Goal: Transaction & Acquisition: Purchase product/service

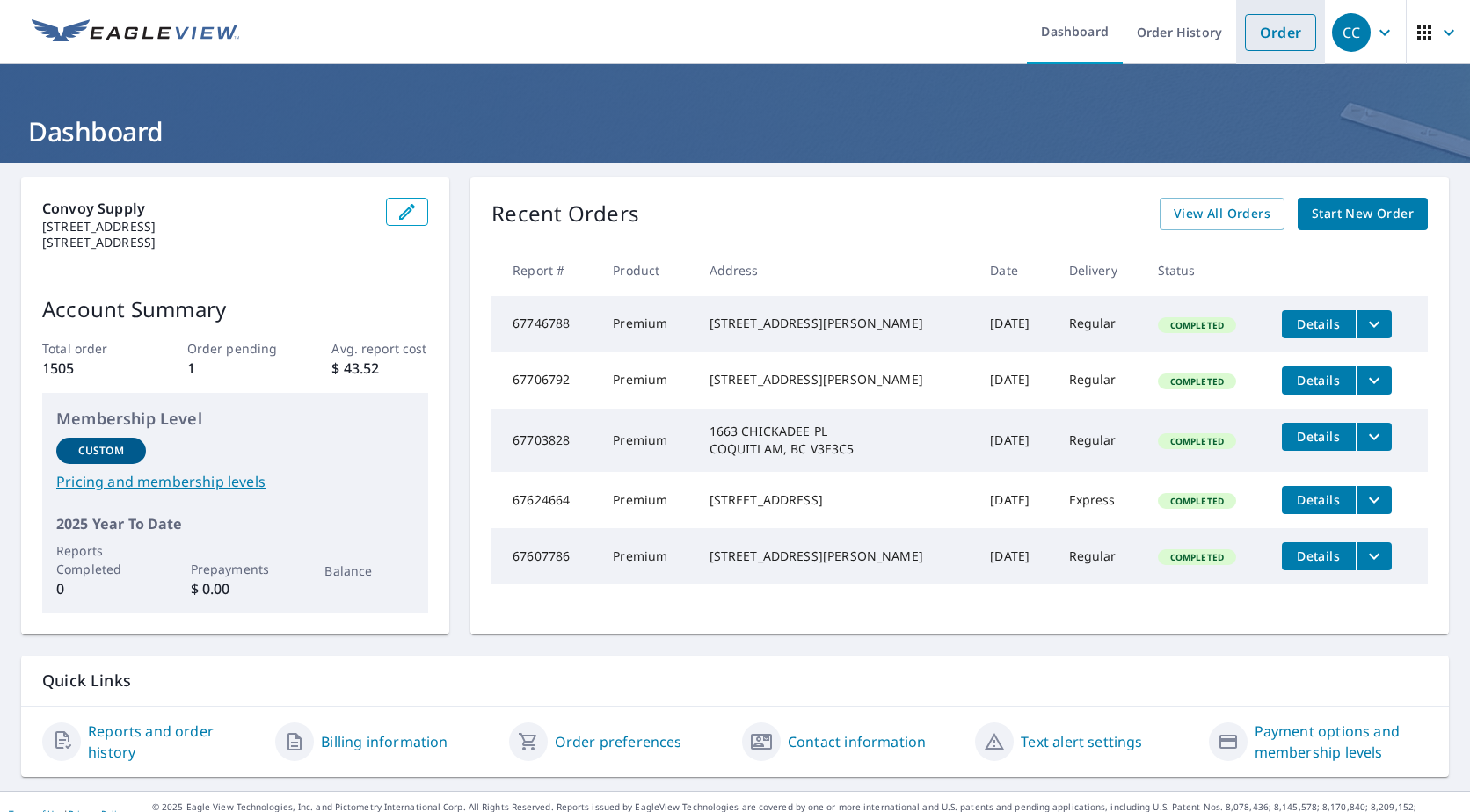
click at [1245, 38] on link "Order" at bounding box center [1280, 32] width 71 height 37
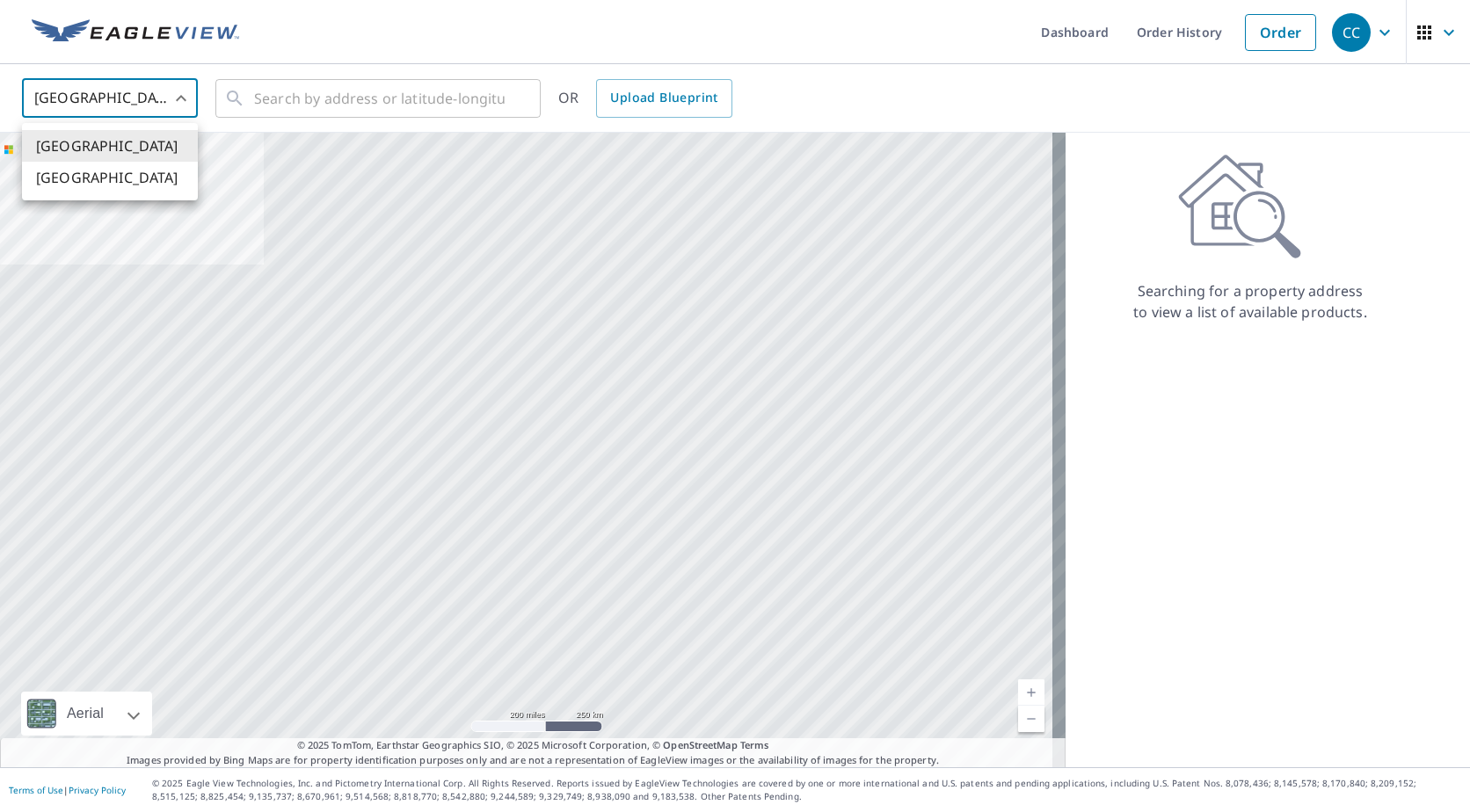
click at [88, 83] on body "CC CC Dashboard Order History Order CC United States US ​ ​ OR Upload Blueprint…" at bounding box center [735, 406] width 1470 height 812
click at [101, 187] on li "[GEOGRAPHIC_DATA]" at bounding box center [110, 177] width 175 height 31
type input "CA"
click at [254, 87] on input "text" at bounding box center [379, 98] width 251 height 49
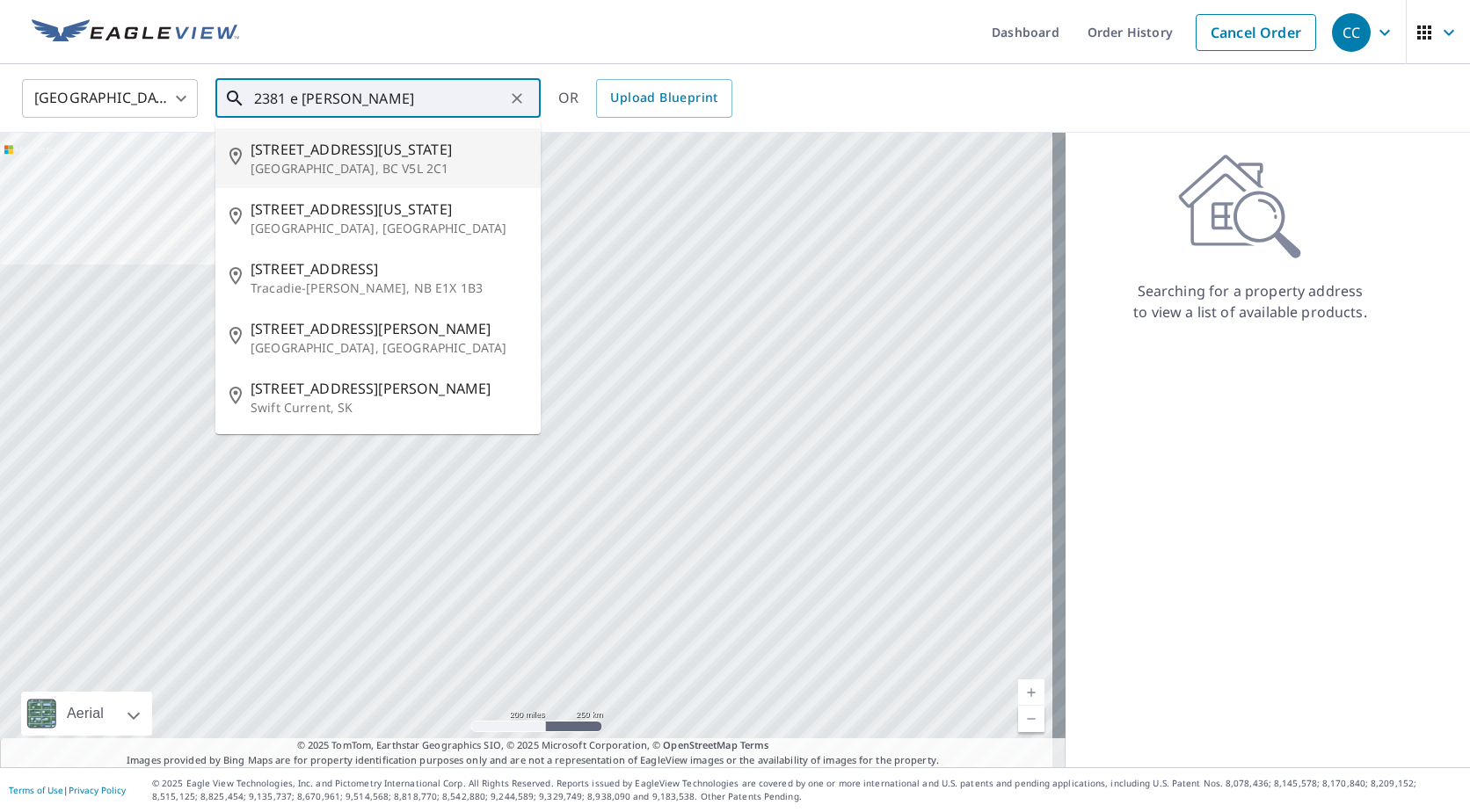
click at [379, 169] on p "[GEOGRAPHIC_DATA], BC V5L 2C1" at bounding box center [388, 169] width 276 height 18
type input "[STREET_ADDRESS][US_STATE]"
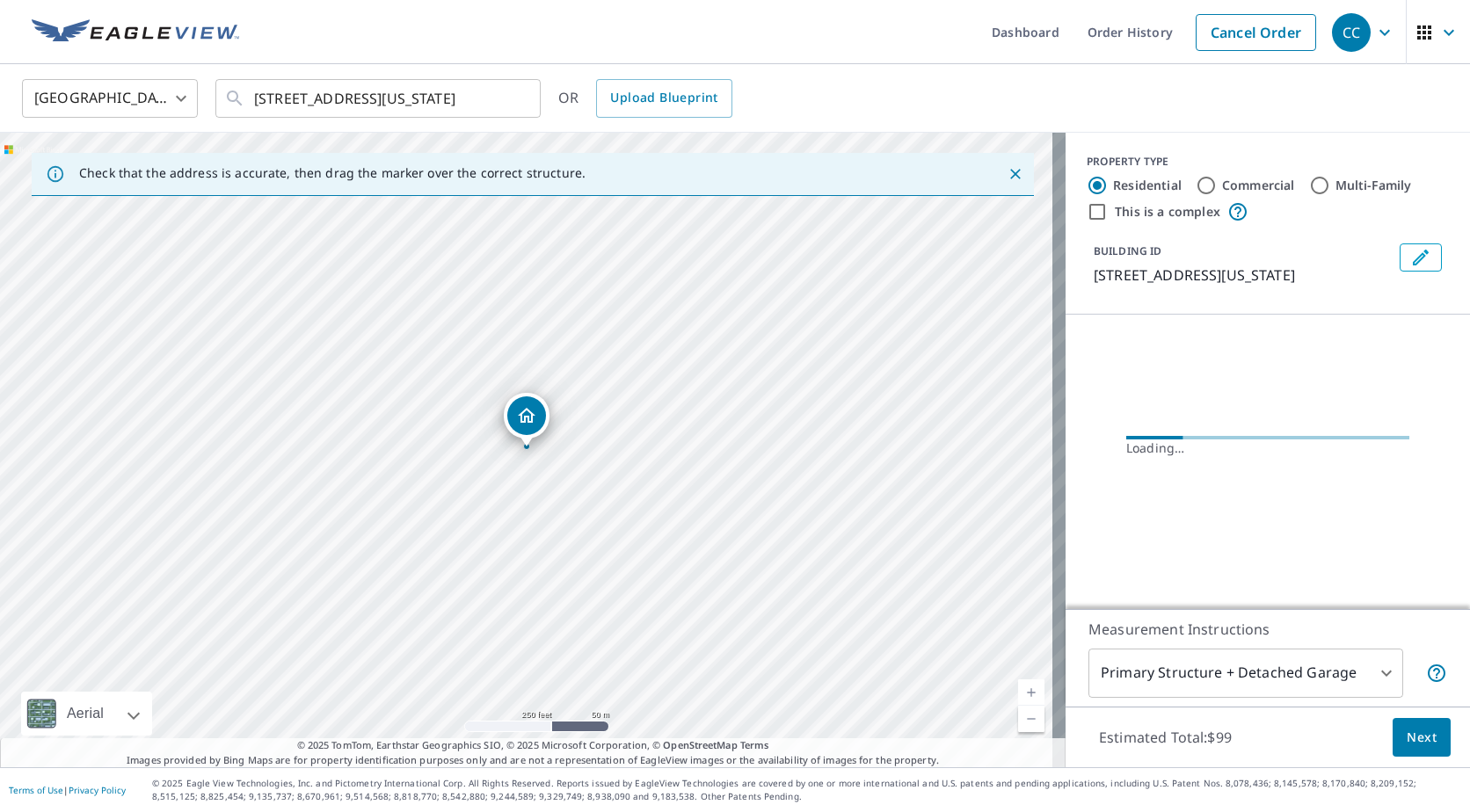
click at [1177, 689] on body "CC CC Dashboard Order History Cancel Order CC Canada CA ​ [STREET_ADDRESS][US_S…" at bounding box center [735, 406] width 1470 height 812
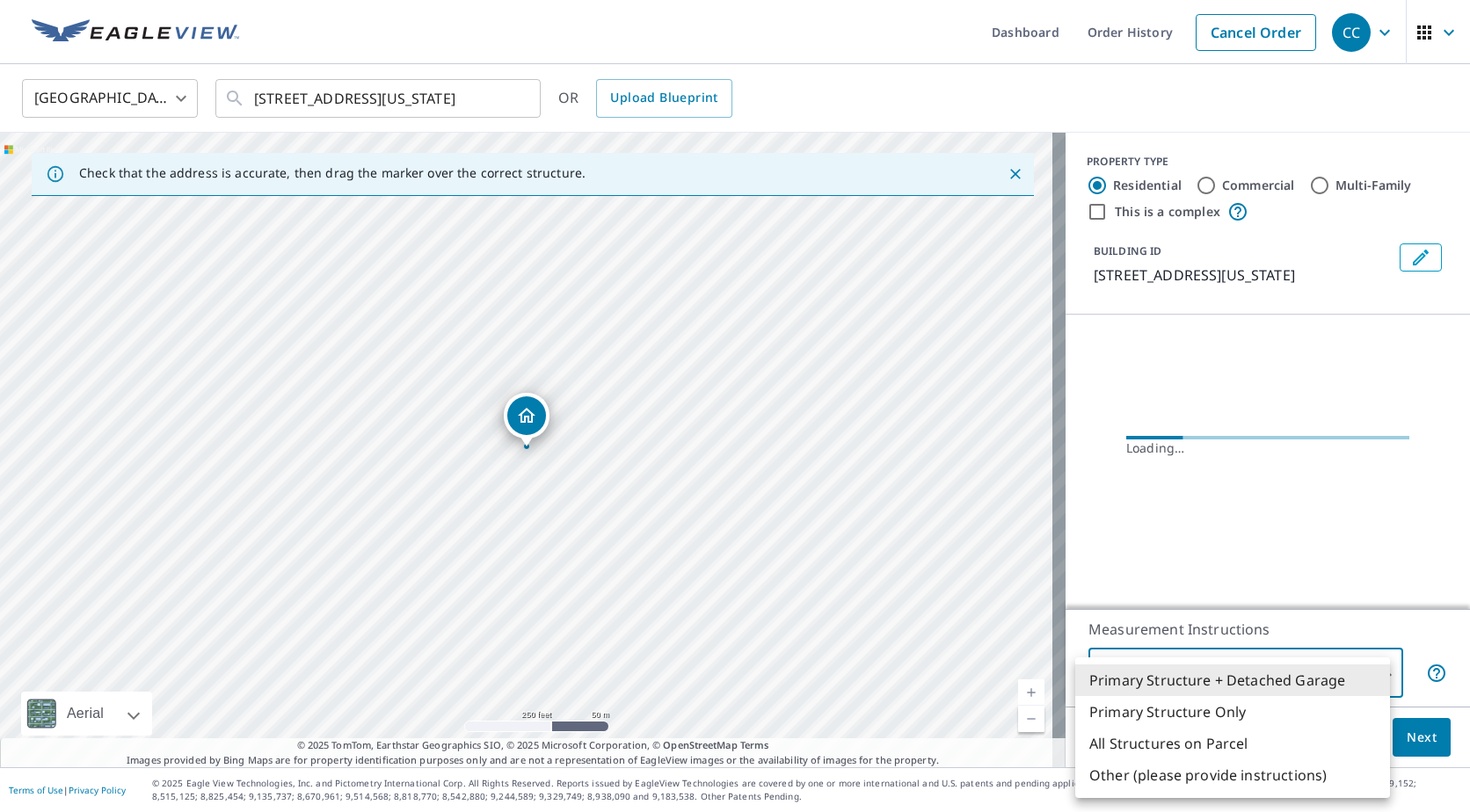
click at [1191, 748] on li "All Structures on Parcel" at bounding box center [1232, 744] width 315 height 31
type input "3"
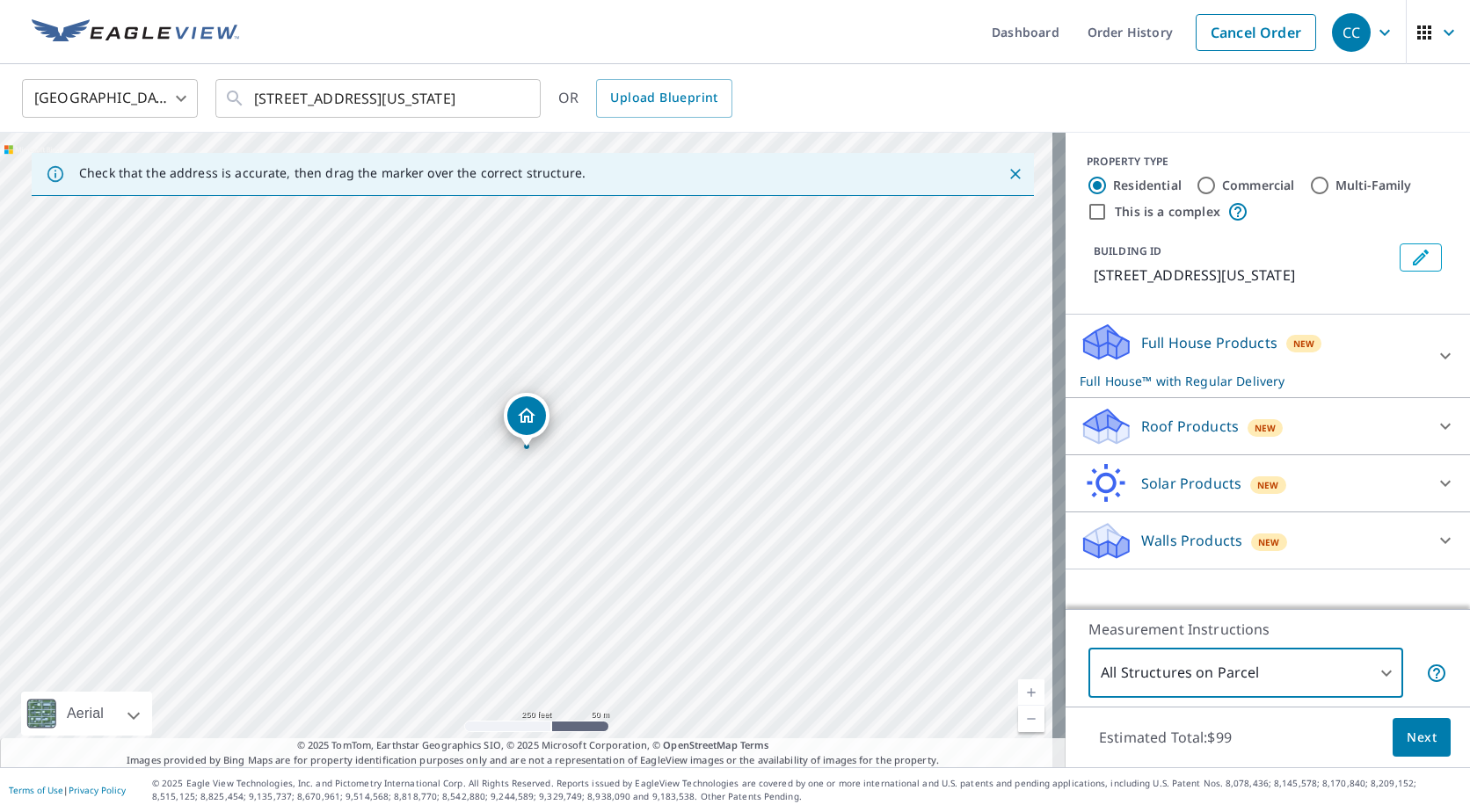
click at [1166, 437] on p "Roof Products" at bounding box center [1189, 427] width 97 height 21
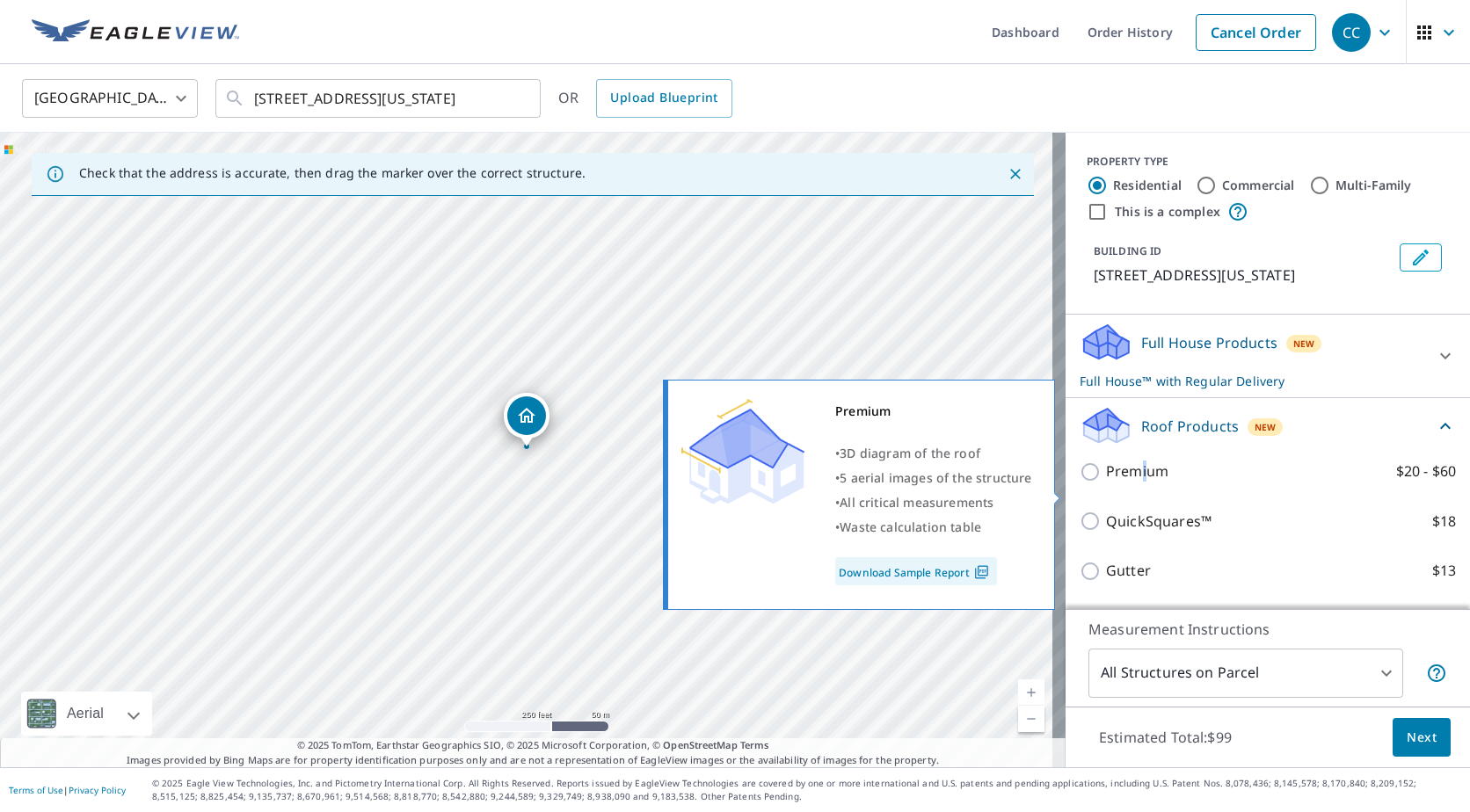
click at [1130, 483] on p "Premium" at bounding box center [1137, 471] width 62 height 22
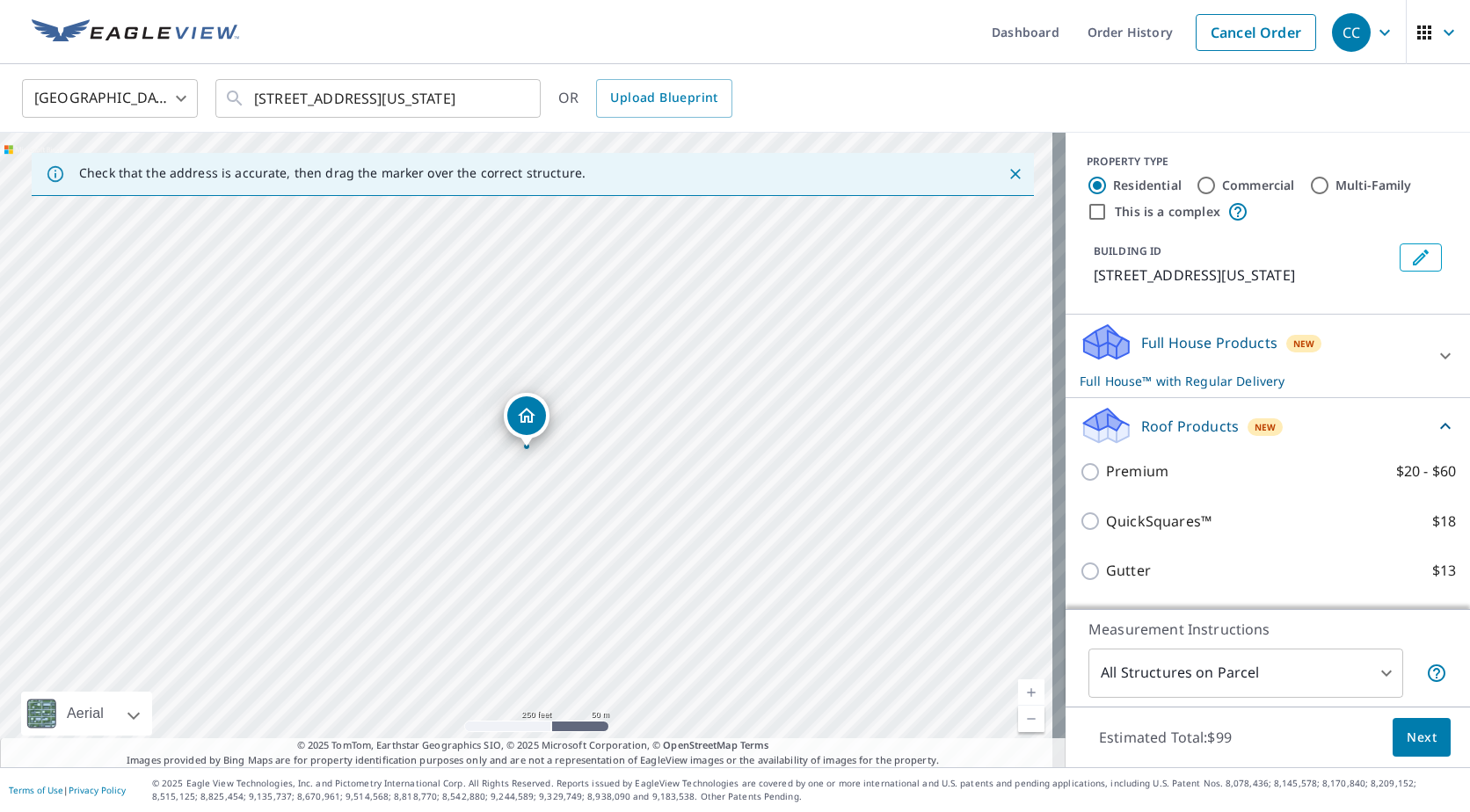
click at [1105, 480] on div "Premium $20 - $60" at bounding box center [1267, 471] width 376 height 50
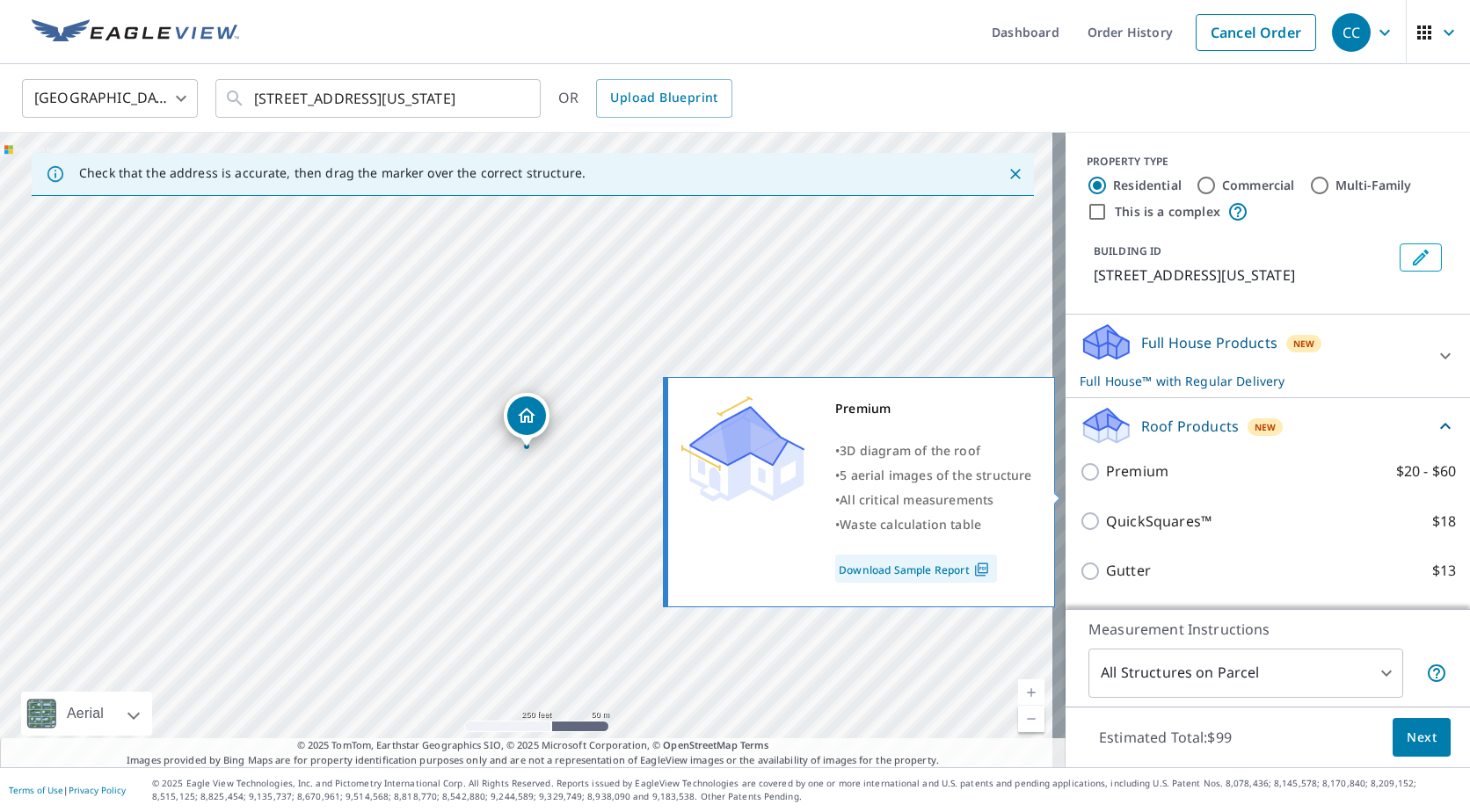
click at [1105, 483] on p "Premium" at bounding box center [1137, 471] width 62 height 22
click at [1104, 483] on input "Premium $20 - $60" at bounding box center [1092, 472] width 26 height 21
checkbox input "true"
checkbox input "false"
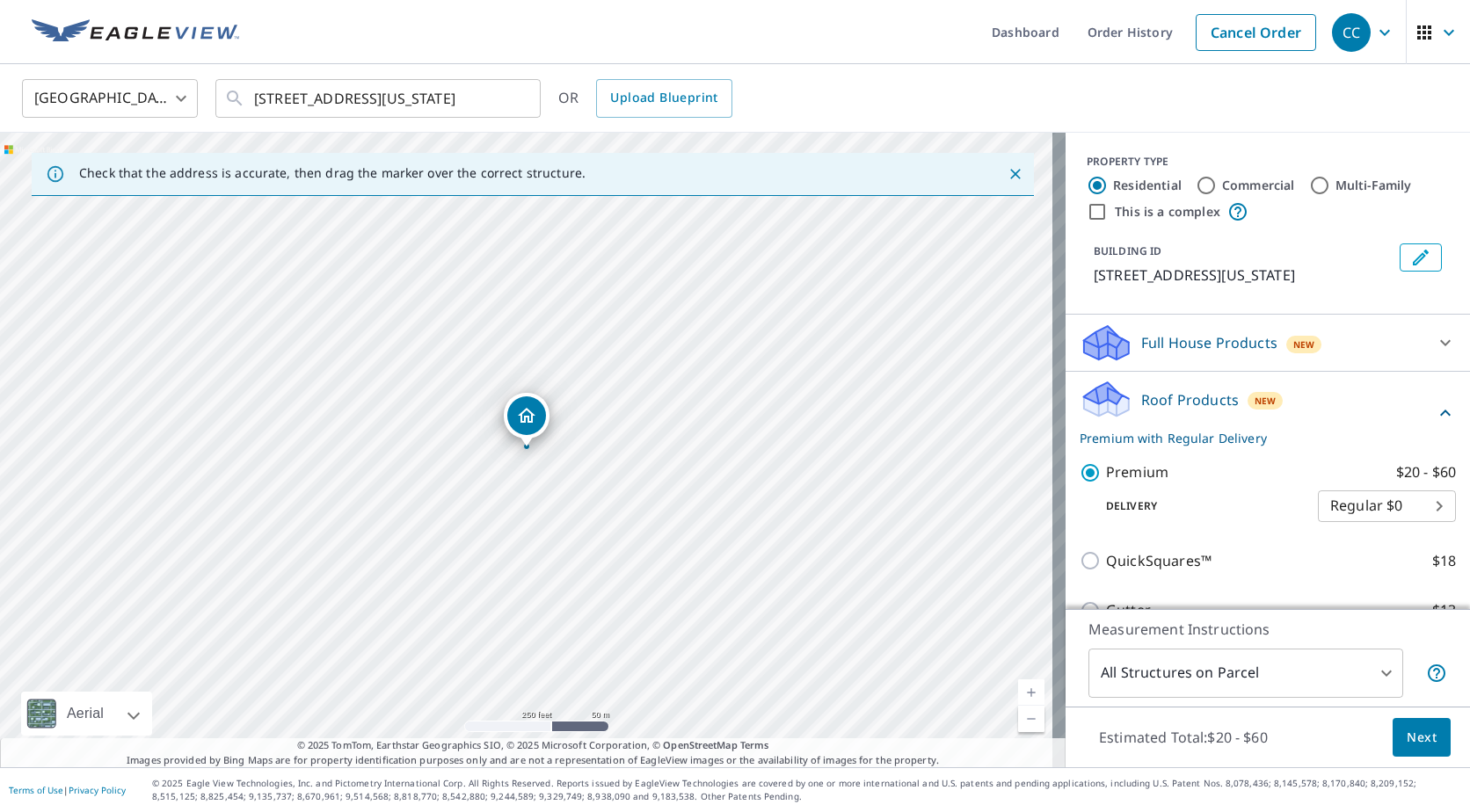
click at [1392, 738] on button "Next" at bounding box center [1421, 738] width 58 height 40
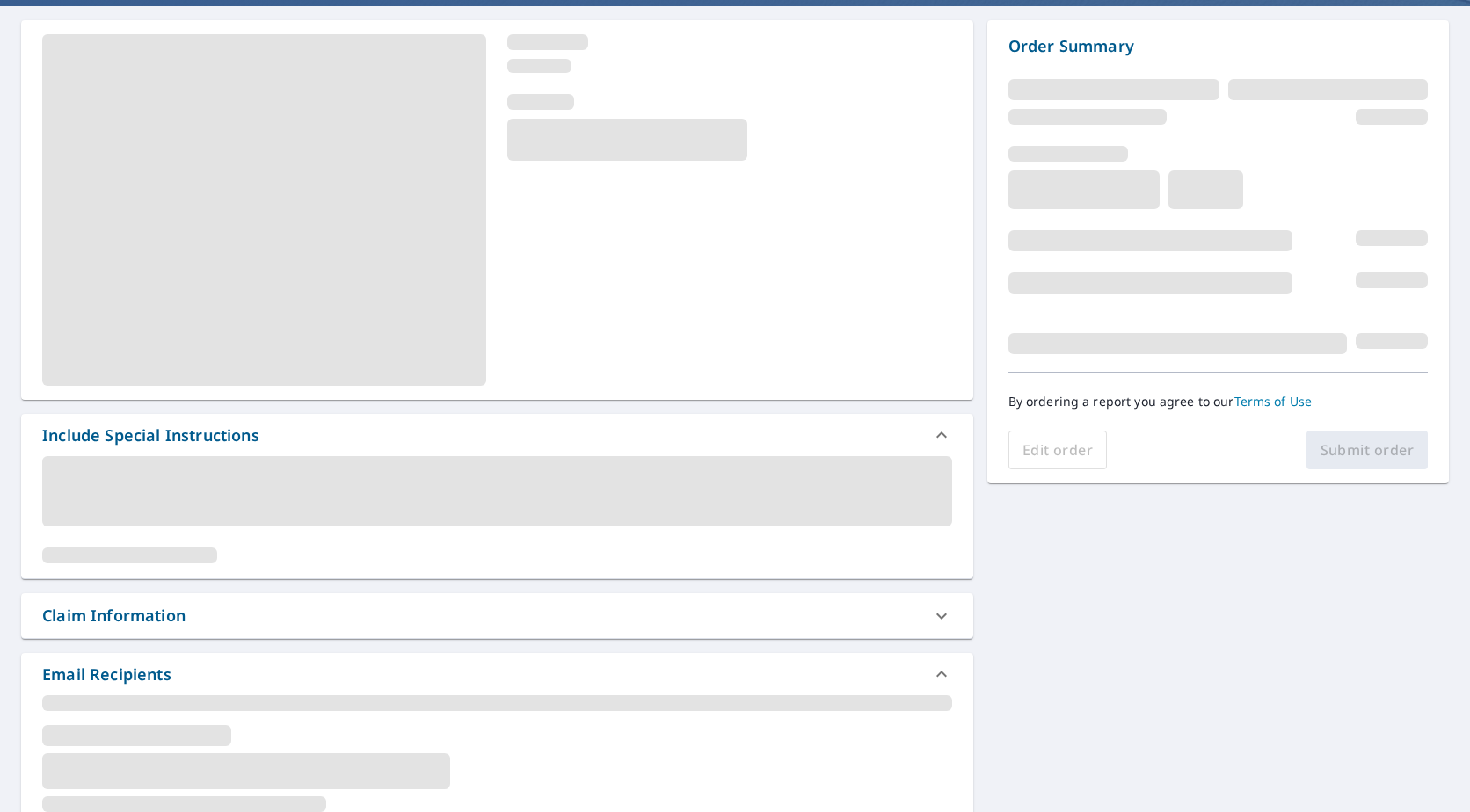
scroll to position [352, 0]
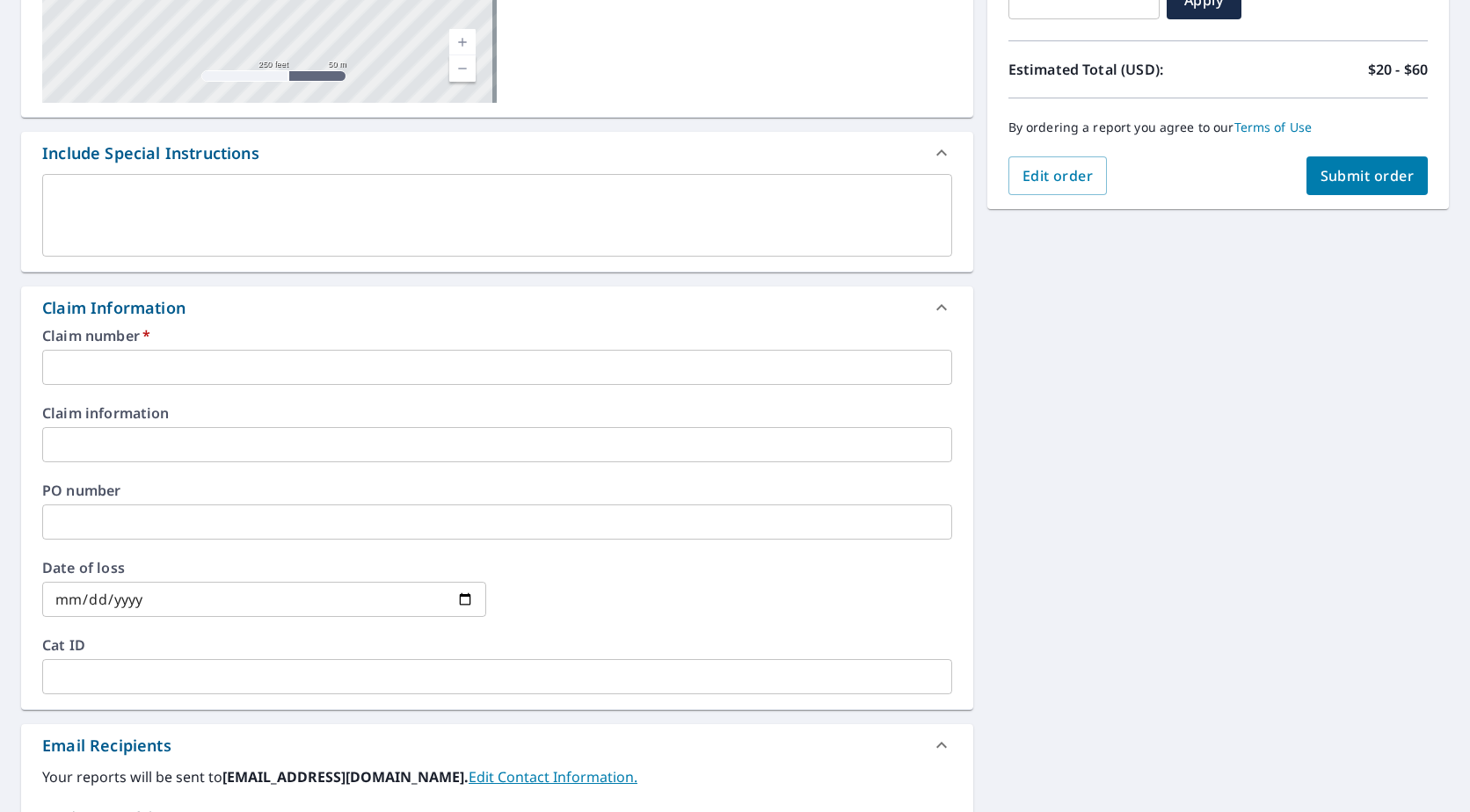
click at [221, 371] on input "text" at bounding box center [496, 367] width 909 height 35
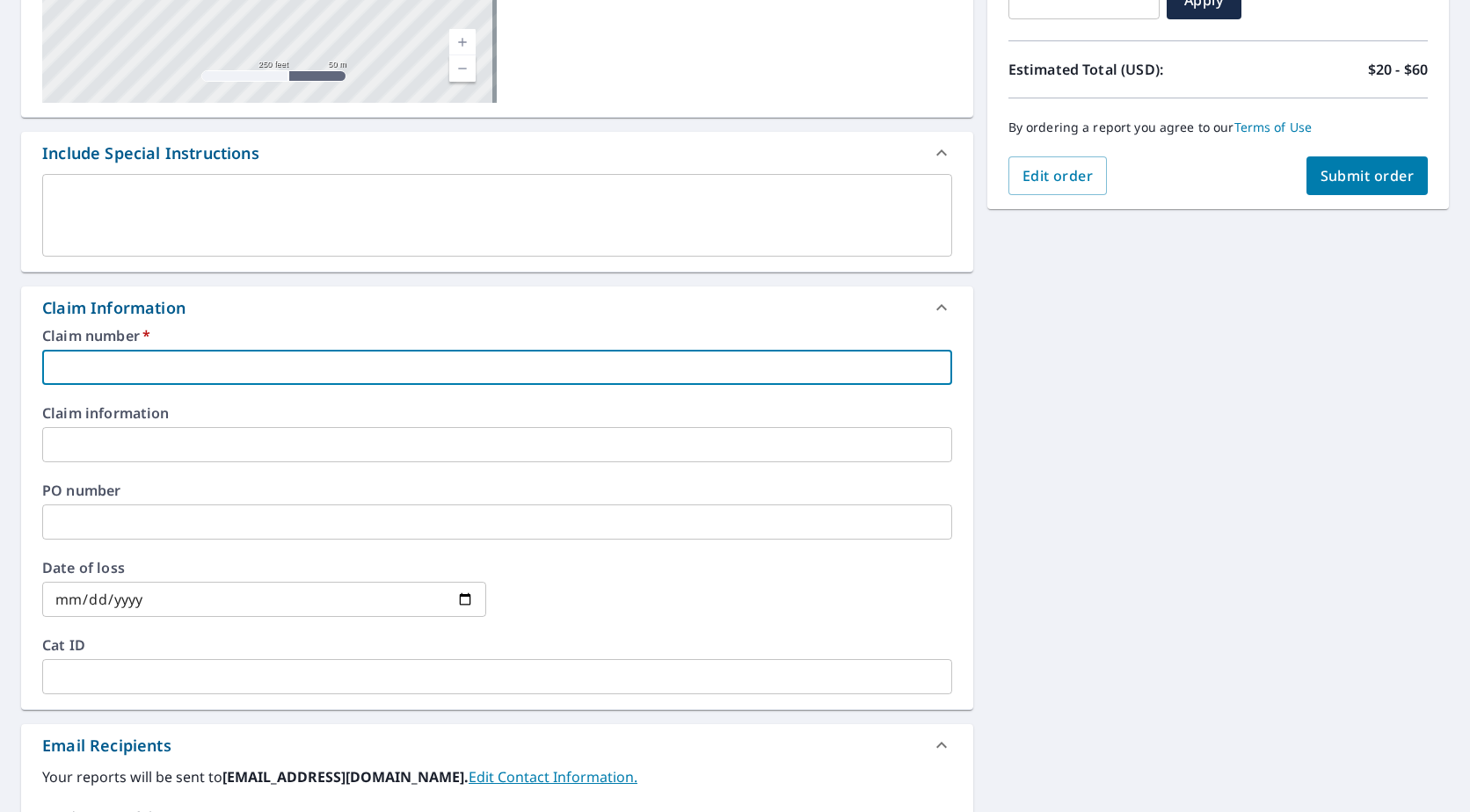
type input "M"
checkbox input "true"
type input "Mo"
checkbox input "true"
type input "Mou"
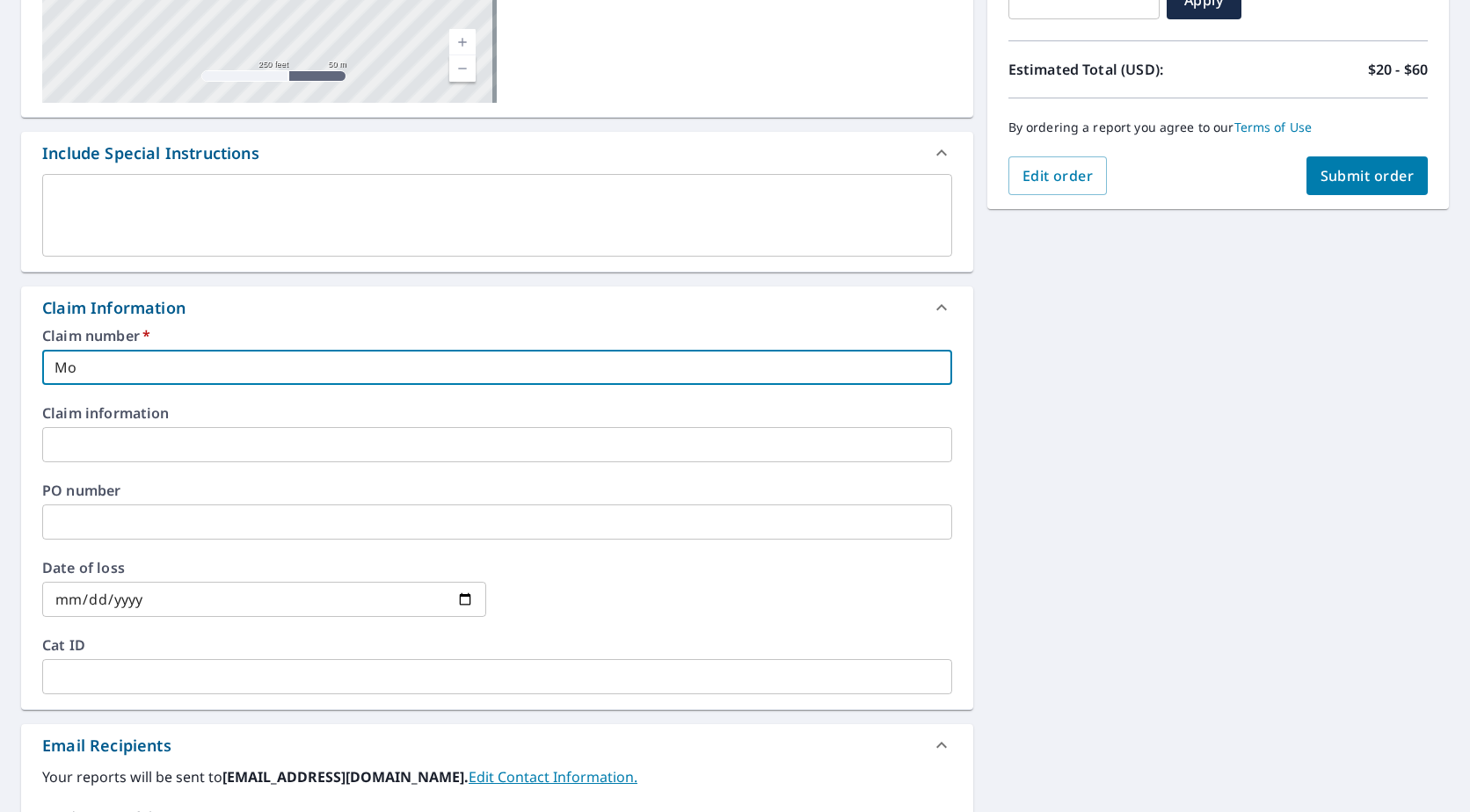
checkbox input "true"
type input "Moun"
checkbox input "true"
type input "Mount"
checkbox input "true"
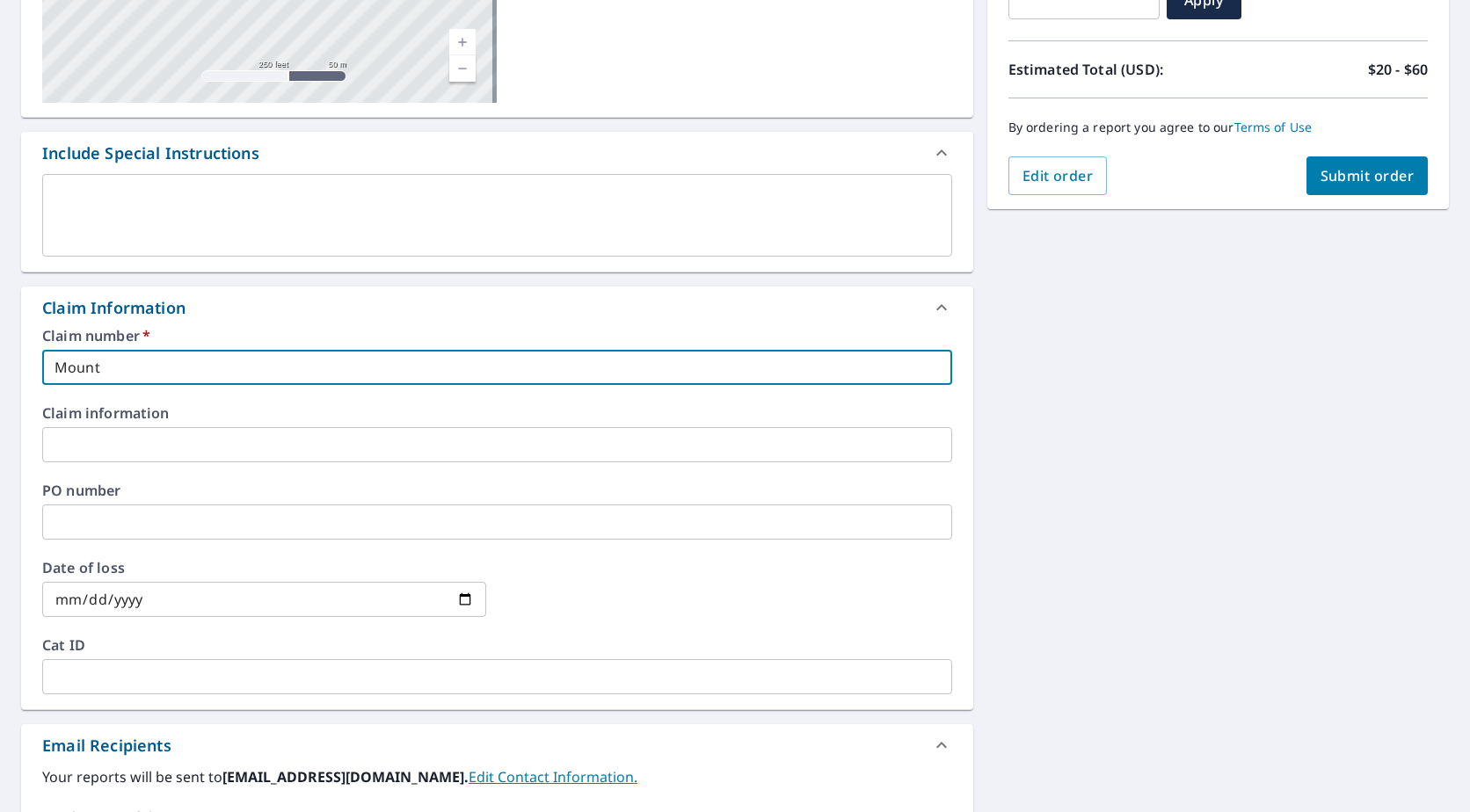
type input "Mounta"
checkbox input "true"
type input "Mountai"
checkbox input "true"
type input "Mountain"
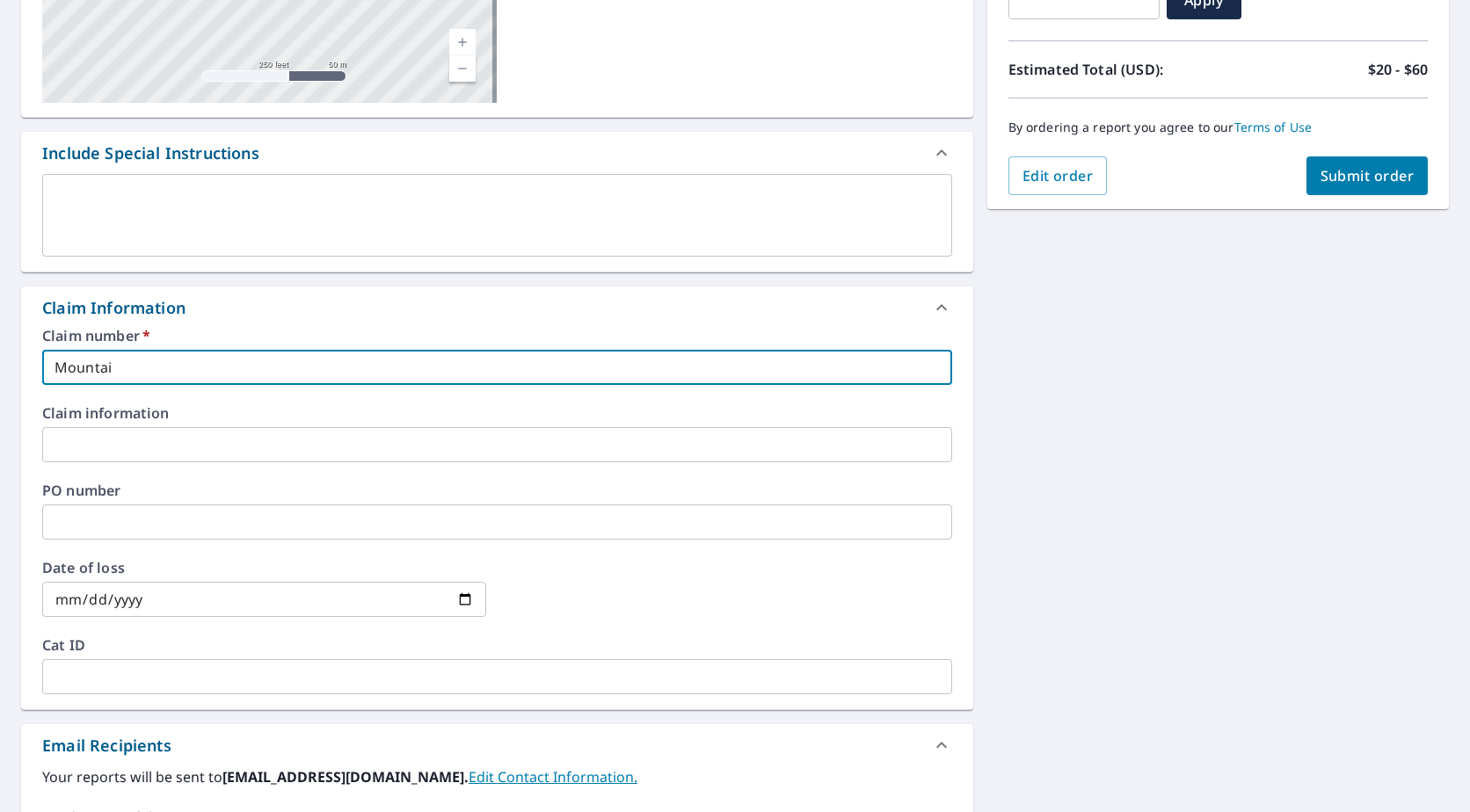
checkbox input "true"
type input "Mountain"
checkbox input "true"
type input "Mountain W"
checkbox input "true"
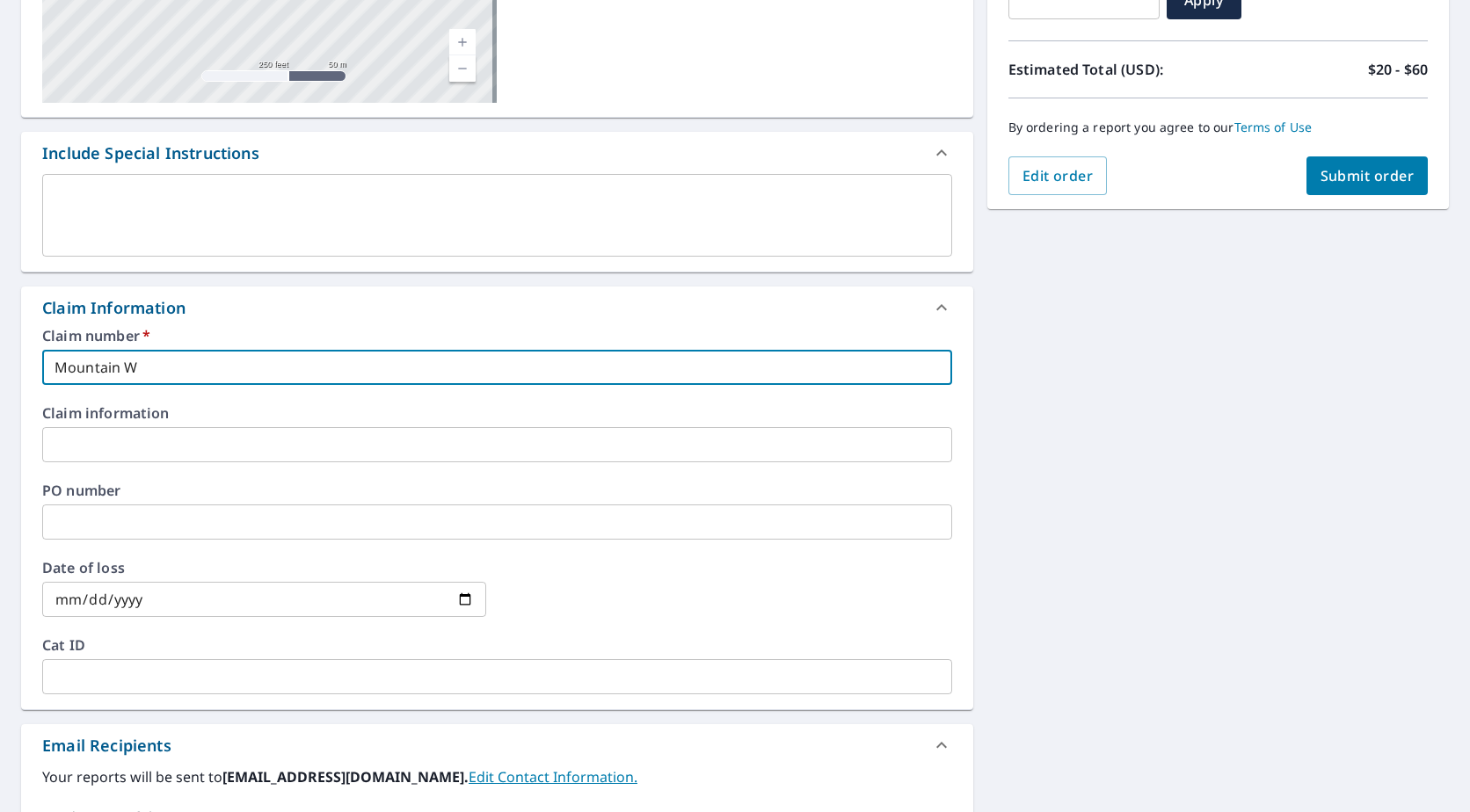
type input "Mountain We"
checkbox input "true"
type input "Mountain [PERSON_NAME]"
checkbox input "true"
type input "[GEOGRAPHIC_DATA]"
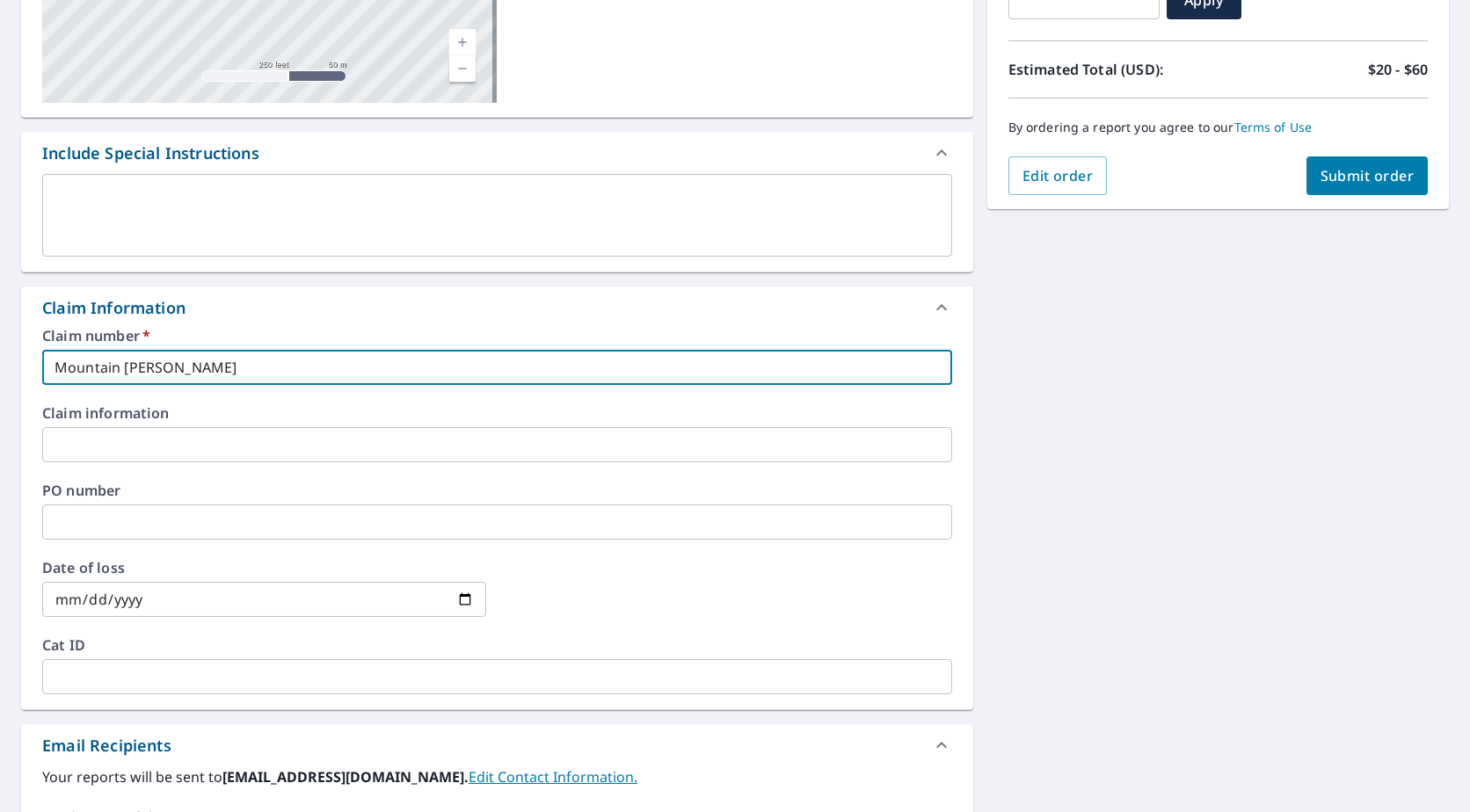
checkbox input "true"
type input "[GEOGRAPHIC_DATA]-"
checkbox input "true"
type input "[GEOGRAPHIC_DATA]-"
checkbox input "true"
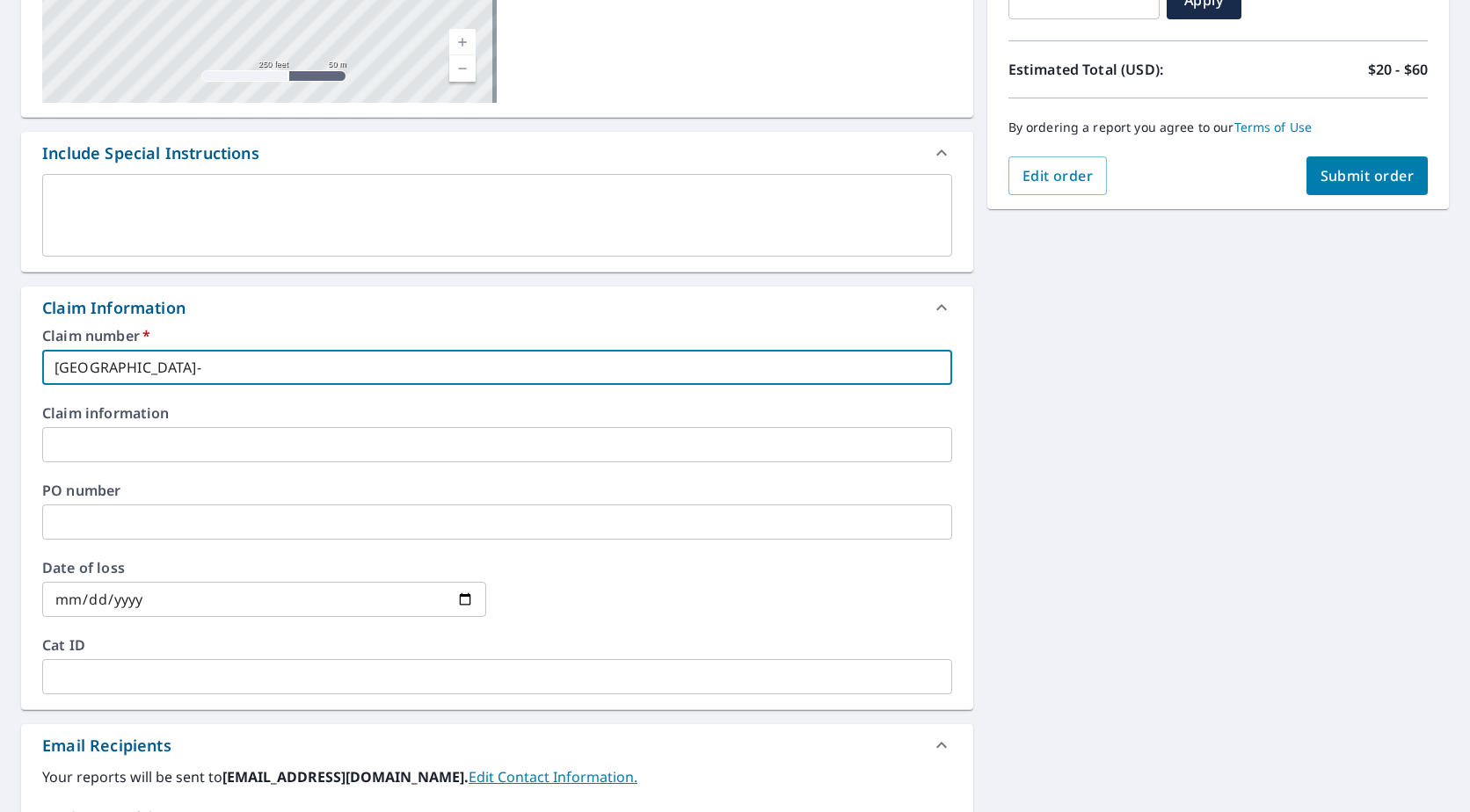
type input "Mountain West- 2"
checkbox input "true"
type input "Mountain West- 23"
checkbox input "true"
type input "[GEOGRAPHIC_DATA]- 238"
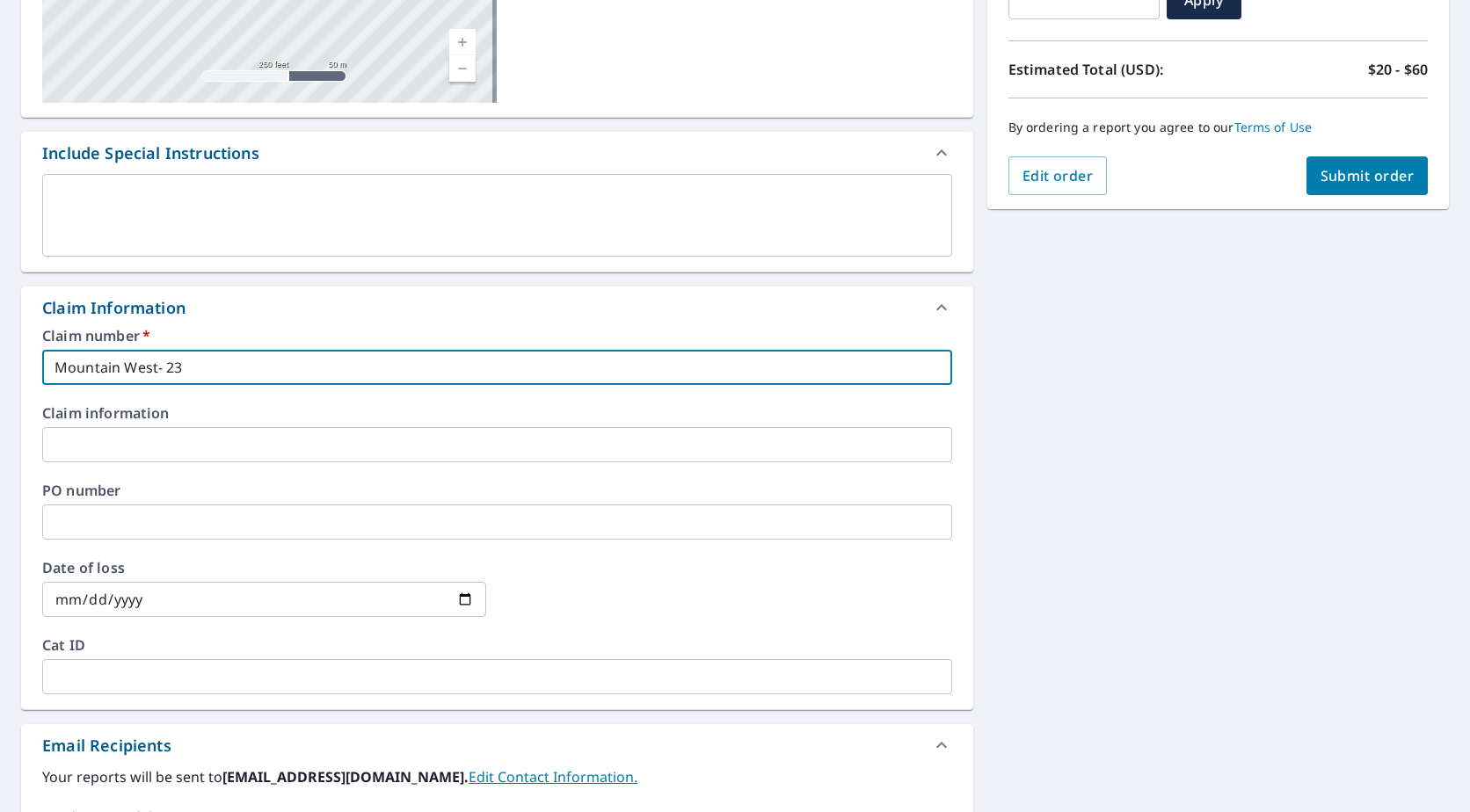
checkbox input "true"
type input "[GEOGRAPHIC_DATA]- 2381"
checkbox input "true"
type input "[GEOGRAPHIC_DATA]- 2381"
checkbox input "true"
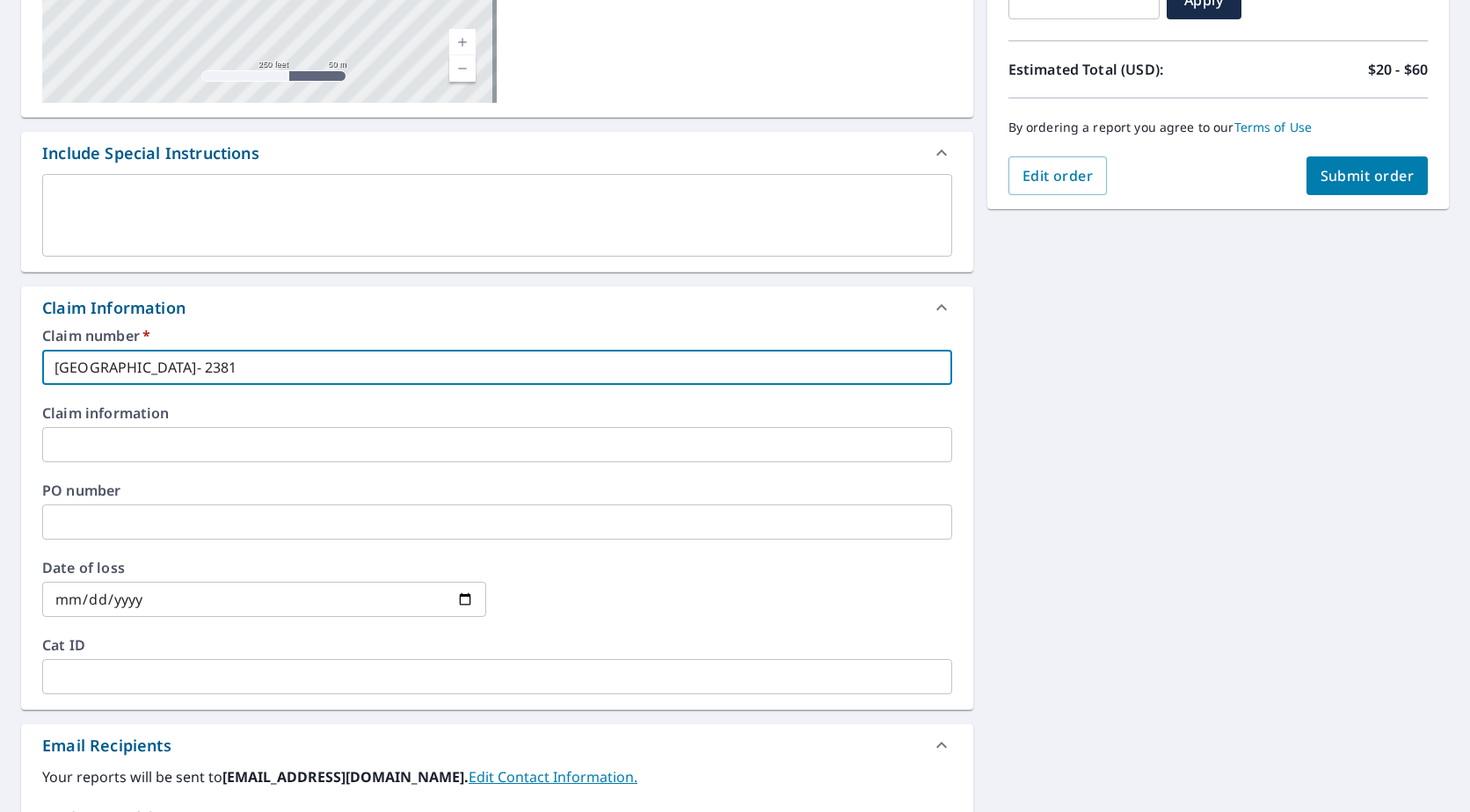
type input "[GEOGRAPHIC_DATA]- 2381 E"
checkbox input "true"
type input "[GEOGRAPHIC_DATA]- 2381 E"
checkbox input "true"
type input "[GEOGRAPHIC_DATA]- 2381 E G"
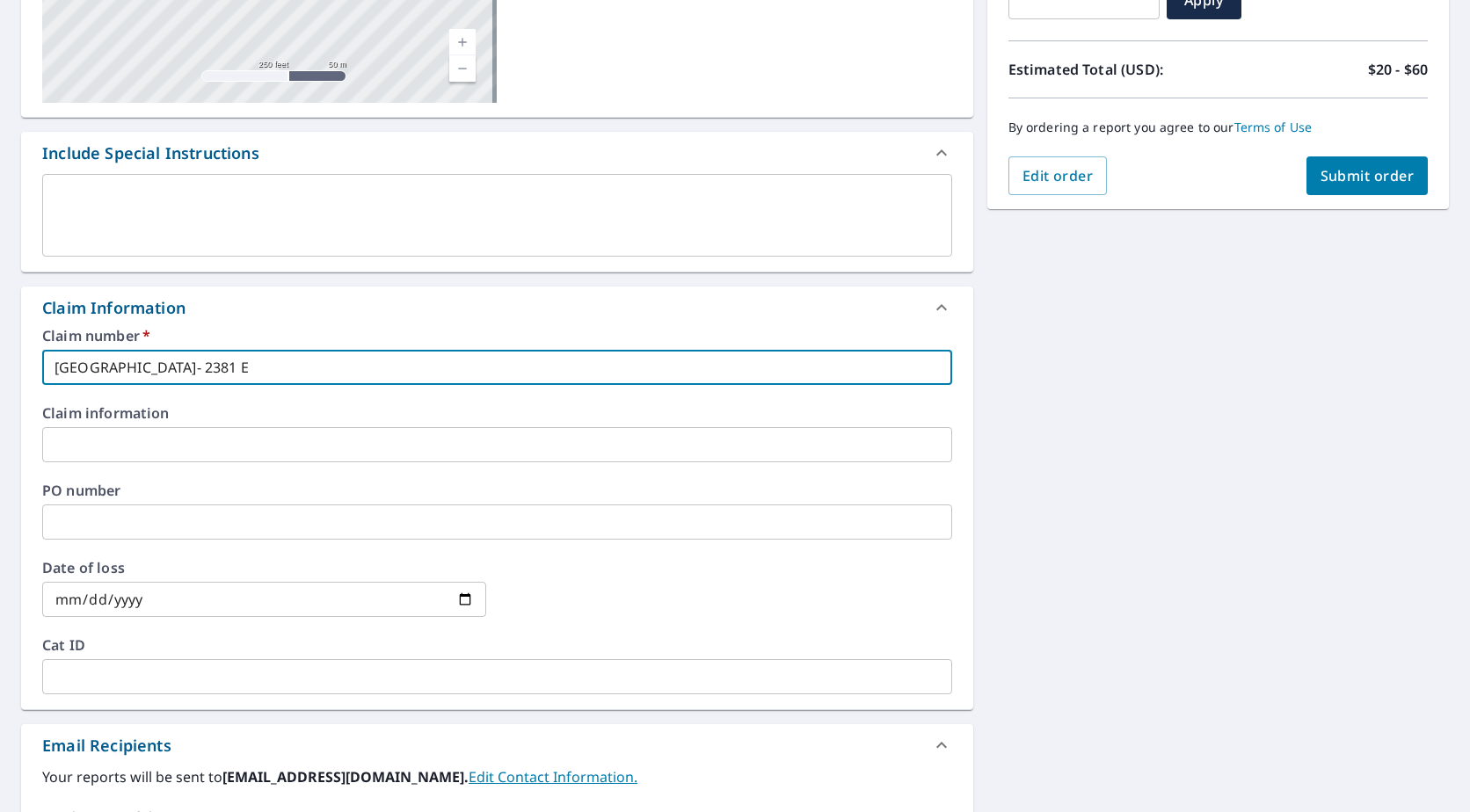
checkbox input "true"
type input "Mountain West- 2381 E Ge"
checkbox input "true"
type input "[GEOGRAPHIC_DATA]- 2381 E Geo"
checkbox input "true"
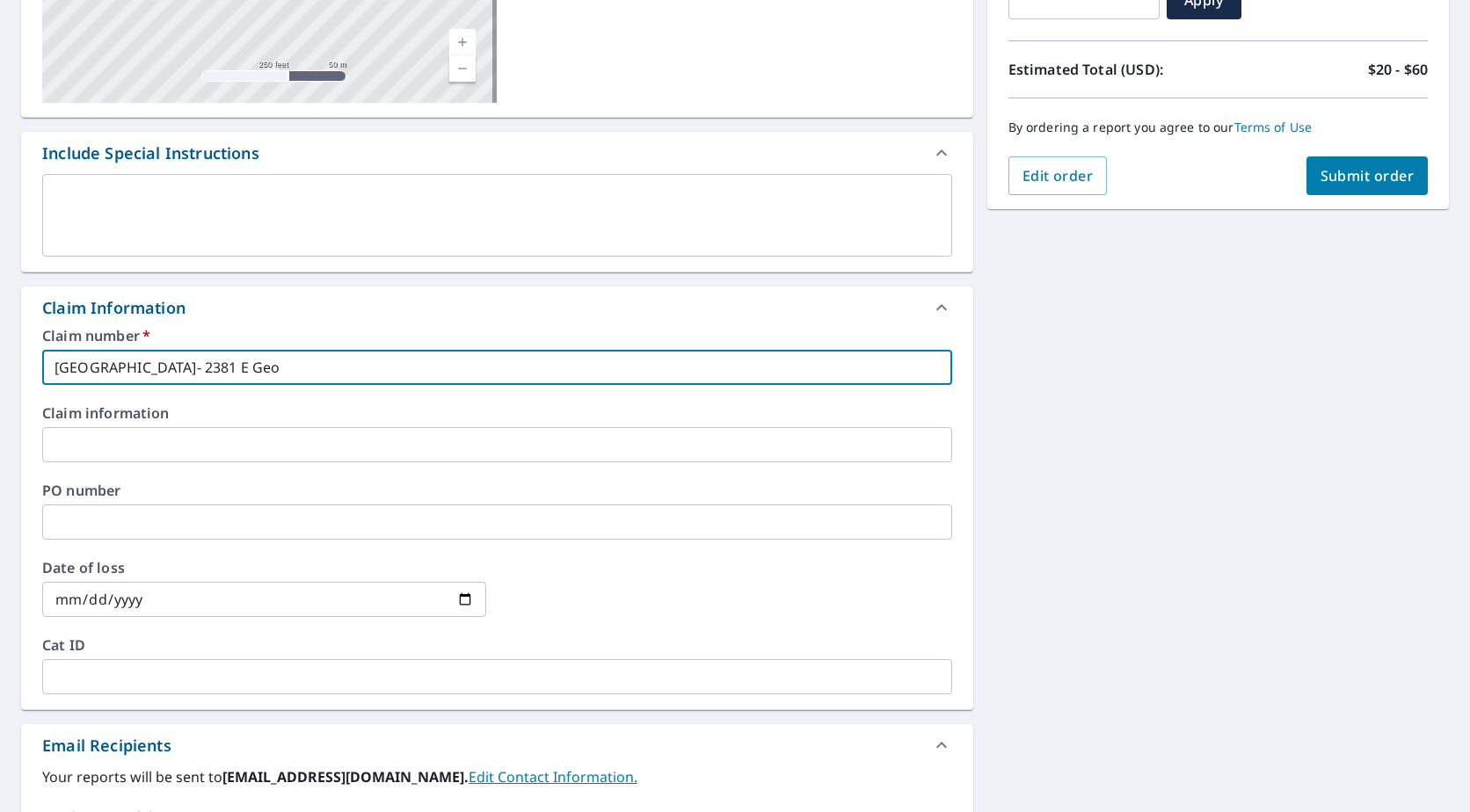
type input "[GEOGRAPHIC_DATA]- 2381 E Geor"
checkbox input "true"
type input "Mountain West- 2381 E [PERSON_NAME]"
checkbox input "true"
type input "[GEOGRAPHIC_DATA]- 2381 E [GEOGRAPHIC_DATA]"
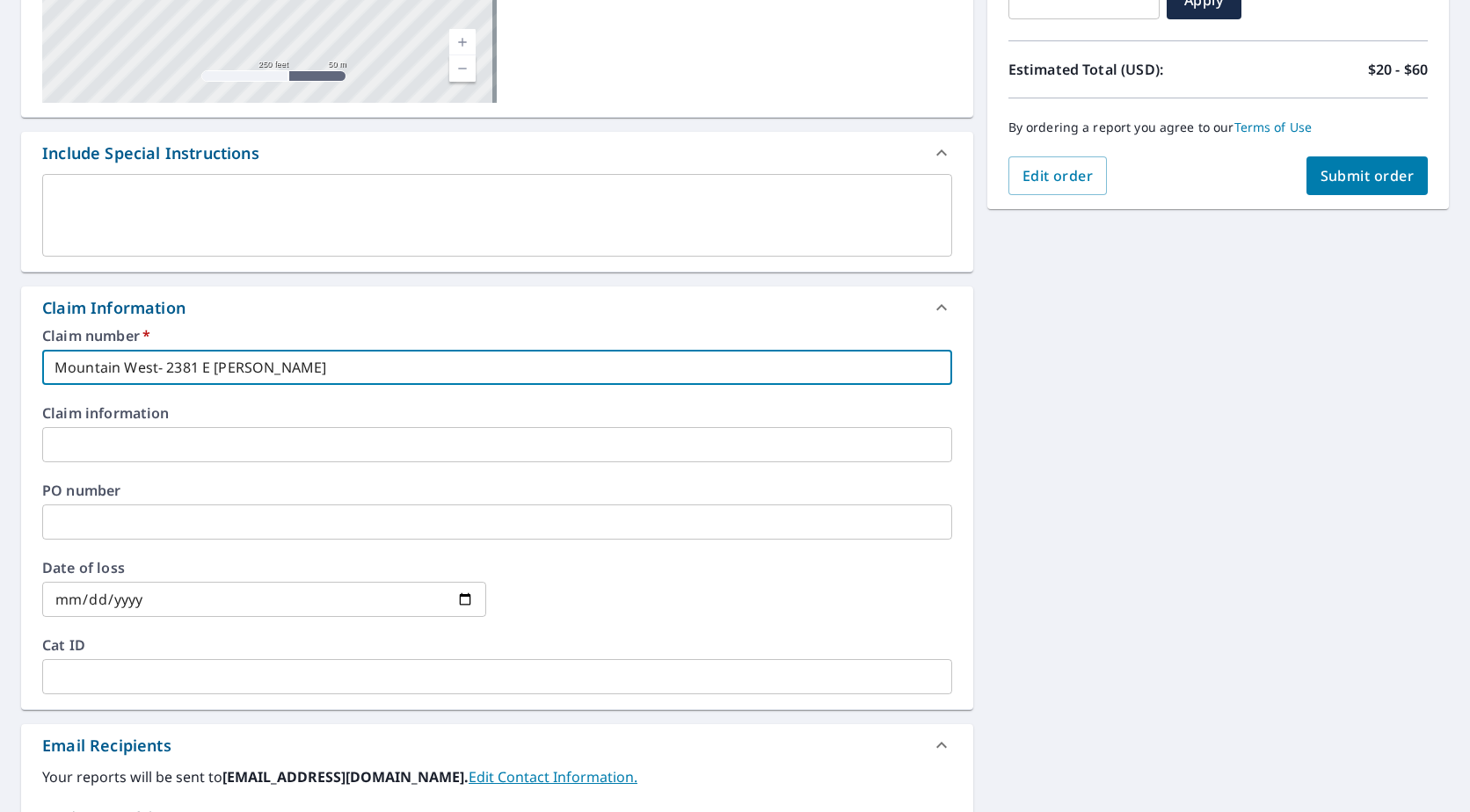
checkbox input "true"
type input "Mountain West- 2381 E [PERSON_NAME]"
checkbox input "true"
type input "[GEOGRAPHIC_DATA]- 2381 E [GEOGRAPHIC_DATA]"
checkbox input "true"
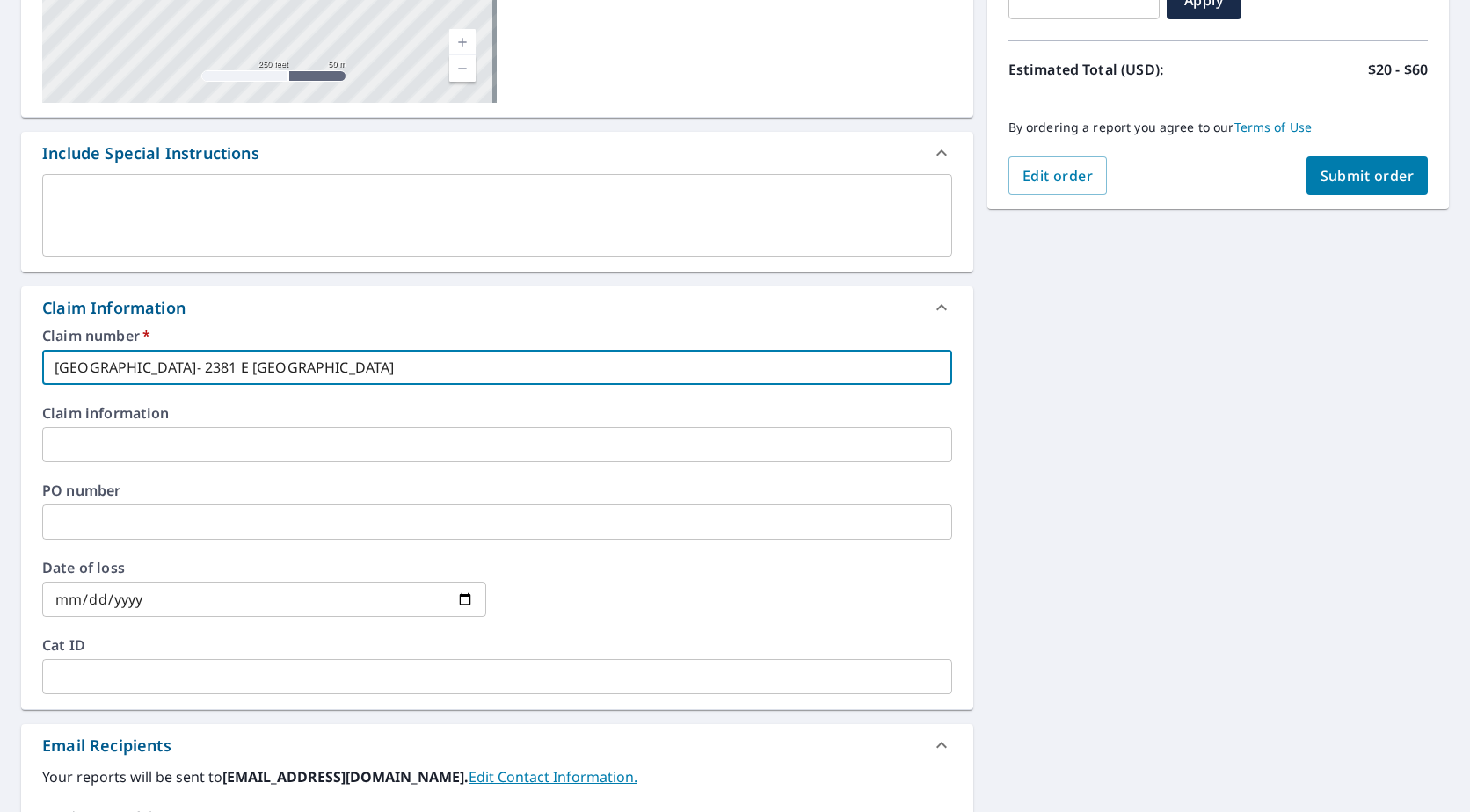
type input "Mountain West- 2381 E [PERSON_NAME]"
checkbox input "true"
type input "[GEOGRAPHIC_DATA]- 2381 E [PERSON_NAME]"
checkbox input "true"
type input "[GEOGRAPHIC_DATA]- 2381 E [US_STATE]"
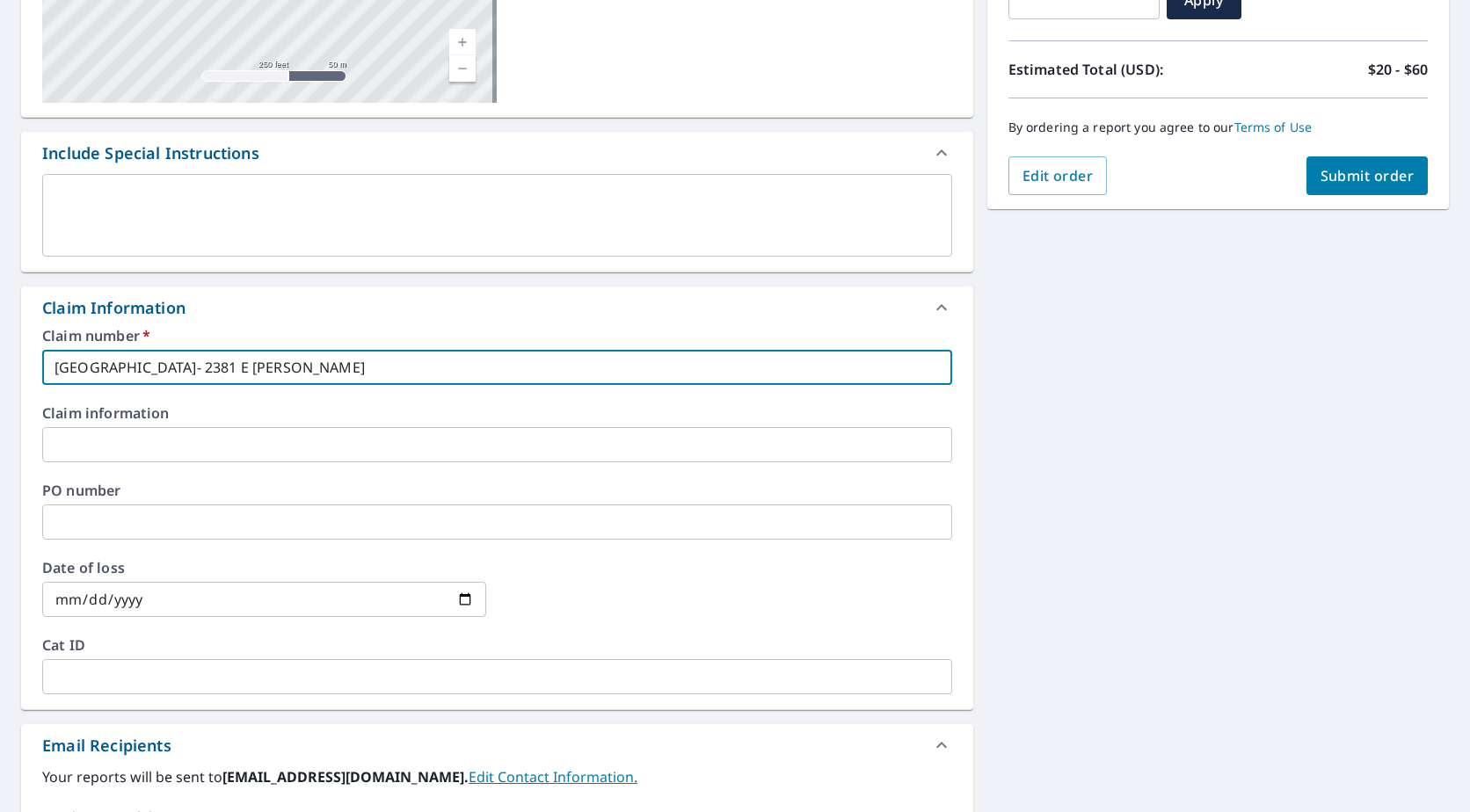
checkbox input "true"
type input "[GEOGRAPHIC_DATA]- 2381 E [US_STATE]"
checkbox input "true"
type input "[GEOGRAPHIC_DATA]- 2381 E [US_STATE] S"
checkbox input "true"
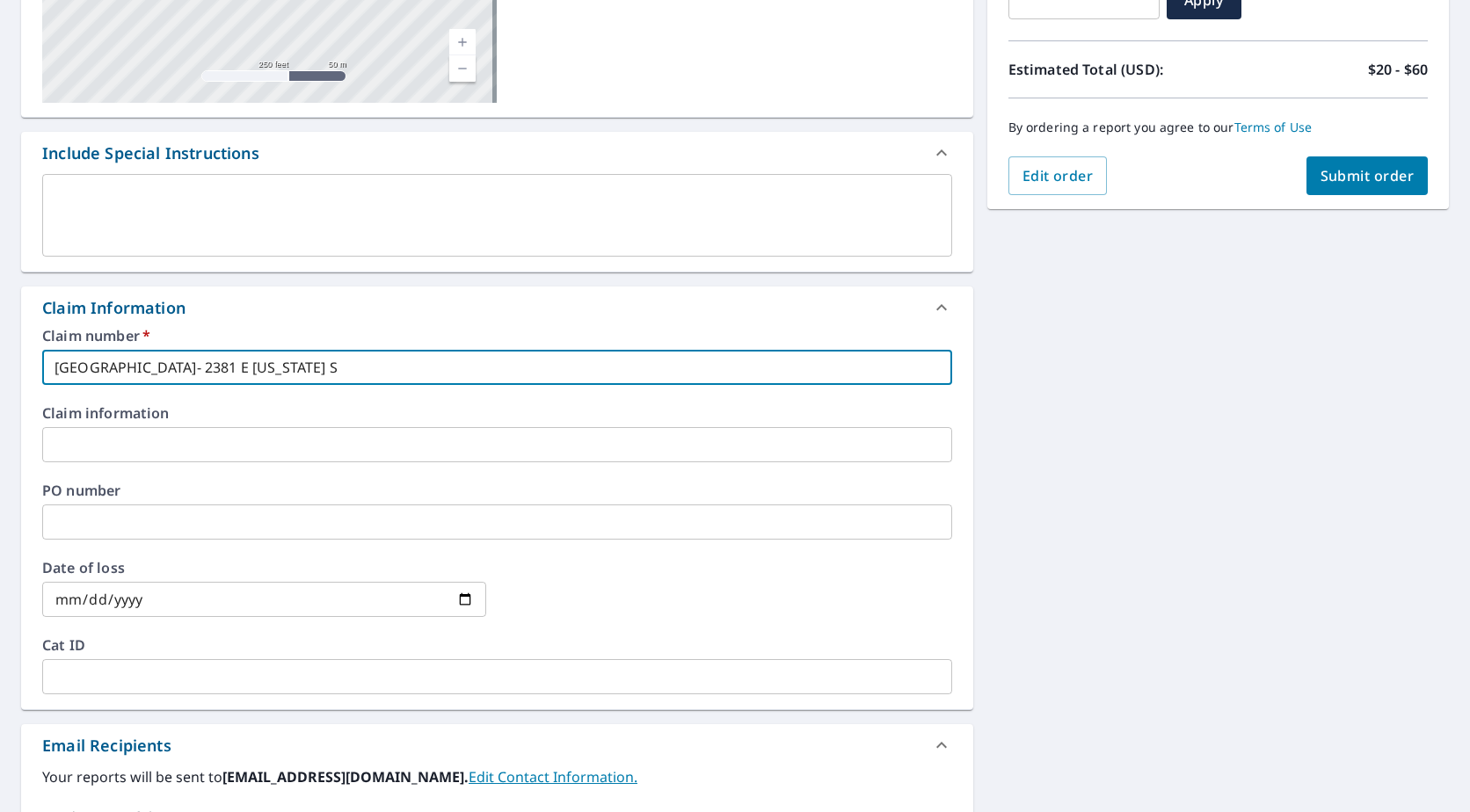
type input "[GEOGRAPHIC_DATA]- [STREET_ADDRESS][US_STATE]"
checkbox input "true"
type input "[GEOGRAPHIC_DATA]- [STREET_ADDRESS][US_STATE]"
checkbox input "true"
type input "[GEOGRAPHIC_DATA]- [STREET_ADDRESS][US_STATE]"
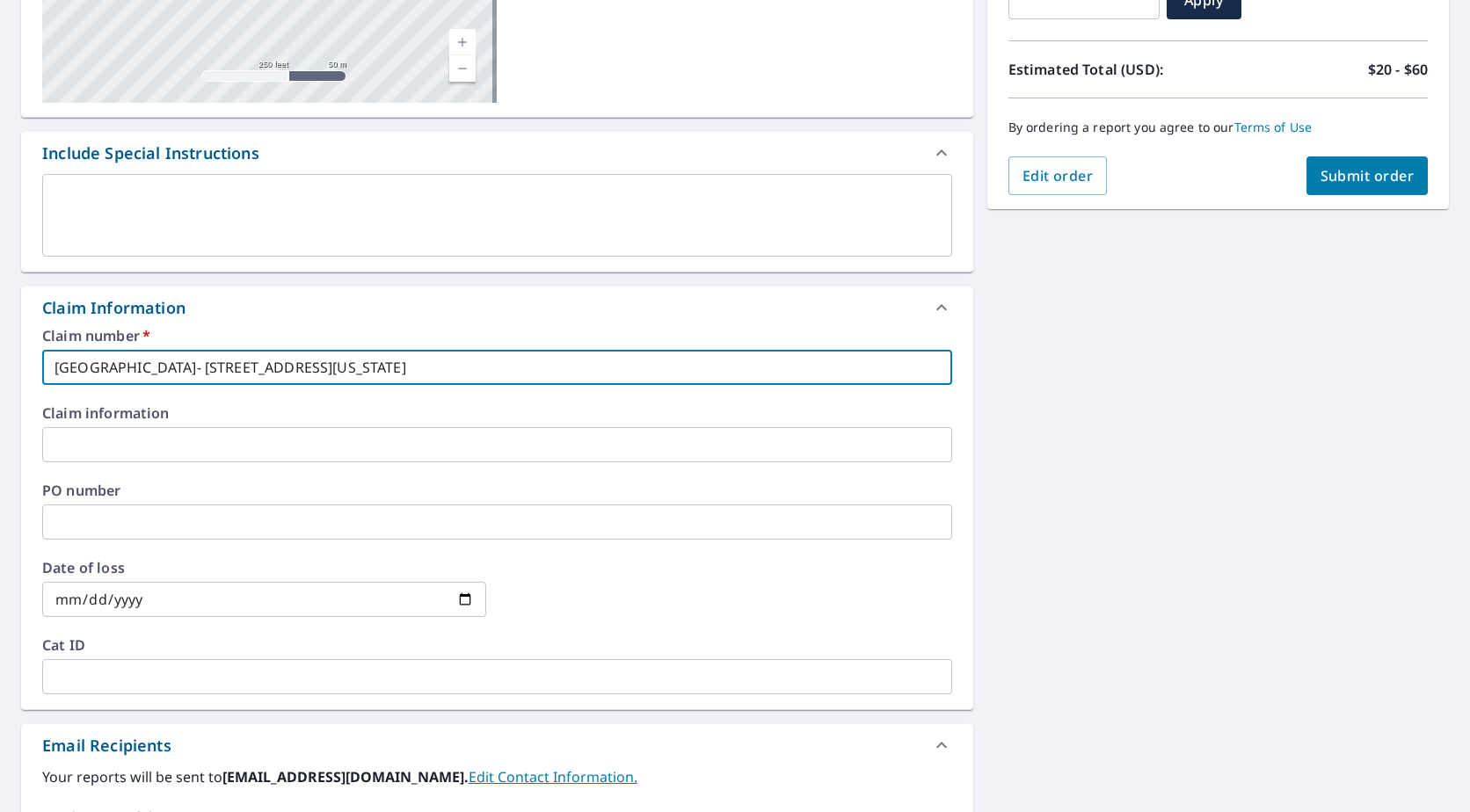
checkbox input "true"
type input "[GEOGRAPHIC_DATA]- [STREET_ADDRESS][US_STATE]"
checkbox input "true"
type input "[GEOGRAPHIC_DATA]- [STREET_ADDRESS][US_STATE]"
checkbox input "true"
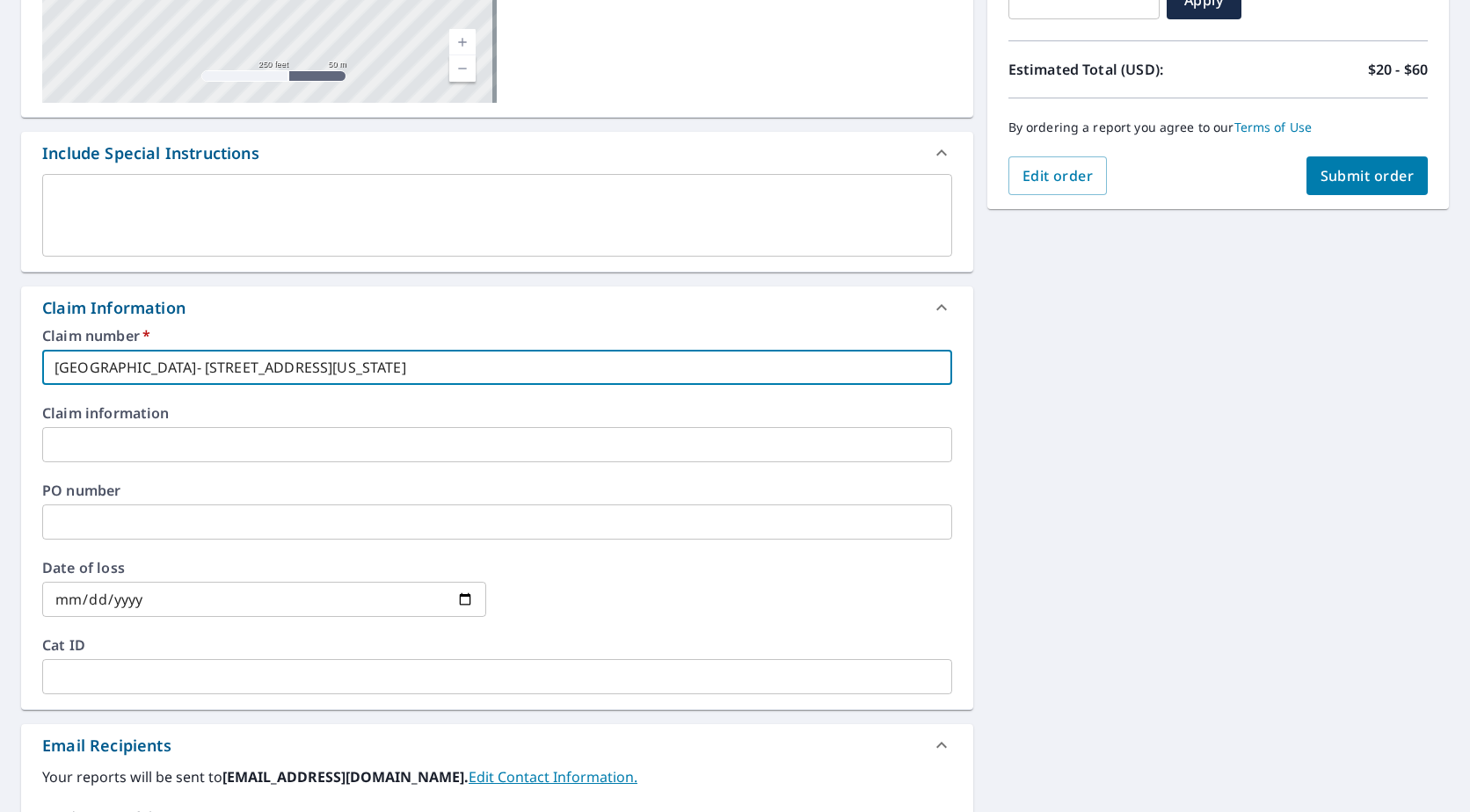
type input "[GEOGRAPHIC_DATA]- [STREET_ADDRESS][US_STATE],"
checkbox input "true"
type input "[GEOGRAPHIC_DATA]- [STREET_ADDRESS][US_STATE],"
checkbox input "true"
type input "[GEOGRAPHIC_DATA]- [STREET_ADDRESS][US_STATE]"
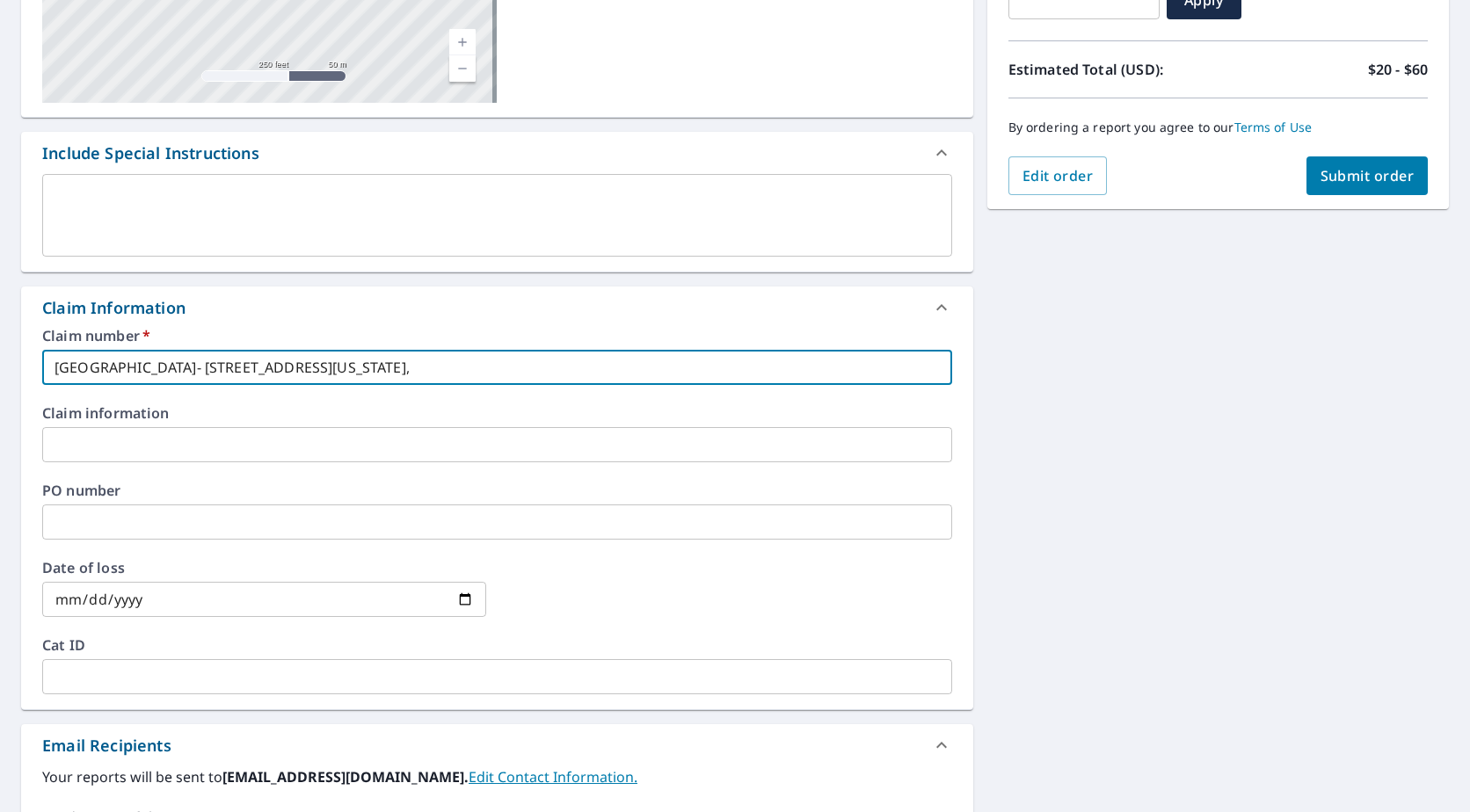
checkbox input "true"
type input "[GEOGRAPHIC_DATA]- [STREET_ADDRESS][US_STATE]"
checkbox input "true"
type input "[GEOGRAPHIC_DATA]- [STREET_ADDRESS][US_STATE]"
checkbox input "true"
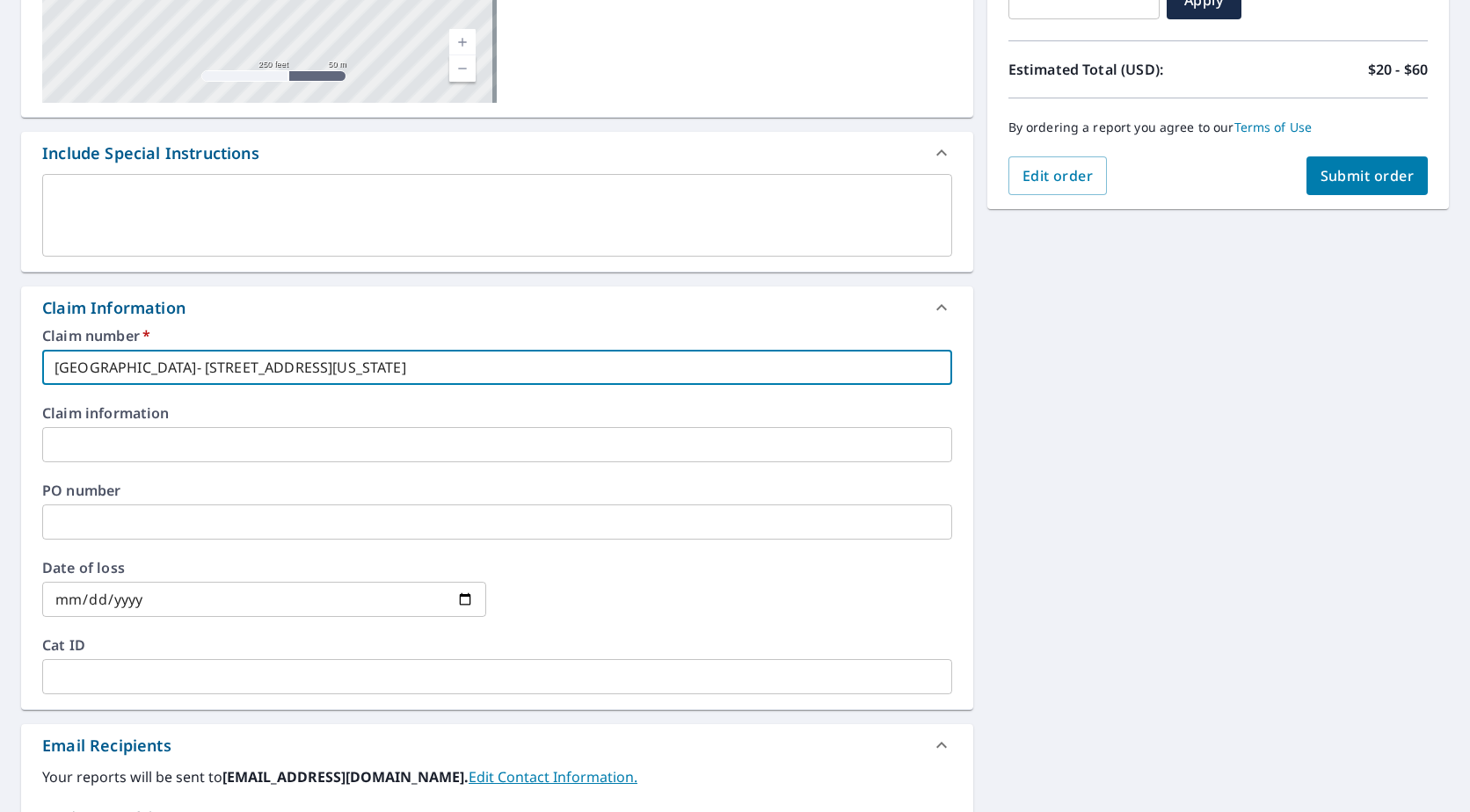
type input "[GEOGRAPHIC_DATA]- [STREET_ADDRESS][US_STATE]"
checkbox input "true"
type input "[GEOGRAPHIC_DATA]- [STREET_ADDRESS][US_STATE]"
checkbox input "true"
type input "[GEOGRAPHIC_DATA]- [STREET_ADDRESS][US_STATE]"
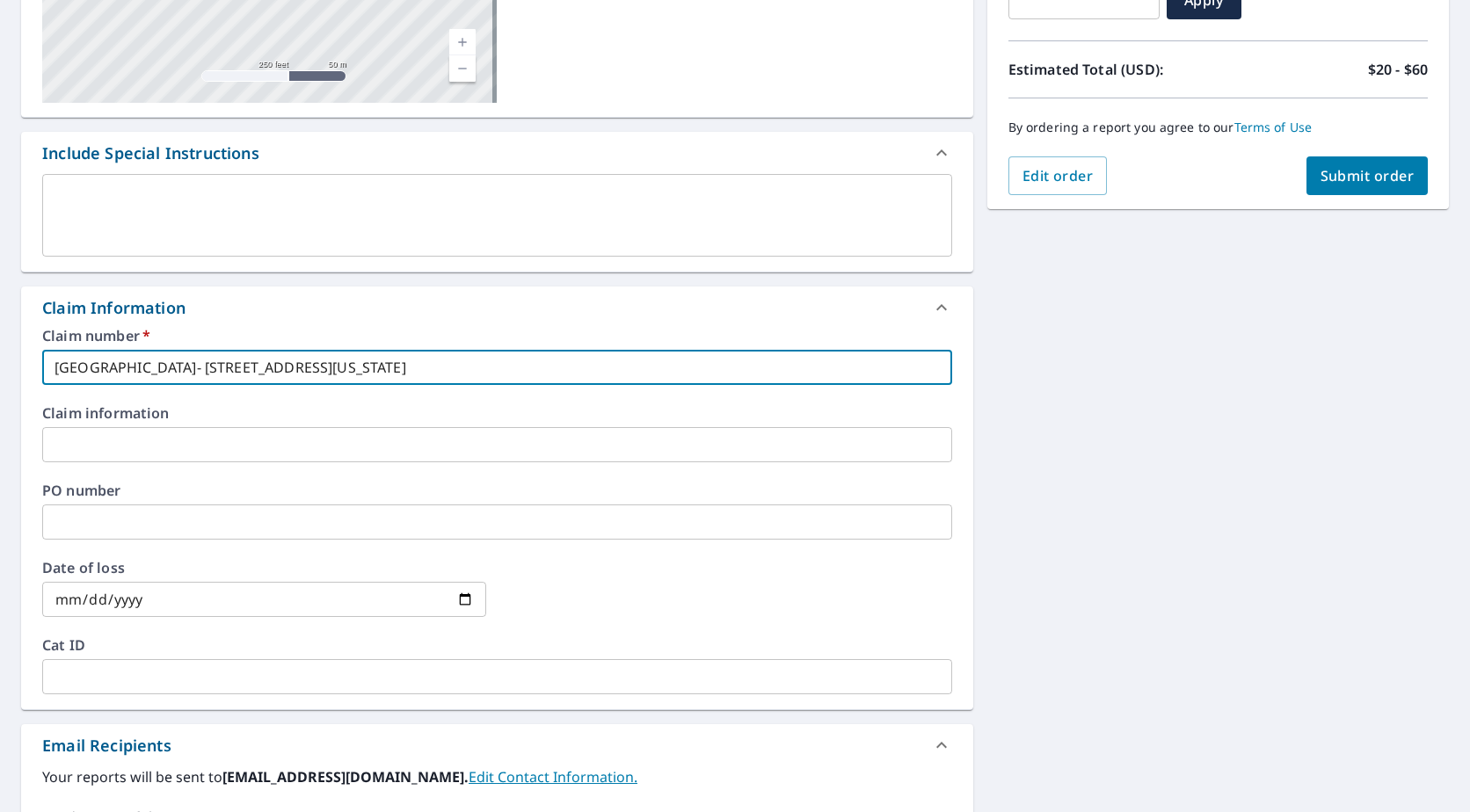
checkbox input "true"
type input "[GEOGRAPHIC_DATA]- [STREET_ADDRESS][US_STATE]"
checkbox input "true"
type input "[GEOGRAPHIC_DATA]- [STREET_ADDRESS][US_STATE]"
checkbox input "true"
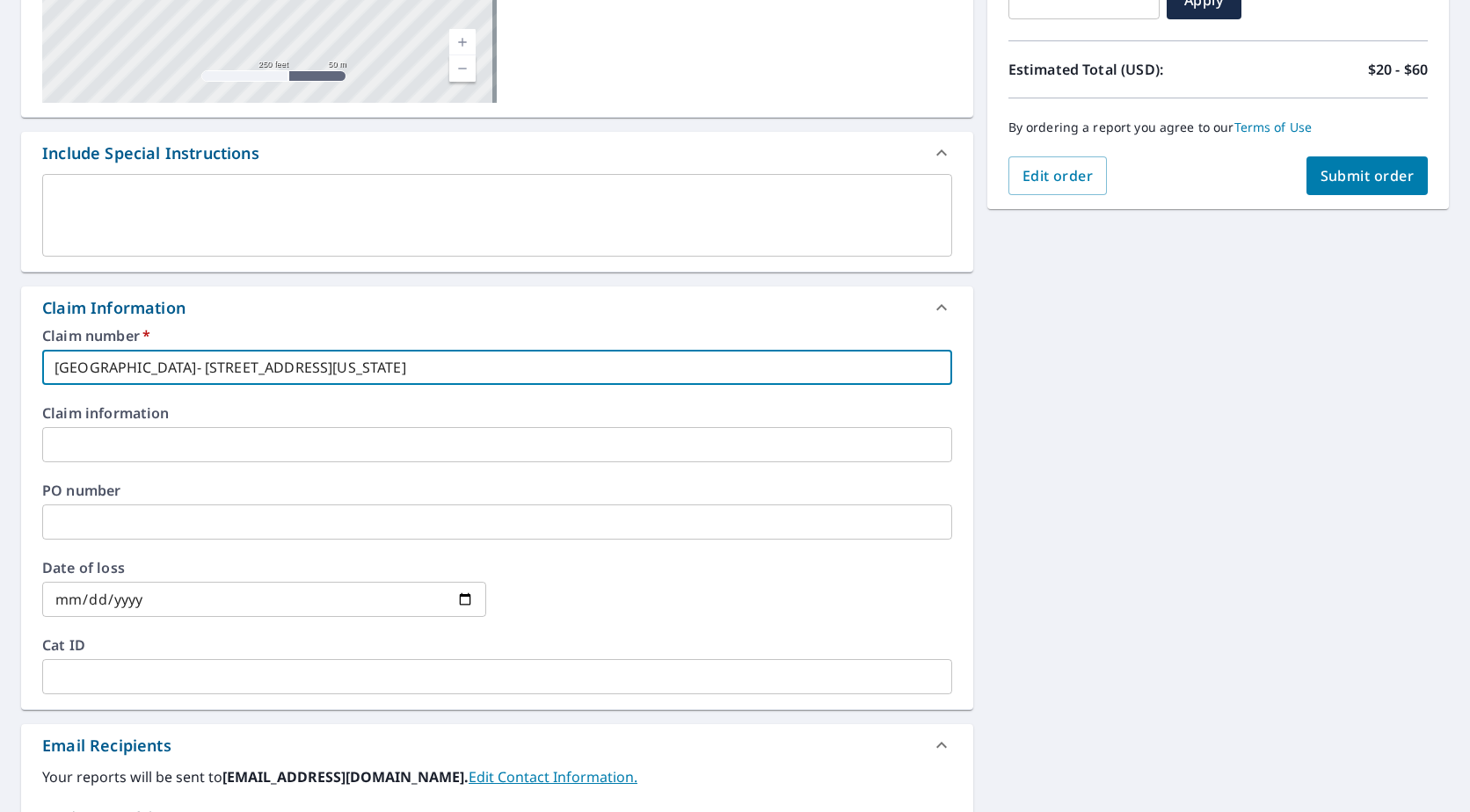
type input "[GEOGRAPHIC_DATA]- [STREET_ADDRESS][US_STATE]"
checkbox input "true"
type input "[GEOGRAPHIC_DATA]- [STREET_ADDRESS][US_STATE]"
click at [1340, 160] on button "Submit order" at bounding box center [1367, 176] width 122 height 39
checkbox input "true"
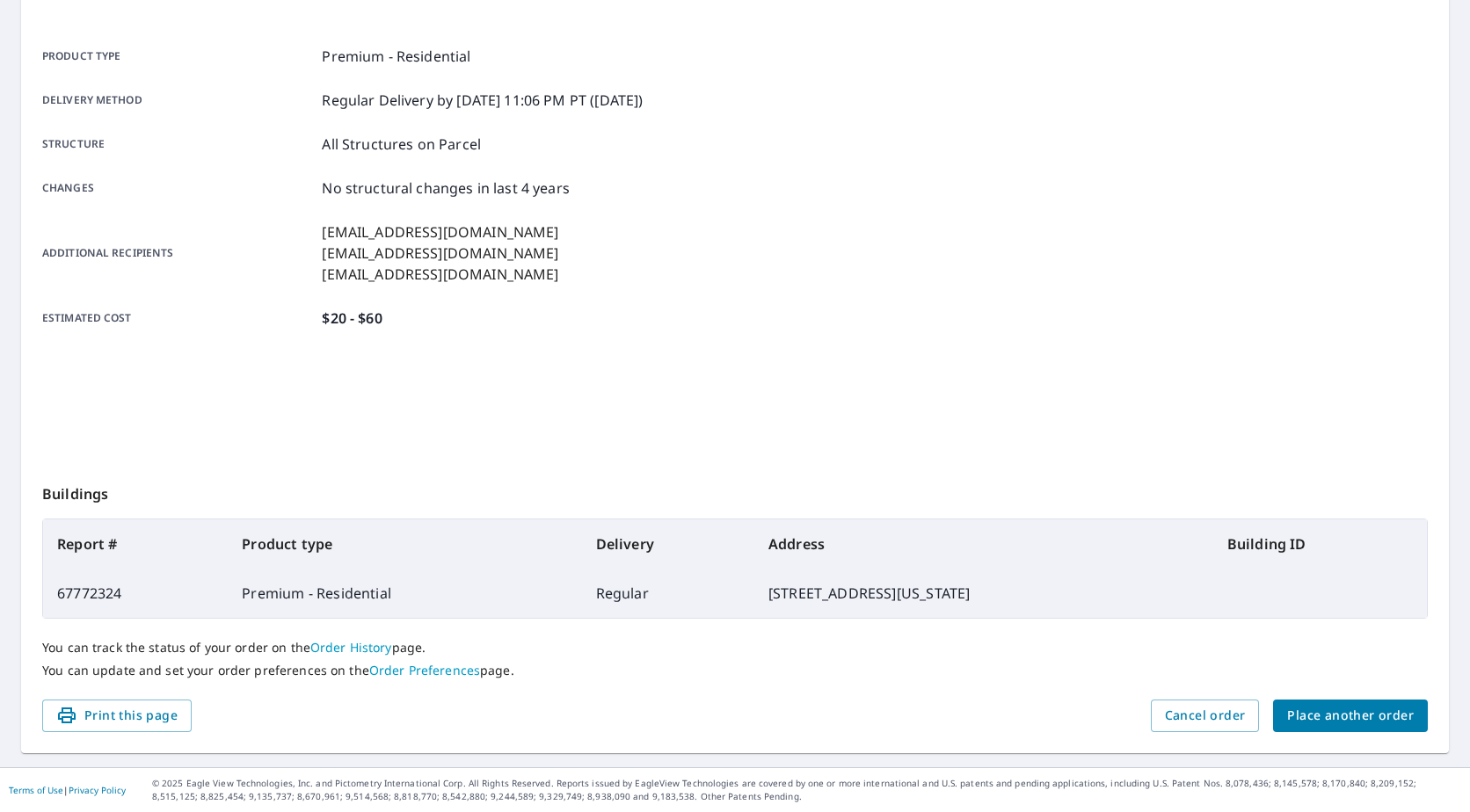
scroll to position [222, 0]
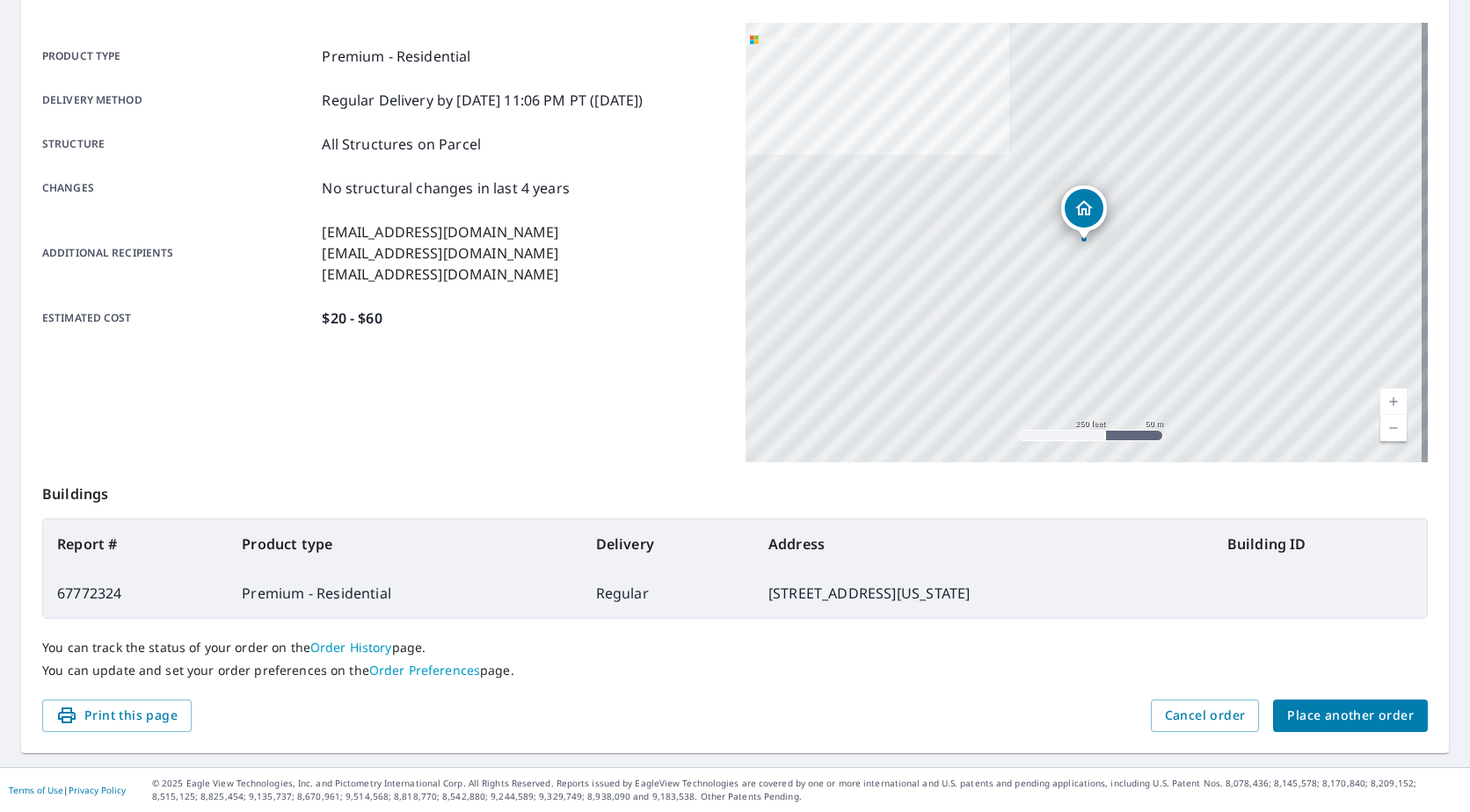
click at [1333, 715] on span "Place another order" at bounding box center [1350, 715] width 127 height 22
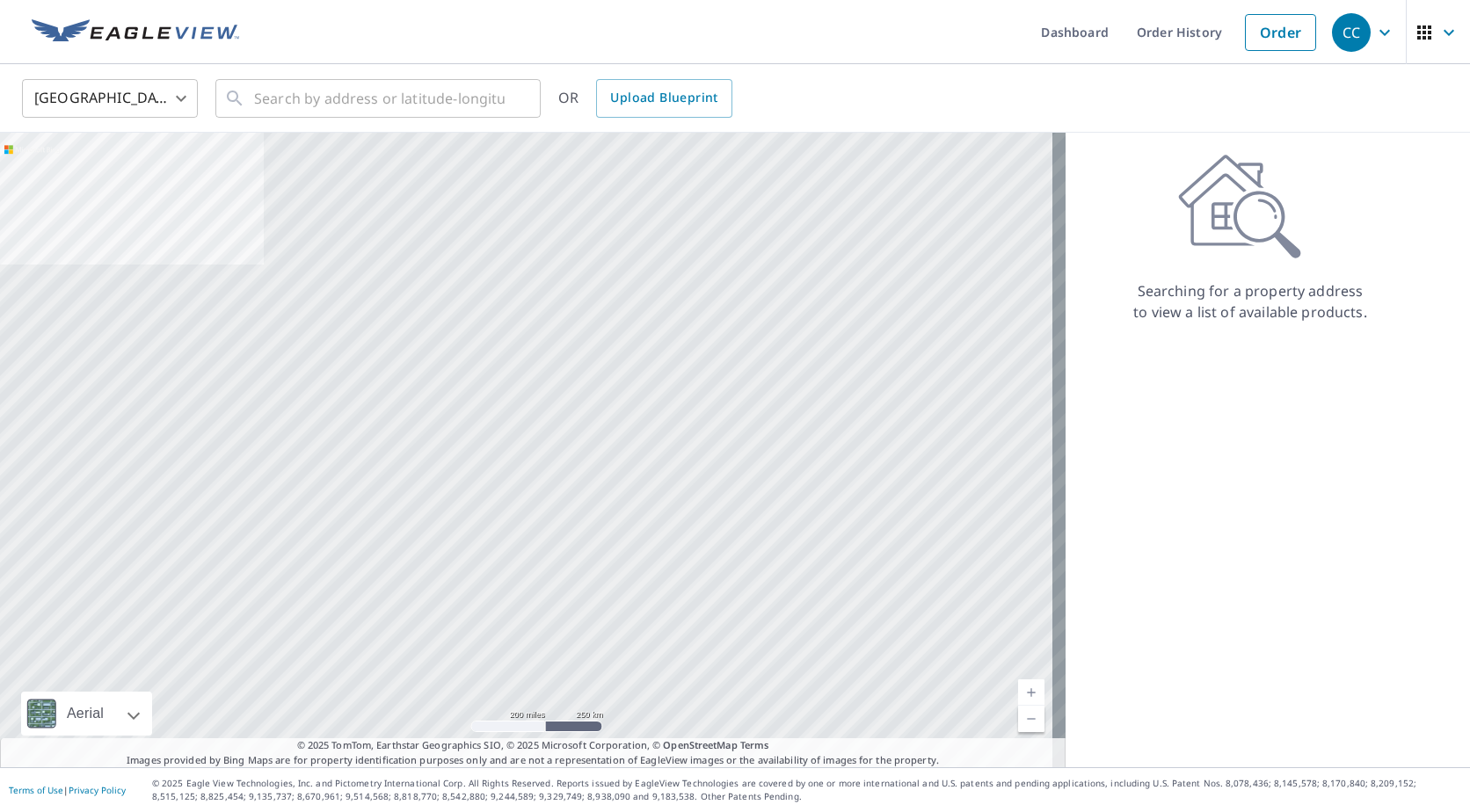
click at [163, 116] on body "CC CC Dashboard Order History Order CC United States US ​ ​ OR Upload Blueprint…" at bounding box center [735, 406] width 1470 height 812
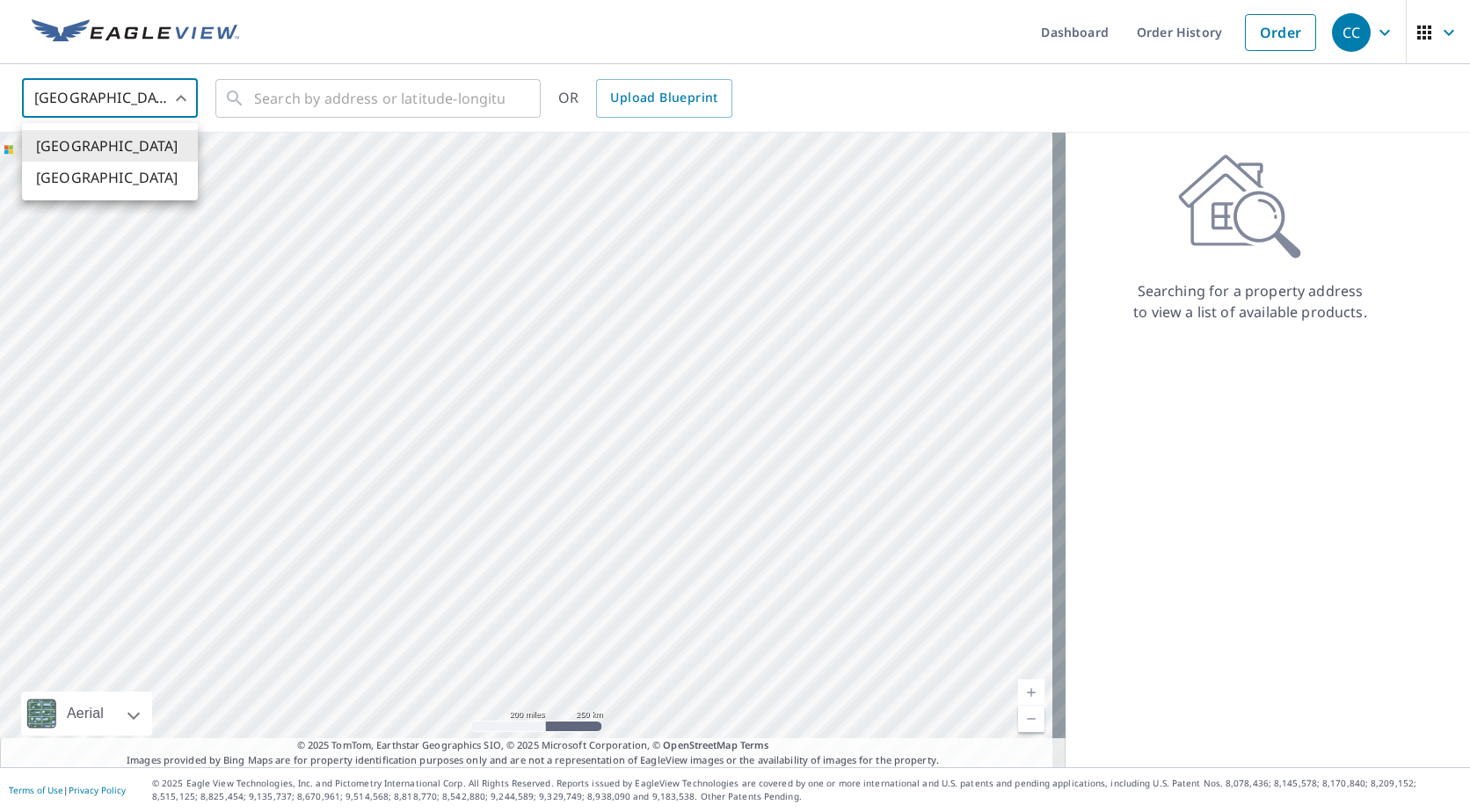
click at [164, 180] on li "[GEOGRAPHIC_DATA]" at bounding box center [110, 177] width 175 height 31
type input "CA"
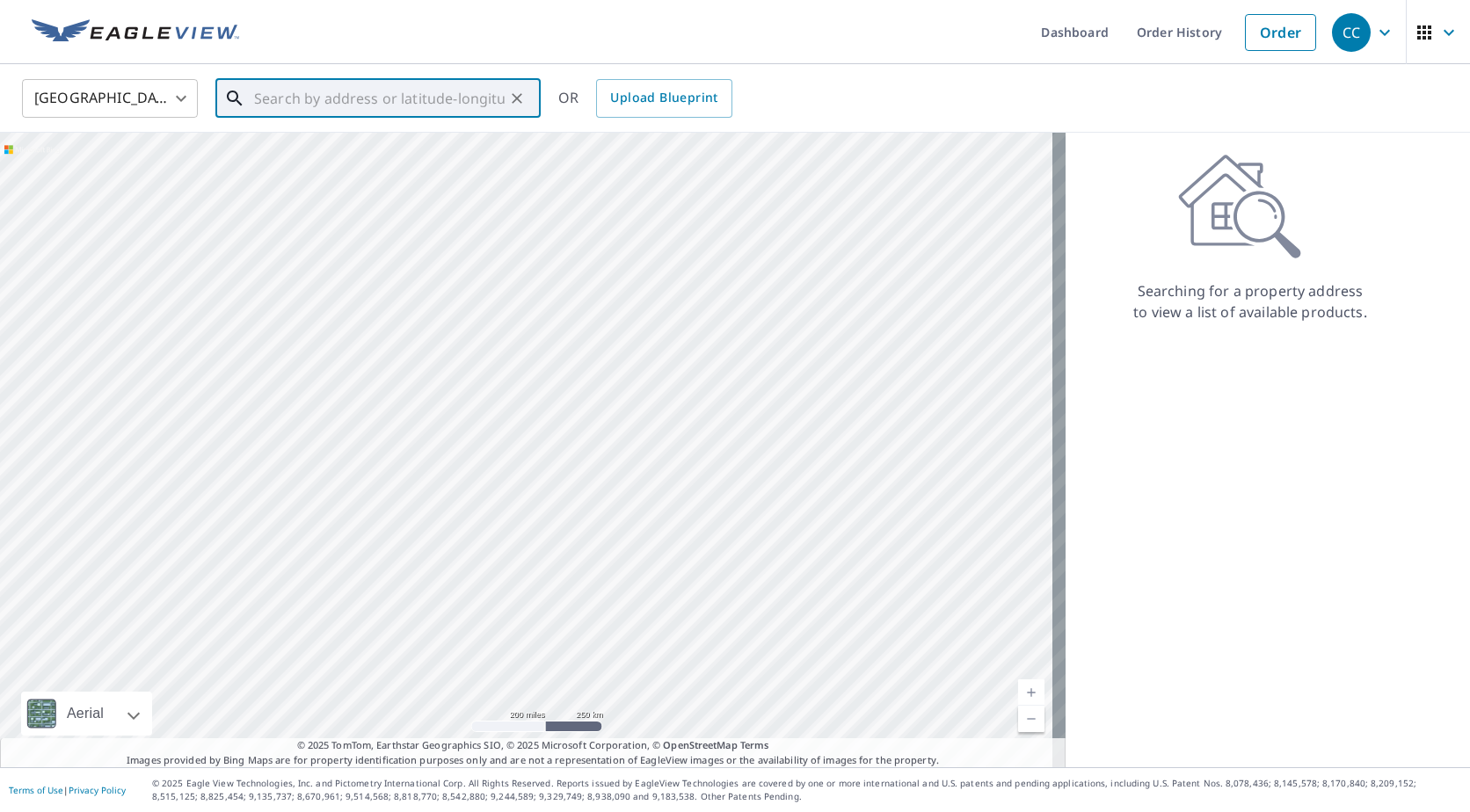
drag, startPoint x: 351, startPoint y: 106, endPoint x: 373, endPoint y: 94, distance: 25.1
click at [360, 101] on input "text" at bounding box center [379, 98] width 251 height 49
click at [318, 160] on span "[STREET_ADDRESS][PERSON_NAME]" at bounding box center [388, 149] width 276 height 21
type input "[STREET_ADDRESS][PERSON_NAME]"
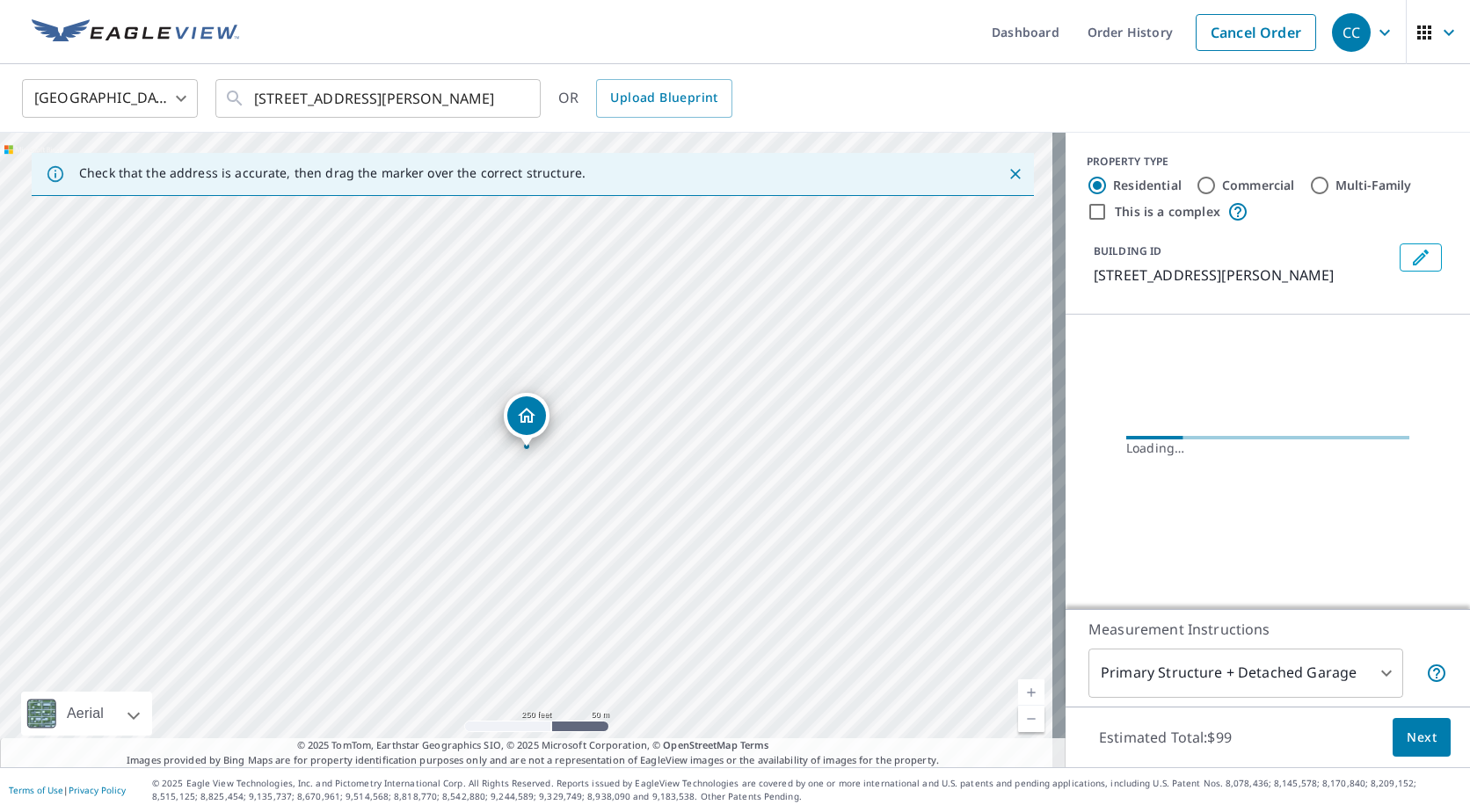
click at [1133, 679] on body "CC CC Dashboard Order History Cancel Order CC Canada CA ​ [STREET_ADDRESS][PERS…" at bounding box center [735, 406] width 1470 height 812
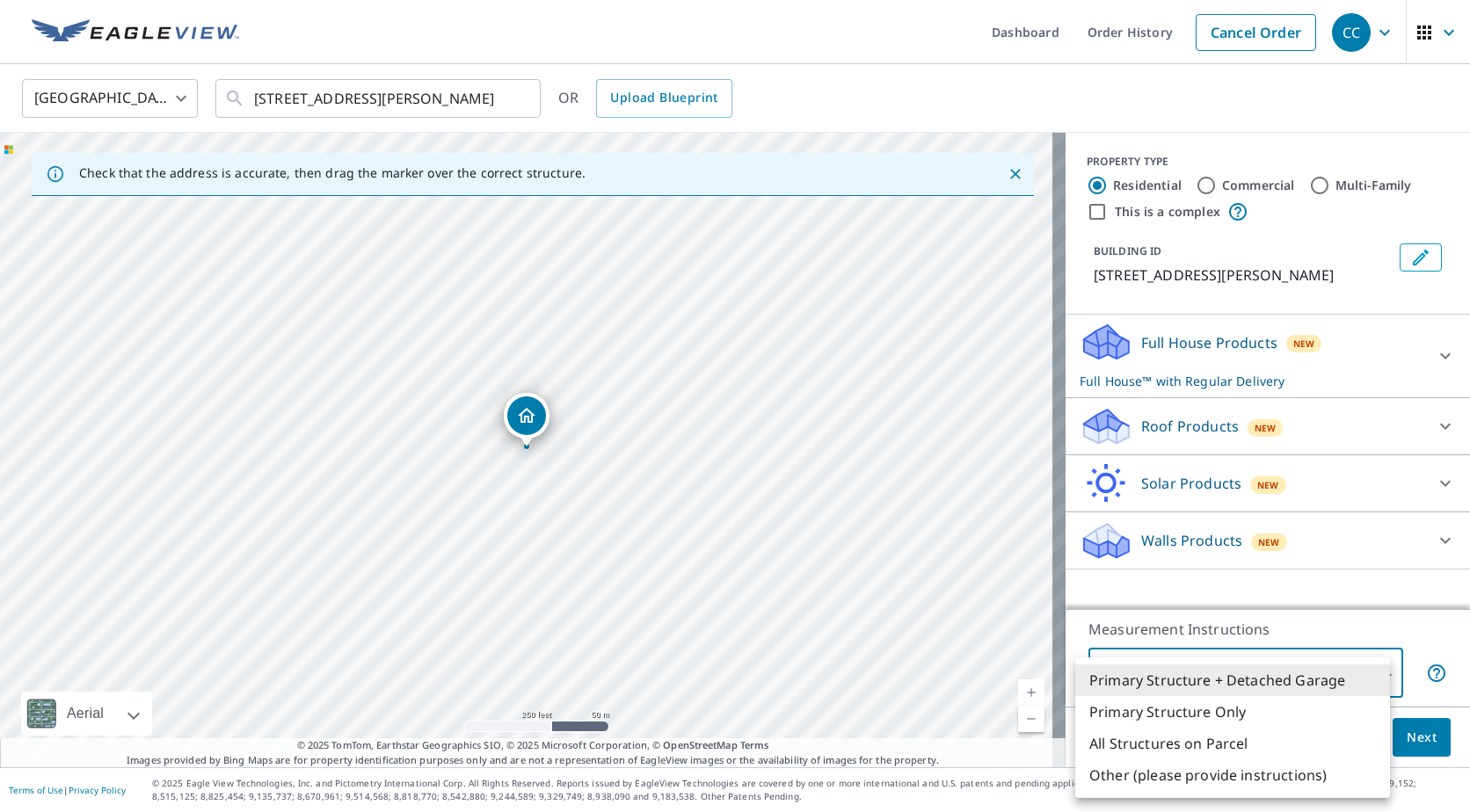
click at [1154, 750] on li "All Structures on Parcel" at bounding box center [1232, 744] width 315 height 31
type input "3"
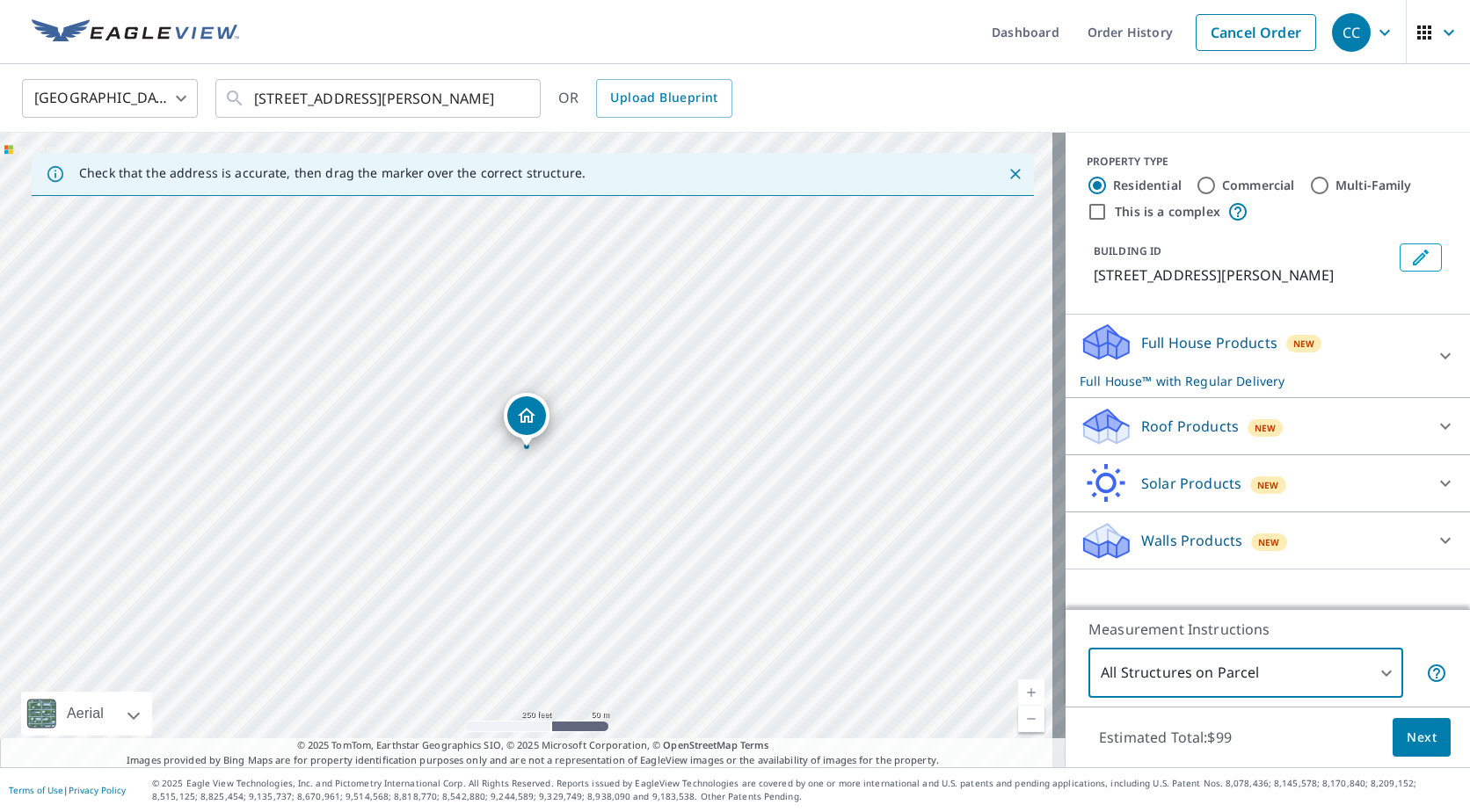
click at [1153, 437] on p "Roof Products" at bounding box center [1189, 427] width 97 height 21
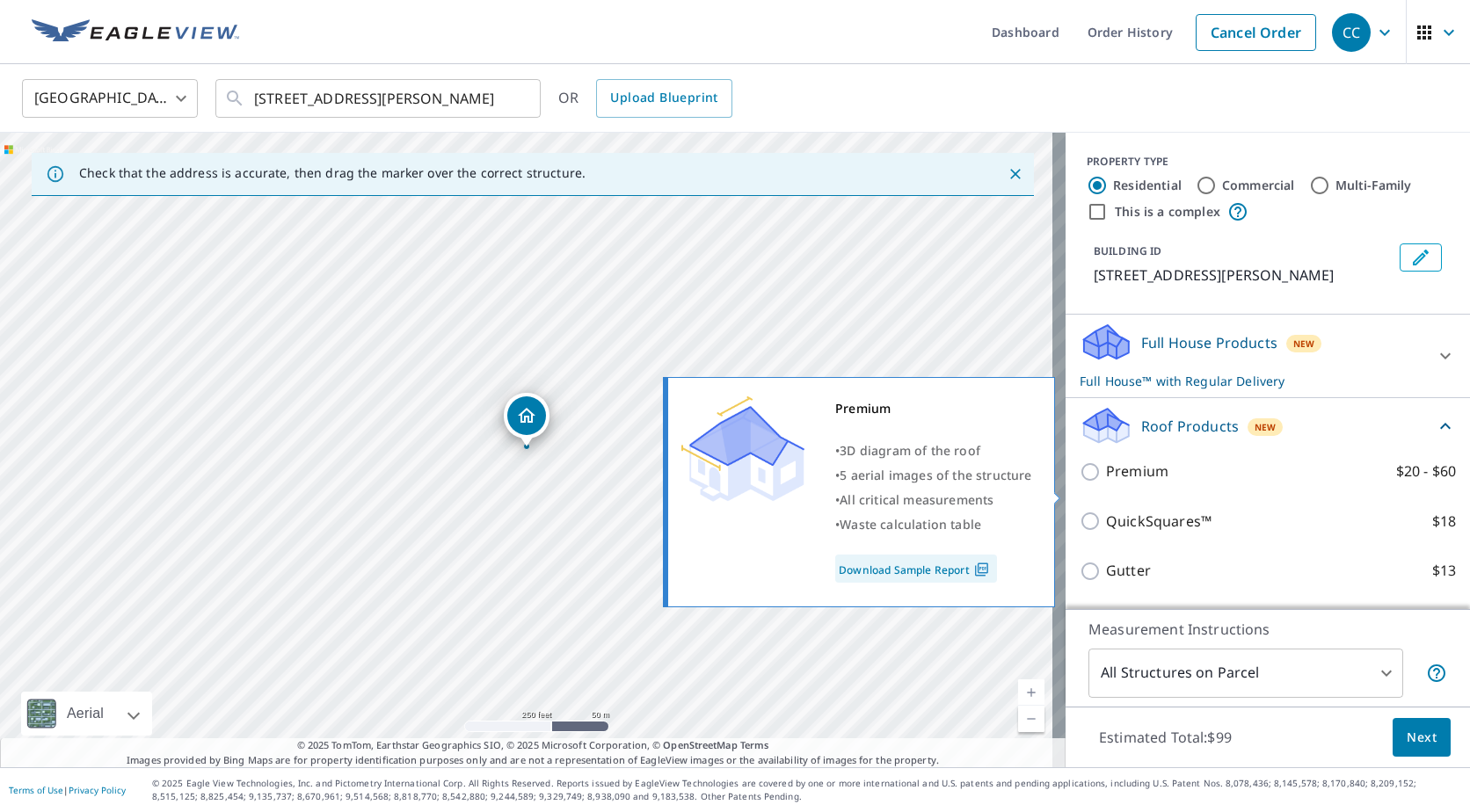
click at [1113, 483] on p "Premium" at bounding box center [1137, 471] width 62 height 22
click at [1105, 483] on input "Premium $20 - $60" at bounding box center [1092, 472] width 26 height 21
checkbox input "true"
checkbox input "false"
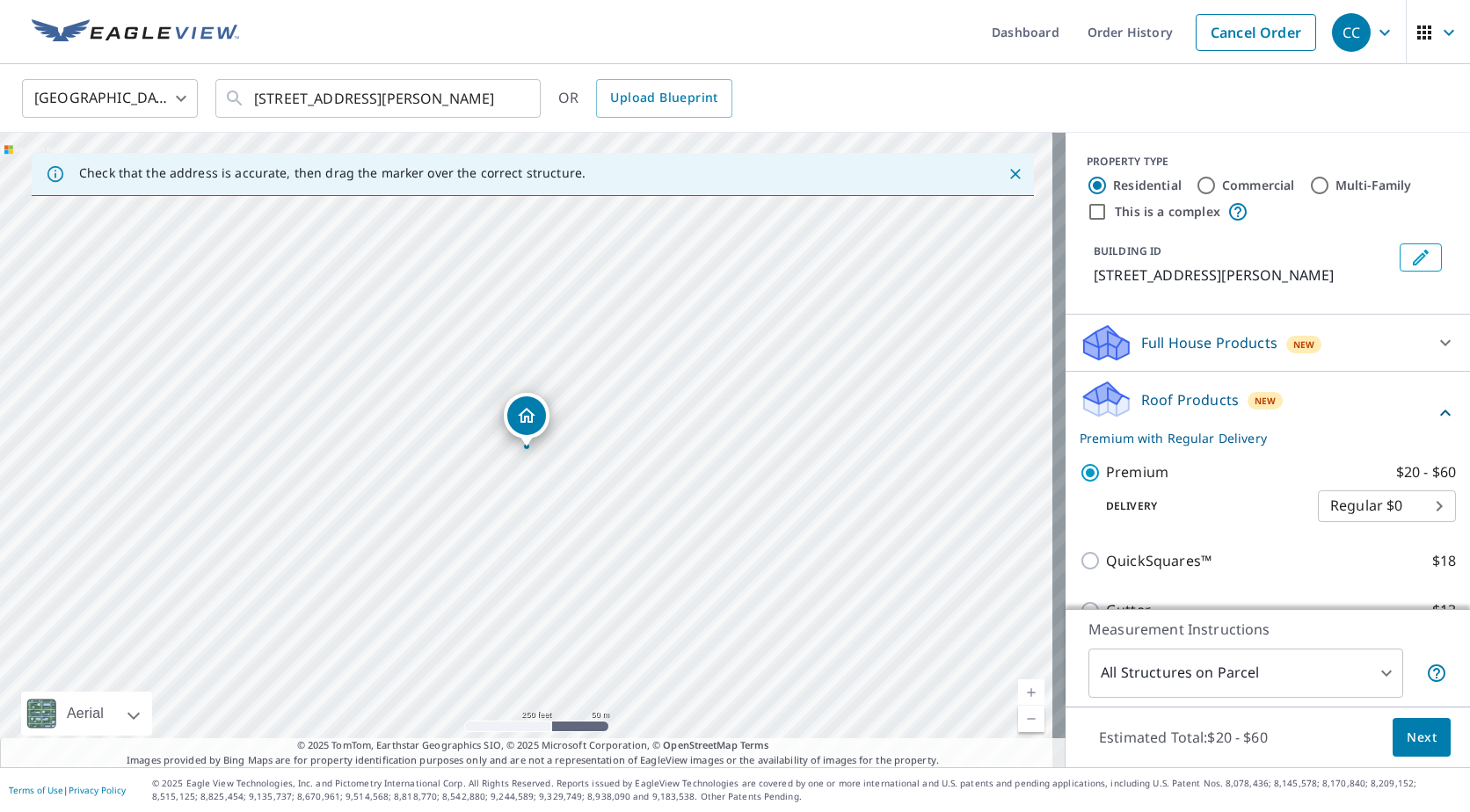
click at [1417, 756] on div "Estimated Total: $20 - $60 Next" at bounding box center [1267, 737] width 405 height 61
click at [1407, 740] on span "Next" at bounding box center [1421, 738] width 30 height 22
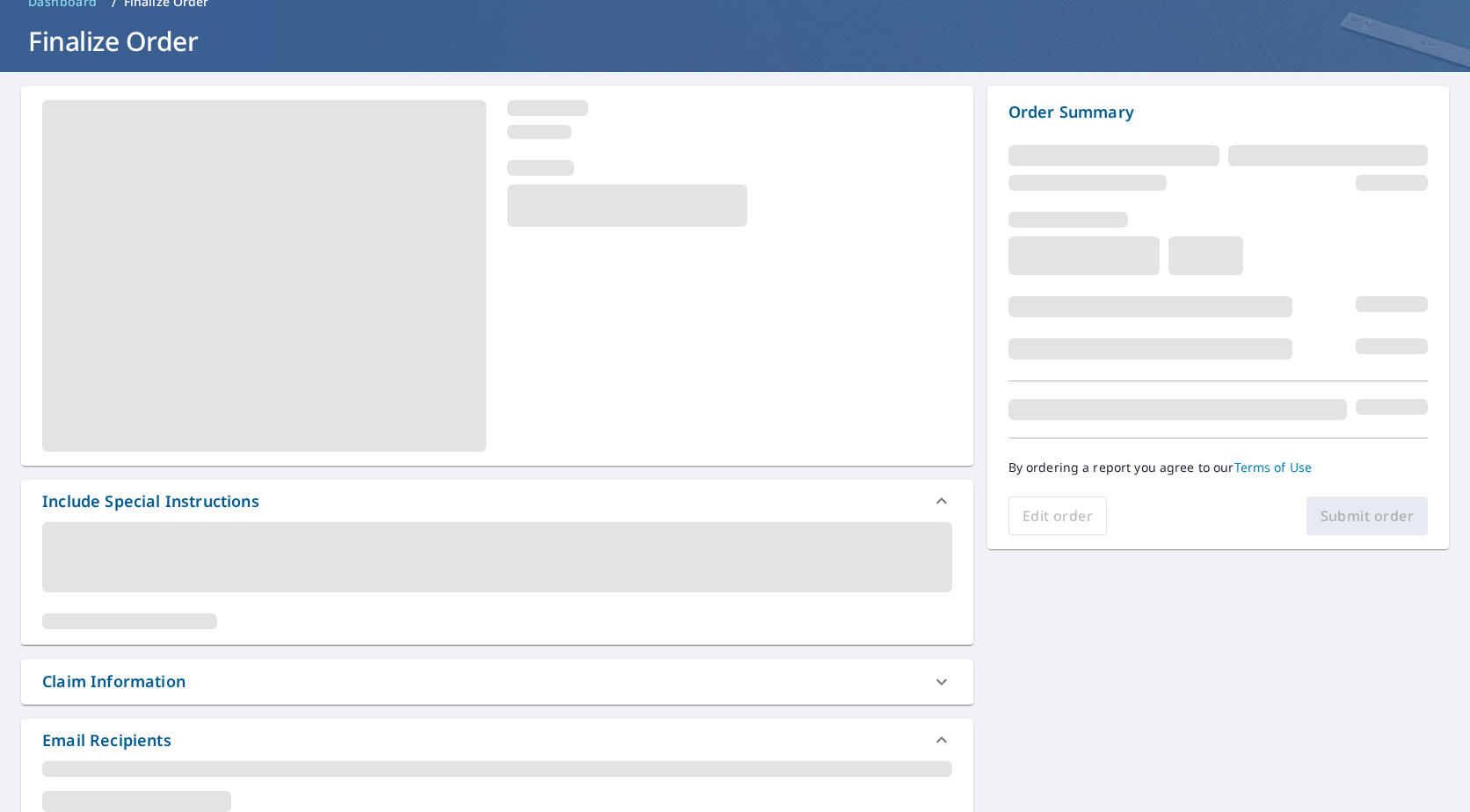
scroll to position [175, 0]
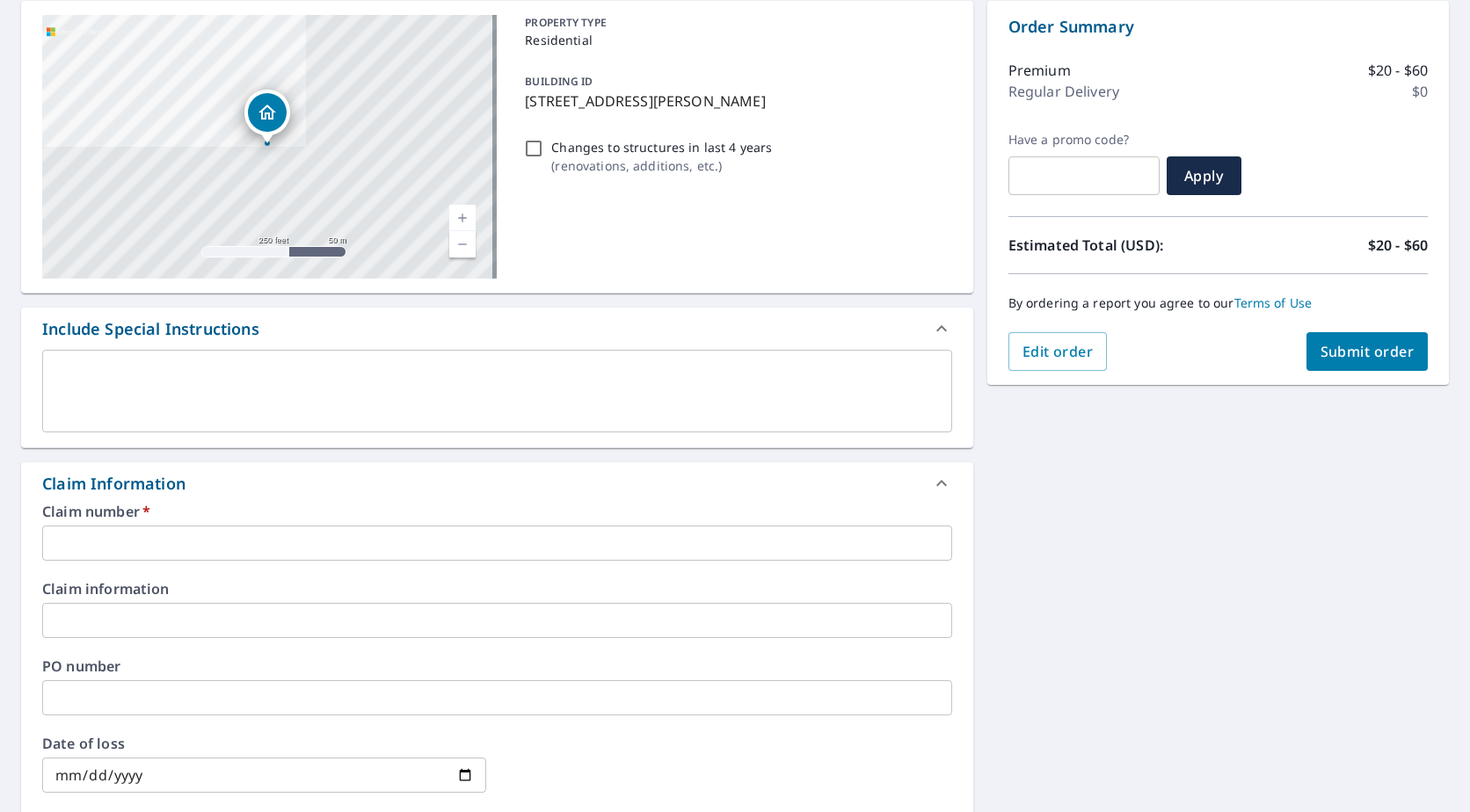
click at [252, 548] on input "text" at bounding box center [496, 543] width 909 height 35
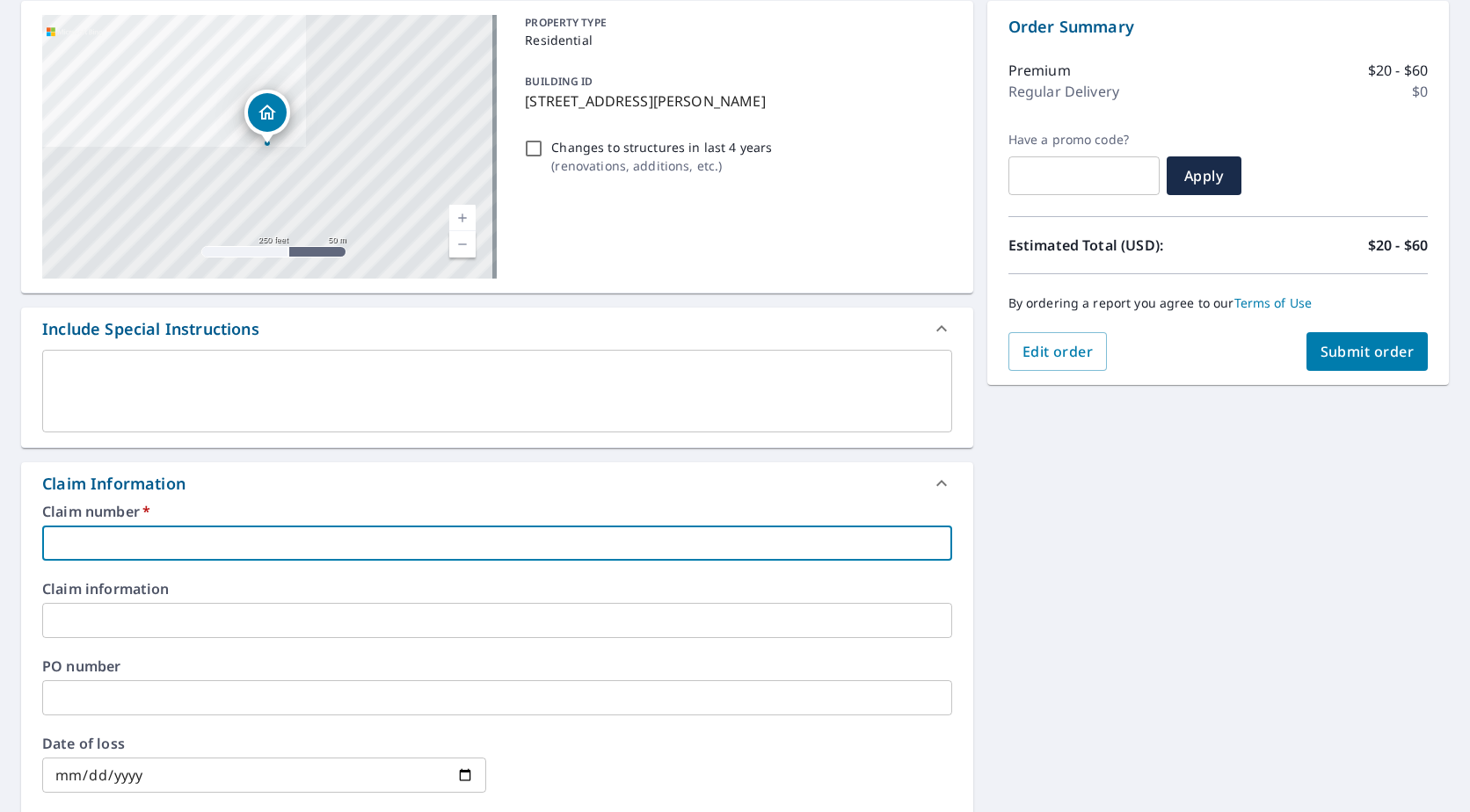
type input "M"
checkbox input "true"
type input "Mo"
checkbox input "true"
type input "Mou"
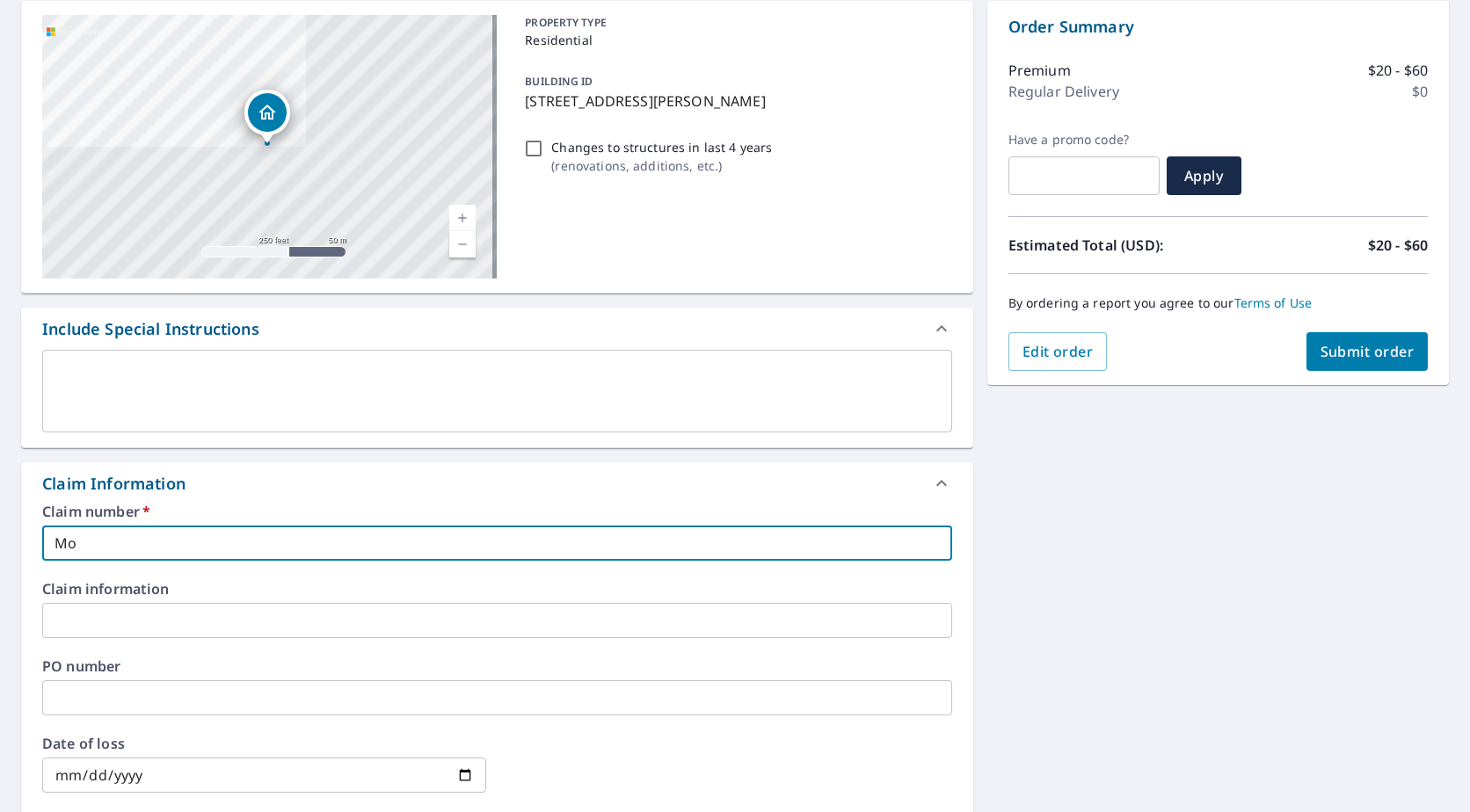
checkbox input "true"
type input "Moun"
checkbox input "true"
type input "Mount"
checkbox input "true"
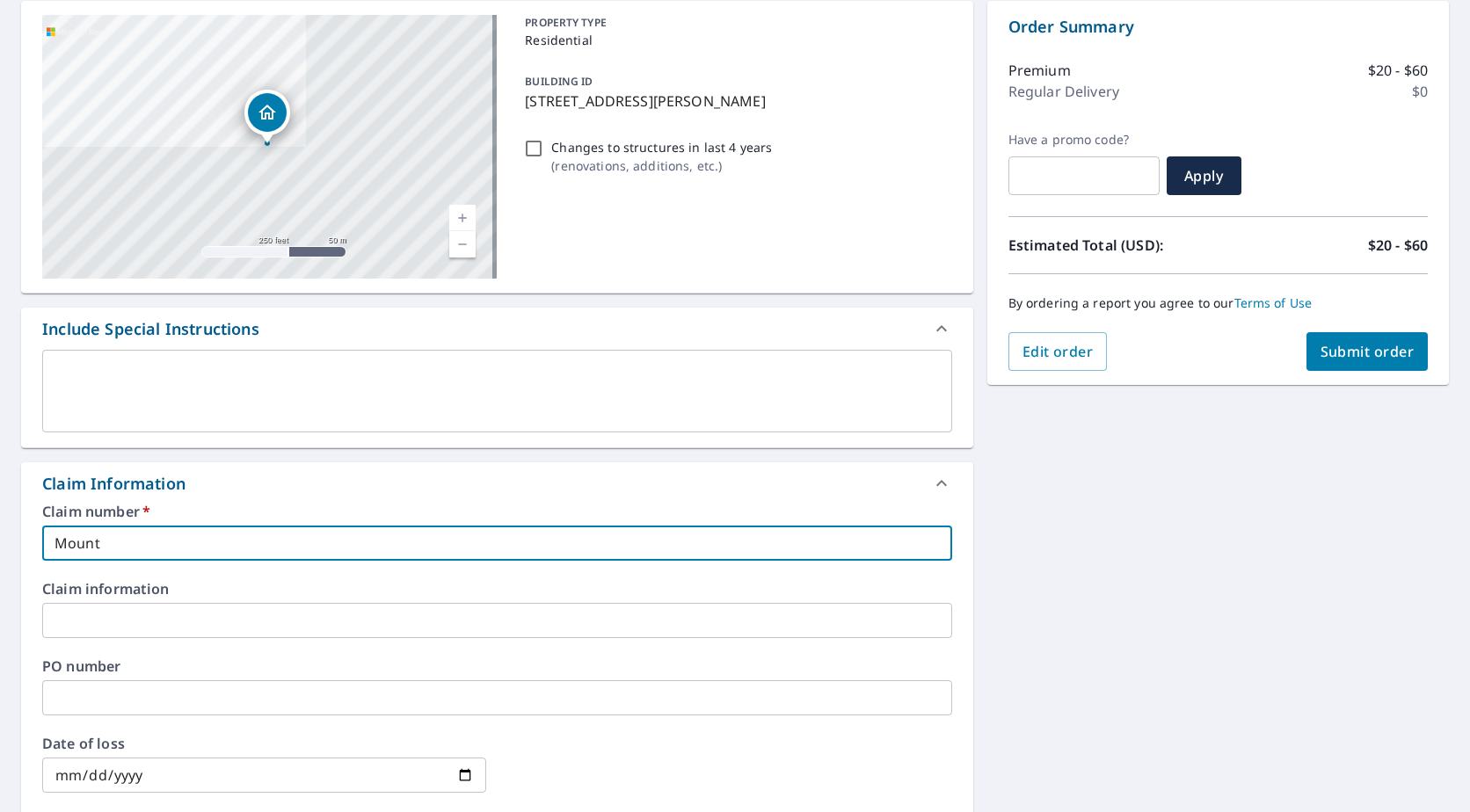
type input "Mounta"
checkbox input "true"
type input "Mountai"
checkbox input "true"
type input "Mountain"
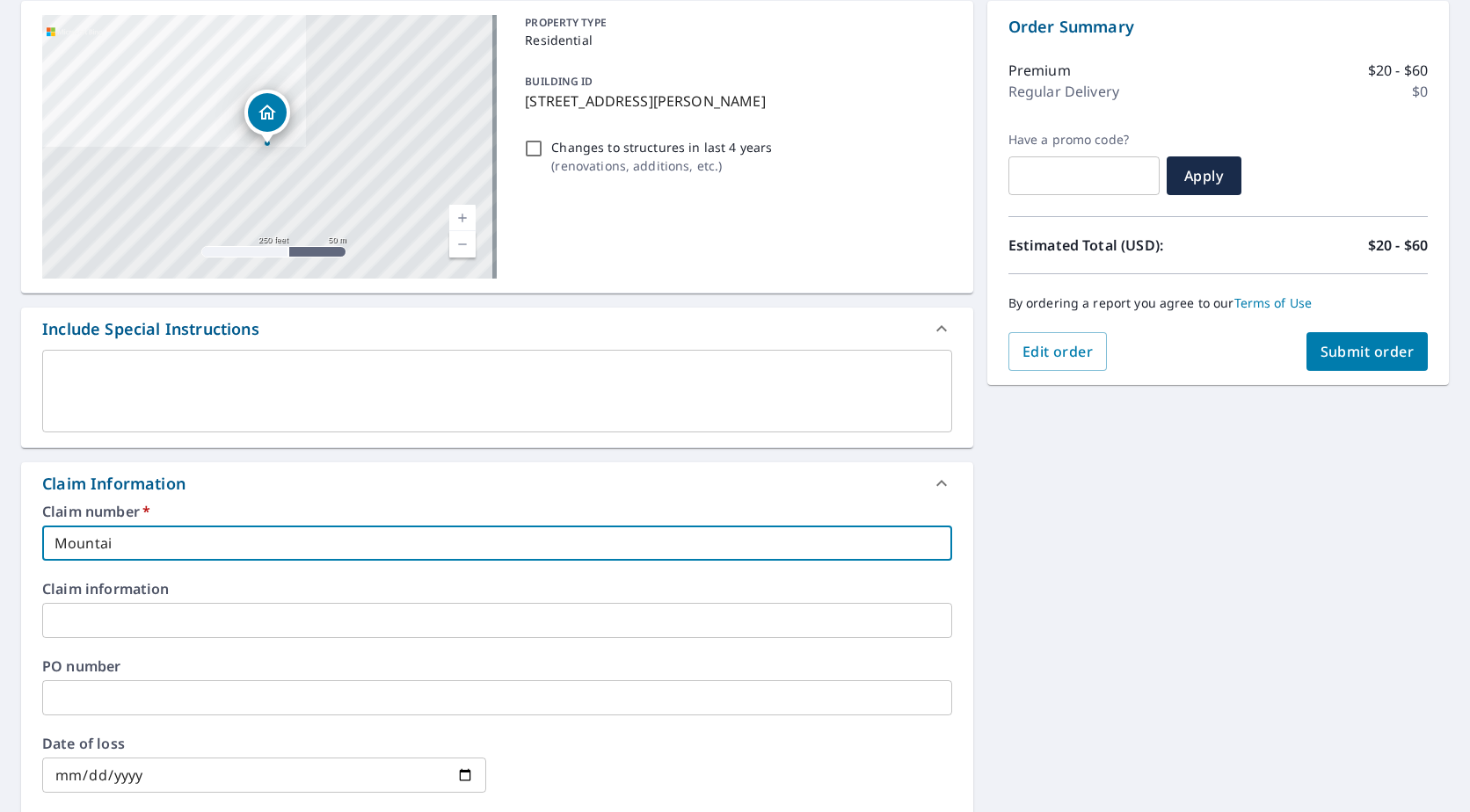
checkbox input "true"
type input "Mountain"
checkbox input "true"
type input "Mountain W"
checkbox input "true"
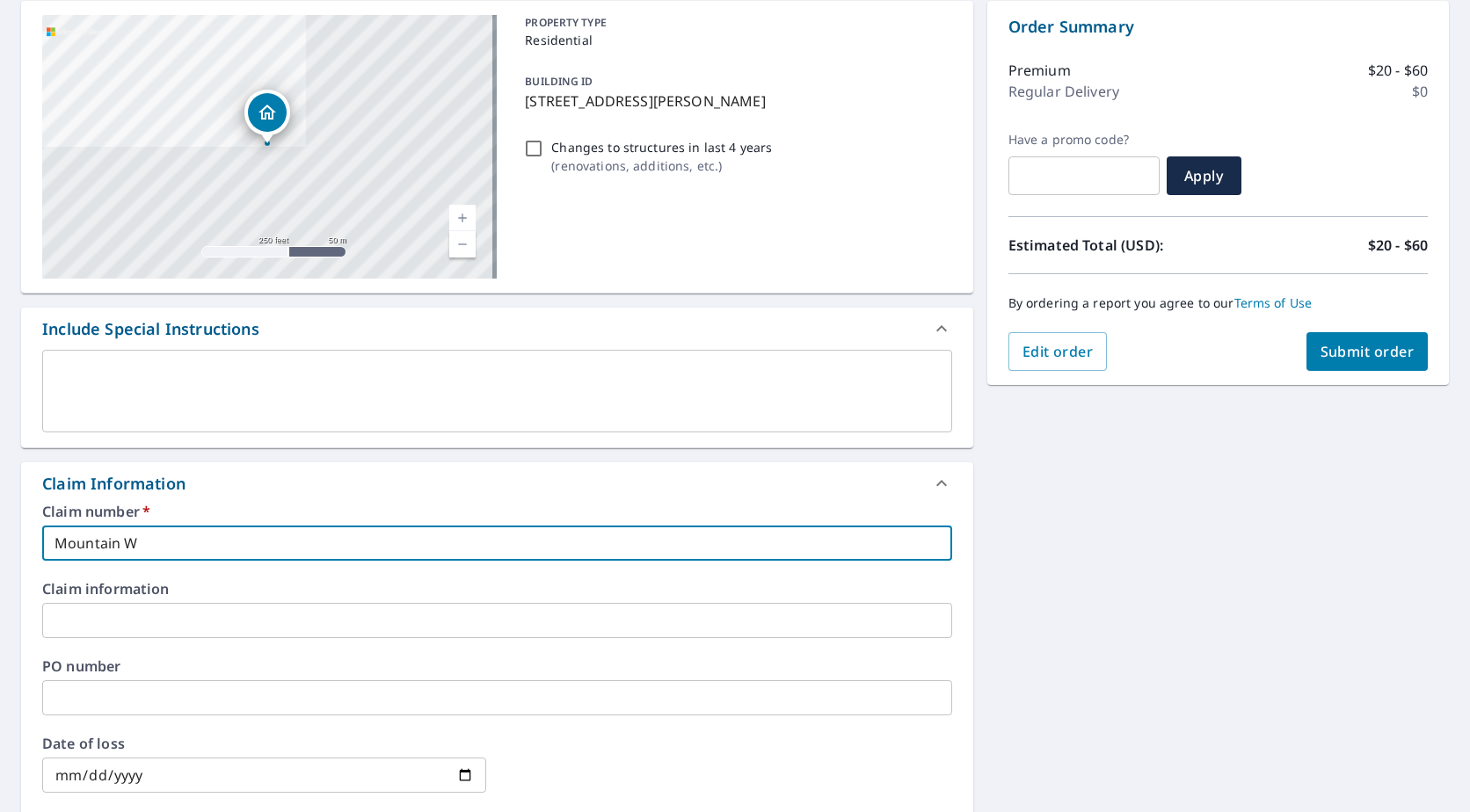
type input "Mountain We"
checkbox input "true"
type input "Mountain [PERSON_NAME]"
checkbox input "true"
type input "[GEOGRAPHIC_DATA]"
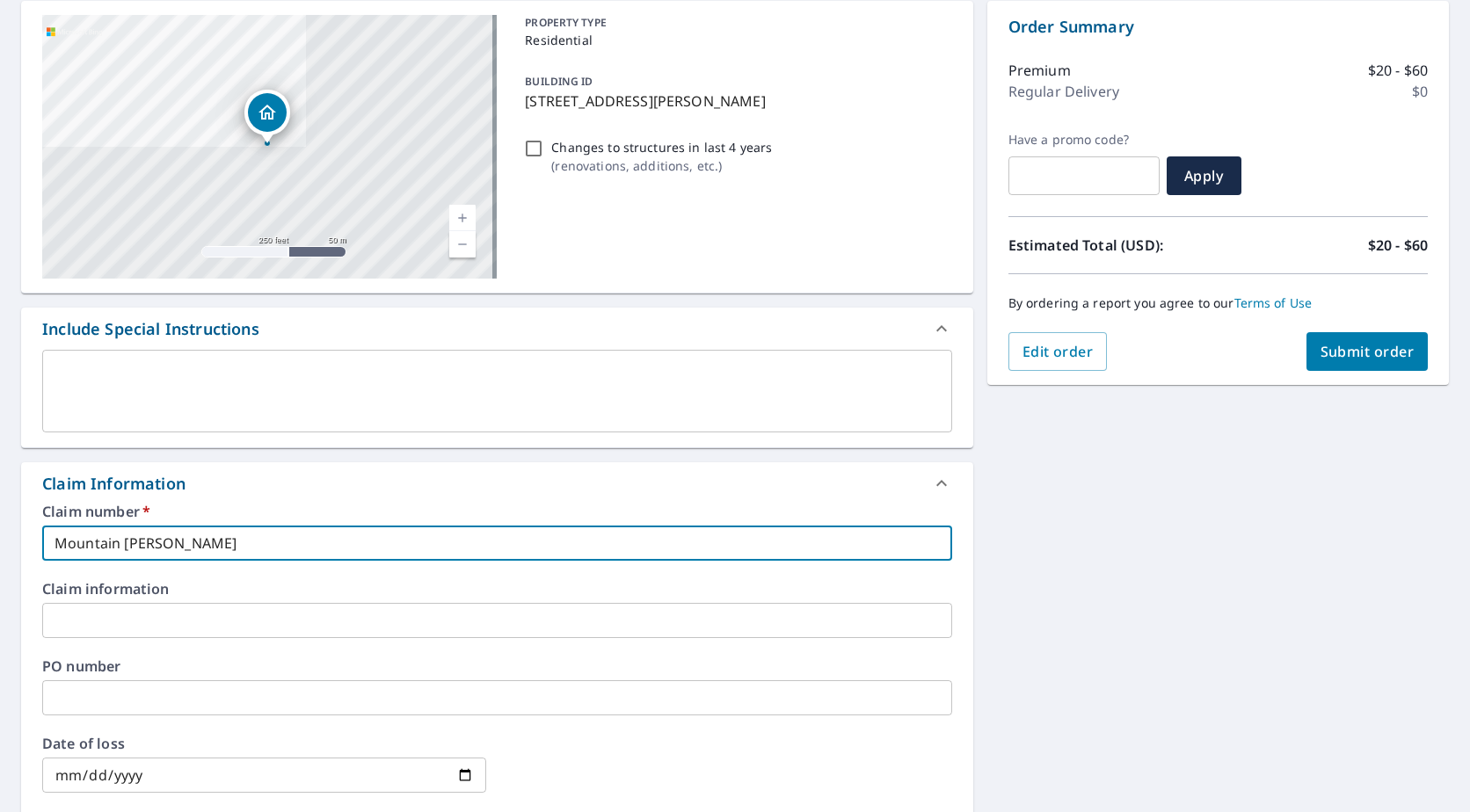
checkbox input "true"
type input "[GEOGRAPHIC_DATA]-"
checkbox input "true"
type input "[GEOGRAPHIC_DATA]-"
checkbox input "true"
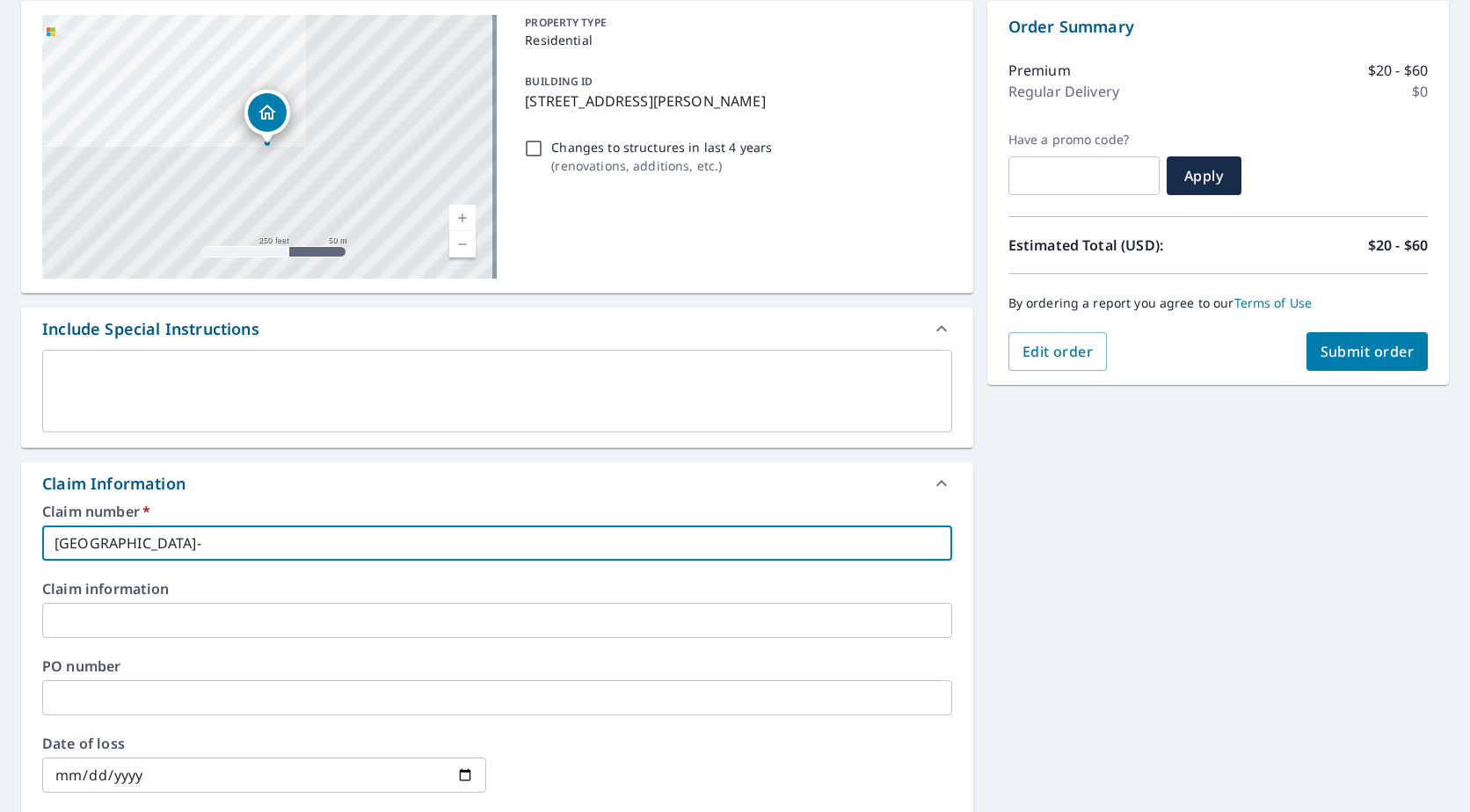
type input "Mountain West- 1"
checkbox input "true"
type input "Mountain West- 15"
checkbox input "true"
type input "Mountain West- 150"
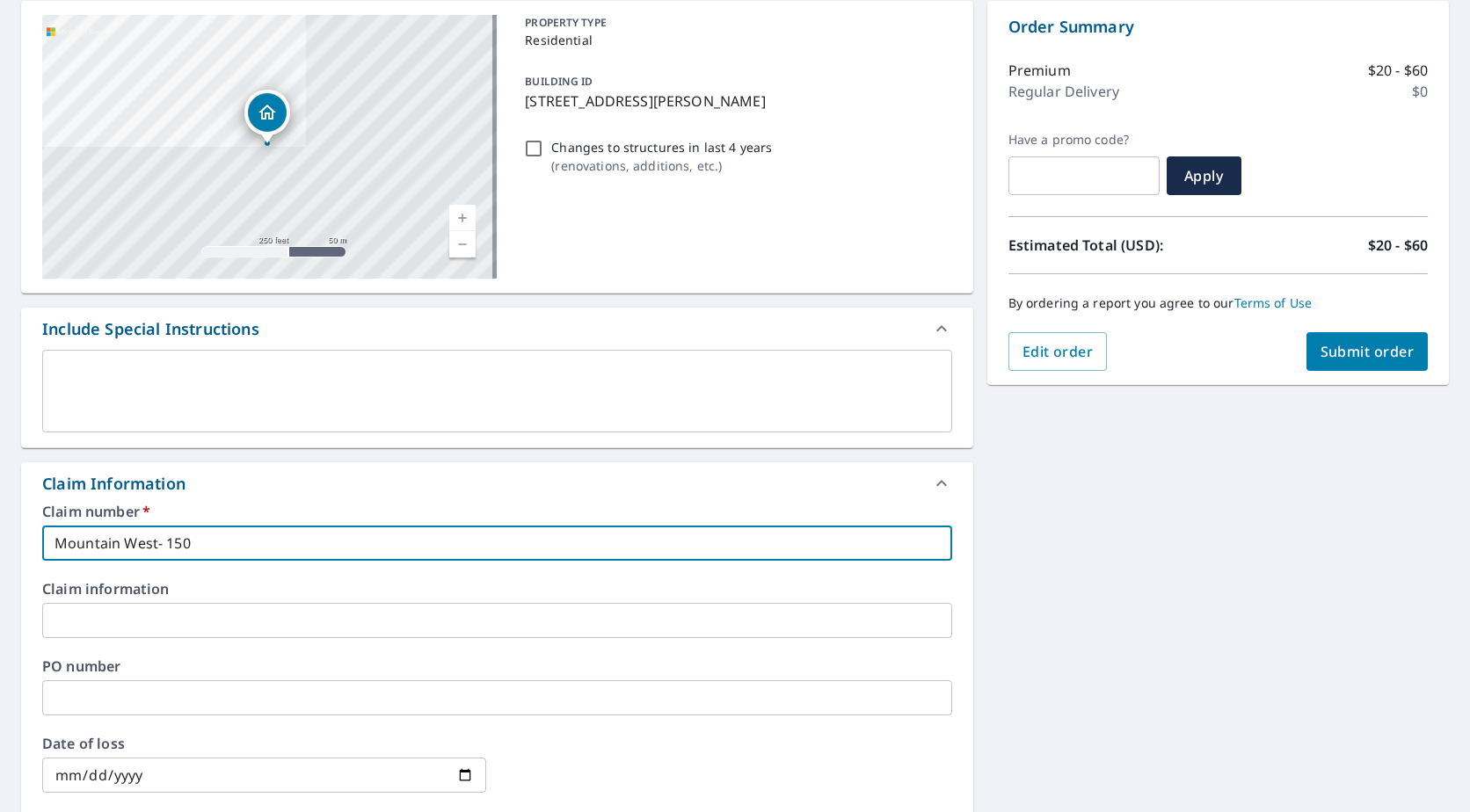
checkbox input "true"
type input "Mountain West- 1505"
checkbox input "true"
type input "Mountain West- 1505"
checkbox input "true"
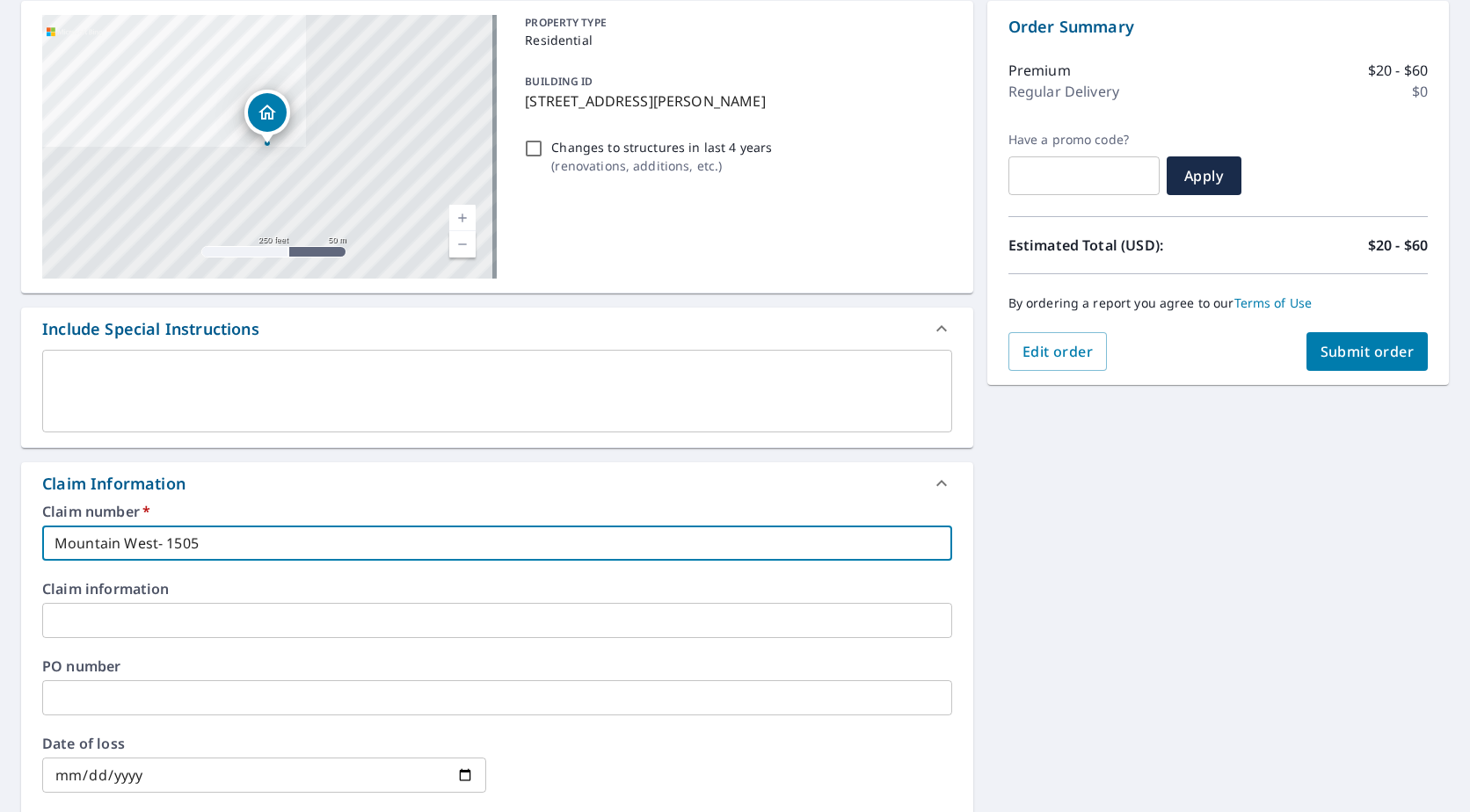
type input "Mountain West- 1505 B"
checkbox input "true"
type input "Mountain West- 1505 Bu"
checkbox input "true"
type input "Mountain West- 1505 Bur"
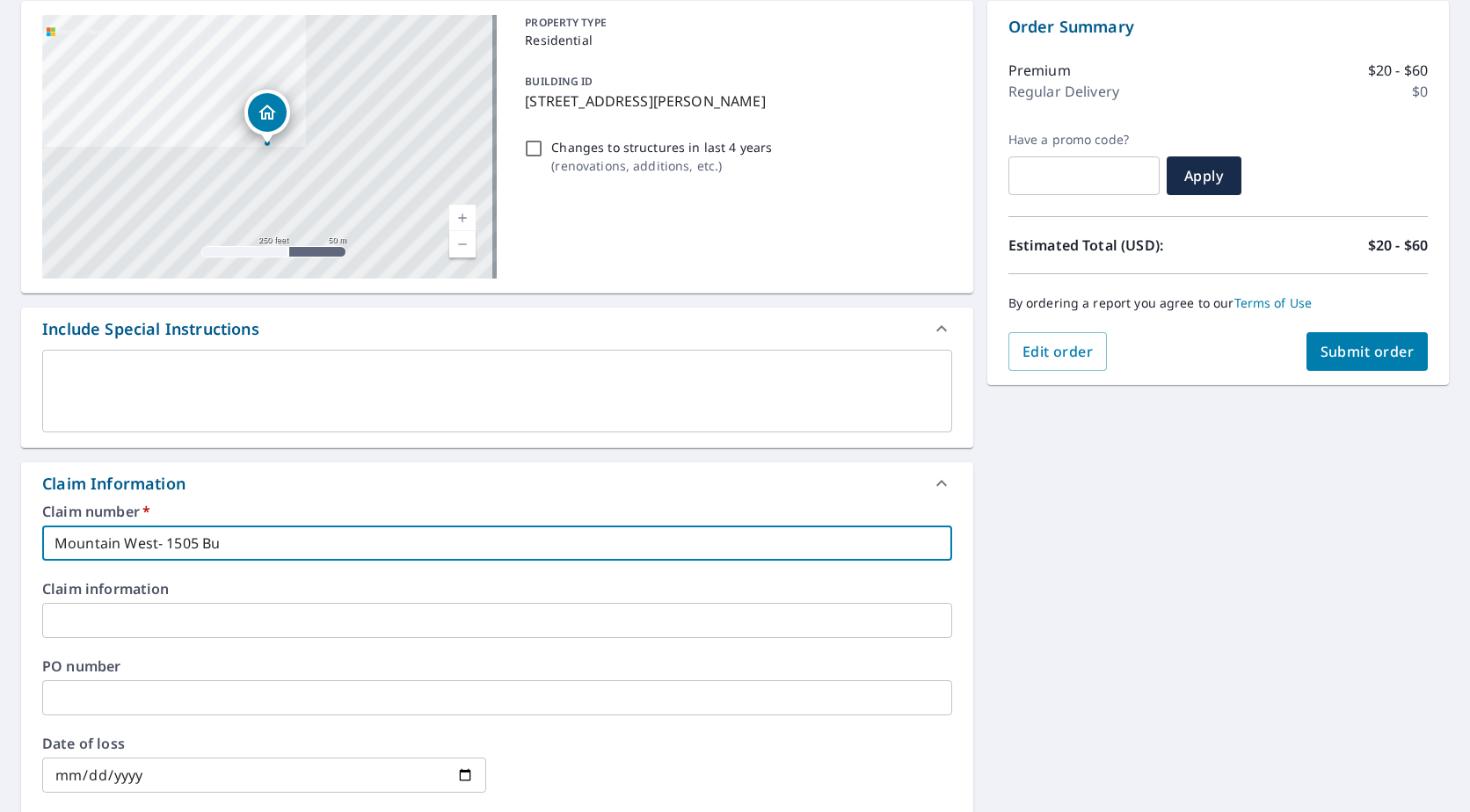
checkbox input "true"
type input "Mountain West- 1505 [PERSON_NAME]"
checkbox input "true"
type input "Mountain West- 1505 [GEOGRAPHIC_DATA]"
checkbox input "true"
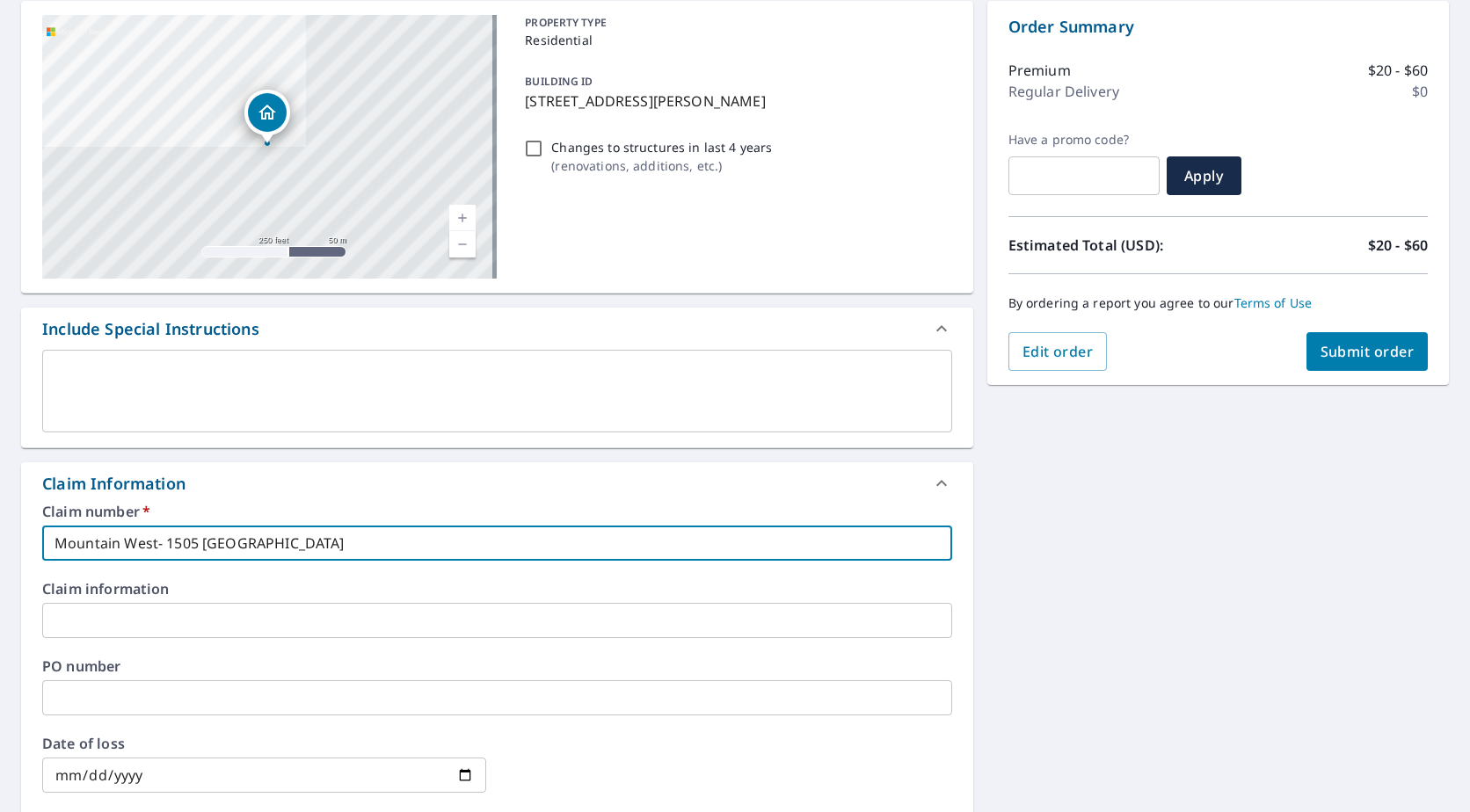
type input "Mountain West- 1505 [PERSON_NAME]"
checkbox input "true"
type input "Mountain West- 1505 [PERSON_NAME]"
checkbox input "true"
type input "Mountain West- 1505 [PERSON_NAME] A"
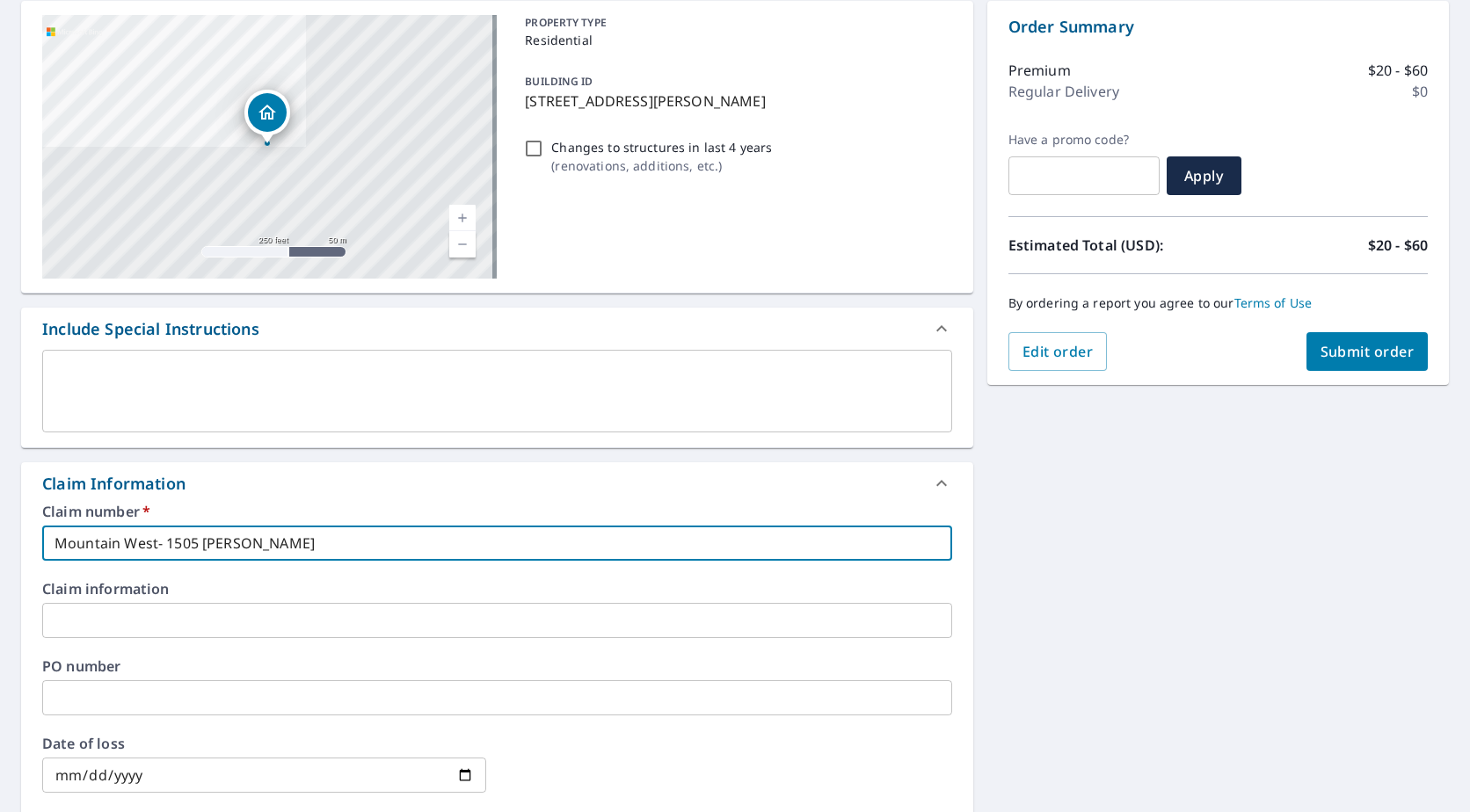
checkbox input "true"
type input "Mountain West- [STREET_ADDRESS][PERSON_NAME]"
checkbox input "true"
type input "Mountain West- [STREET_ADDRESS][PERSON_NAME]"
checkbox input "true"
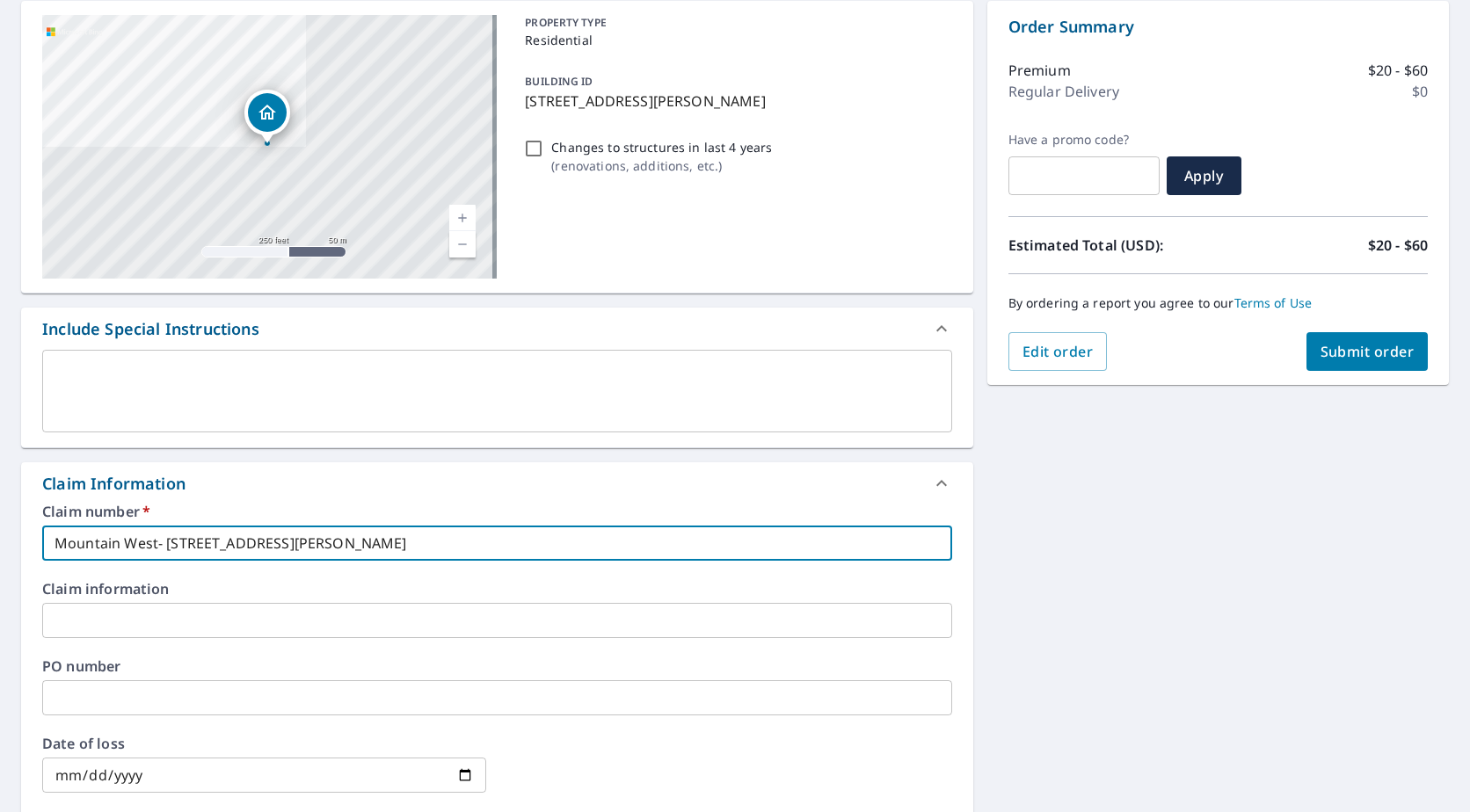
type input "Mountain West- [STREET_ADDRESS][PERSON_NAME]"
checkbox input "true"
type input "Mountain West- [STREET_ADDRESS][PERSON_NAME]"
checkbox input "true"
type input "Mountain West- [STREET_ADDRESS][PERSON_NAME]"
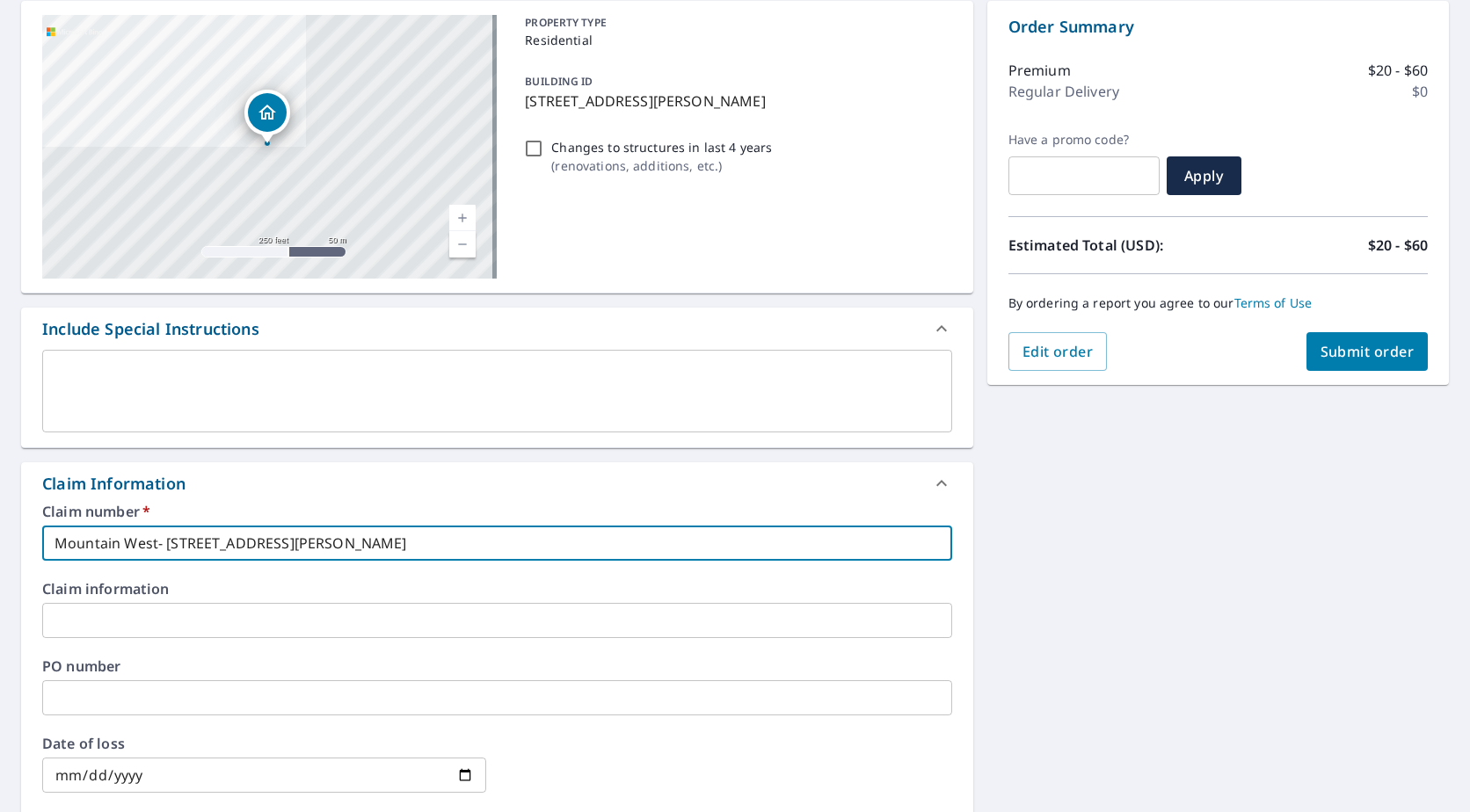
checkbox input "true"
type input "Mountain West- [STREET_ADDRESS][PERSON_NAME],"
checkbox input "true"
type input "Mountain West- [STREET_ADDRESS][PERSON_NAME],"
checkbox input "true"
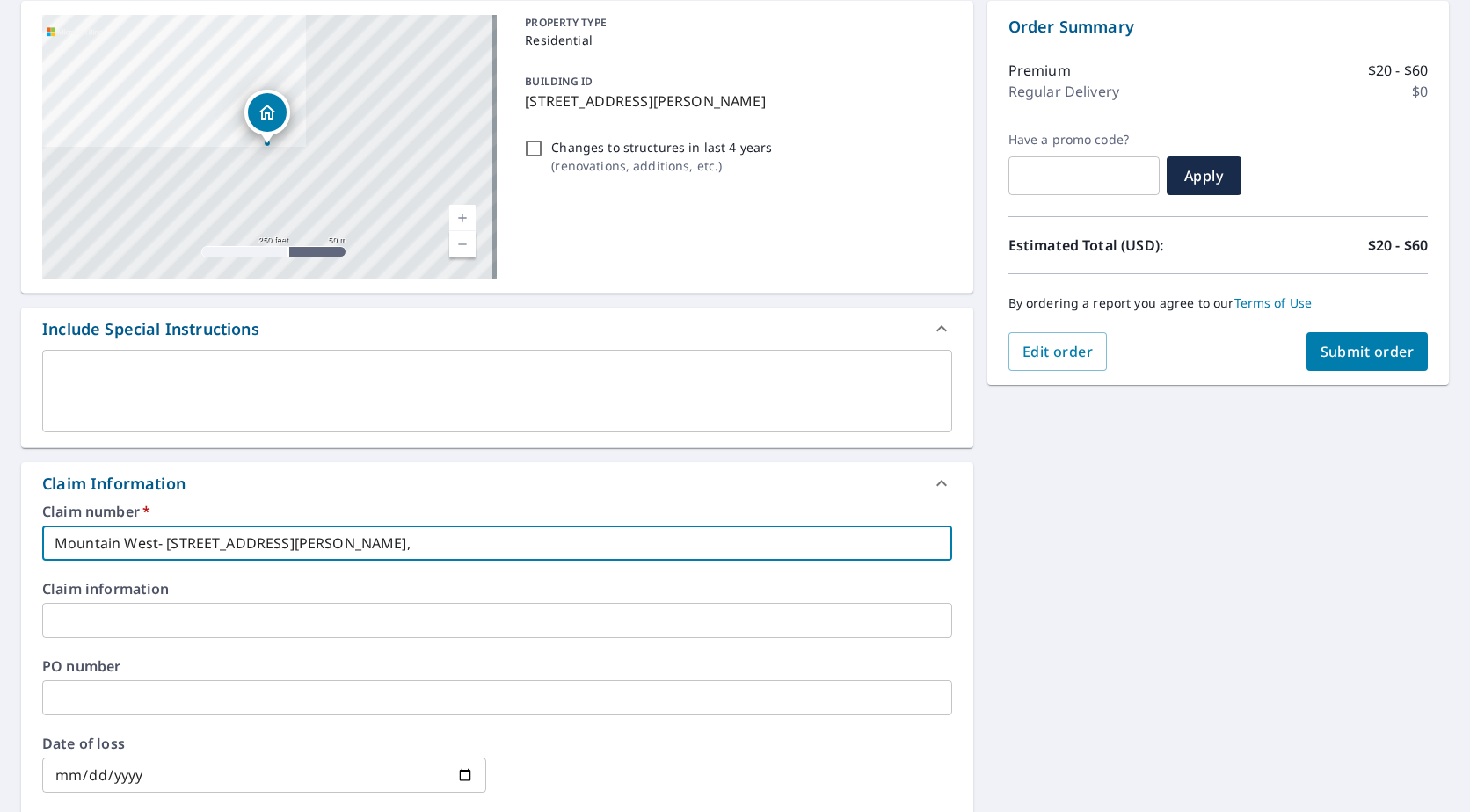
type input "Mountain West- [STREET_ADDRESS][PERSON_NAME]"
checkbox input "true"
type input "[GEOGRAPHIC_DATA]- [STREET_ADDRESS][PERSON_NAME]"
checkbox input "true"
type input "Mountain West- [STREET_ADDRESS][PERSON_NAME], Not"
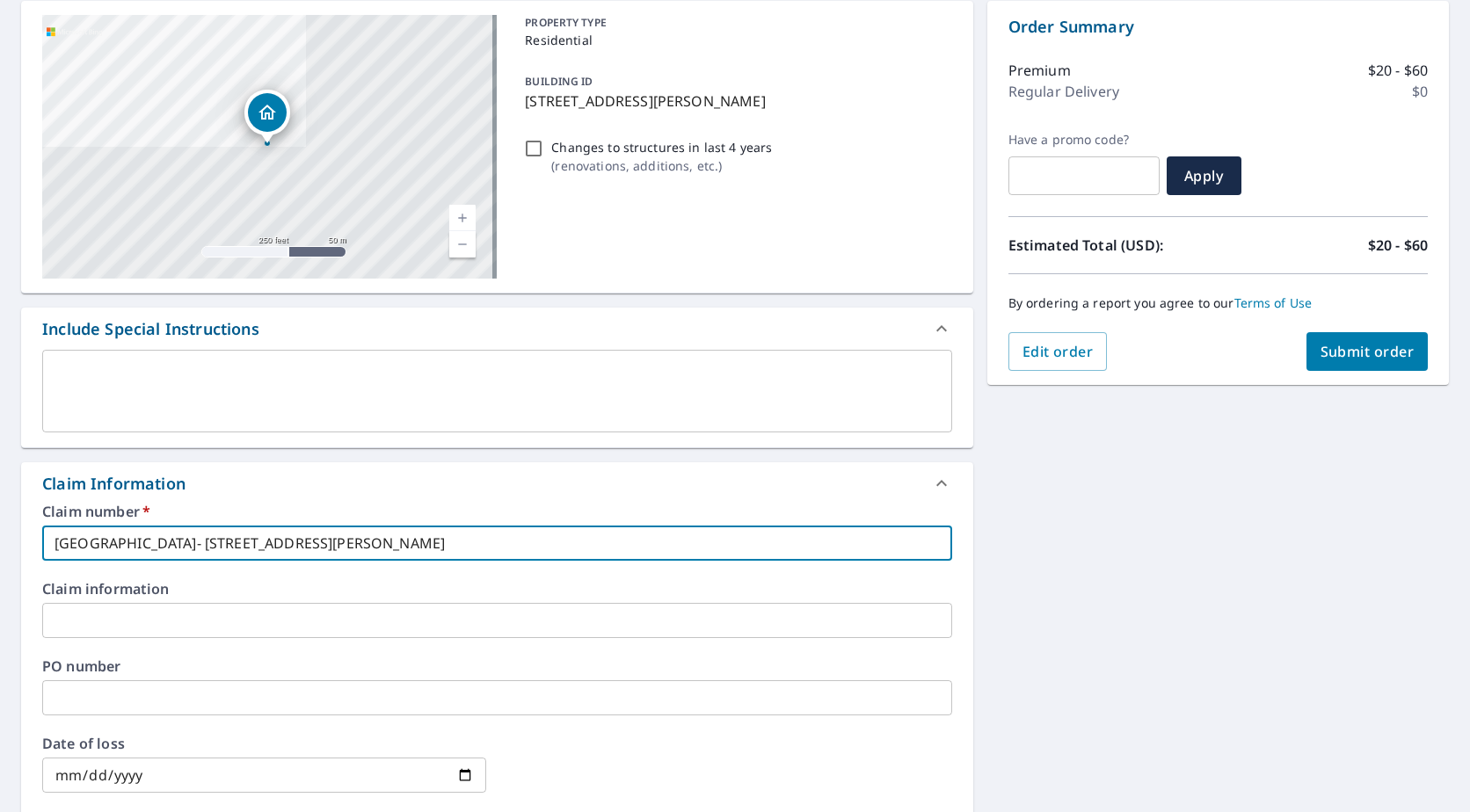
checkbox input "true"
type input "[GEOGRAPHIC_DATA]- [STREET_ADDRESS][PERSON_NAME]"
checkbox input "true"
type input "Mountain West- [STREET_ADDRESS][PERSON_NAME]"
checkbox input "true"
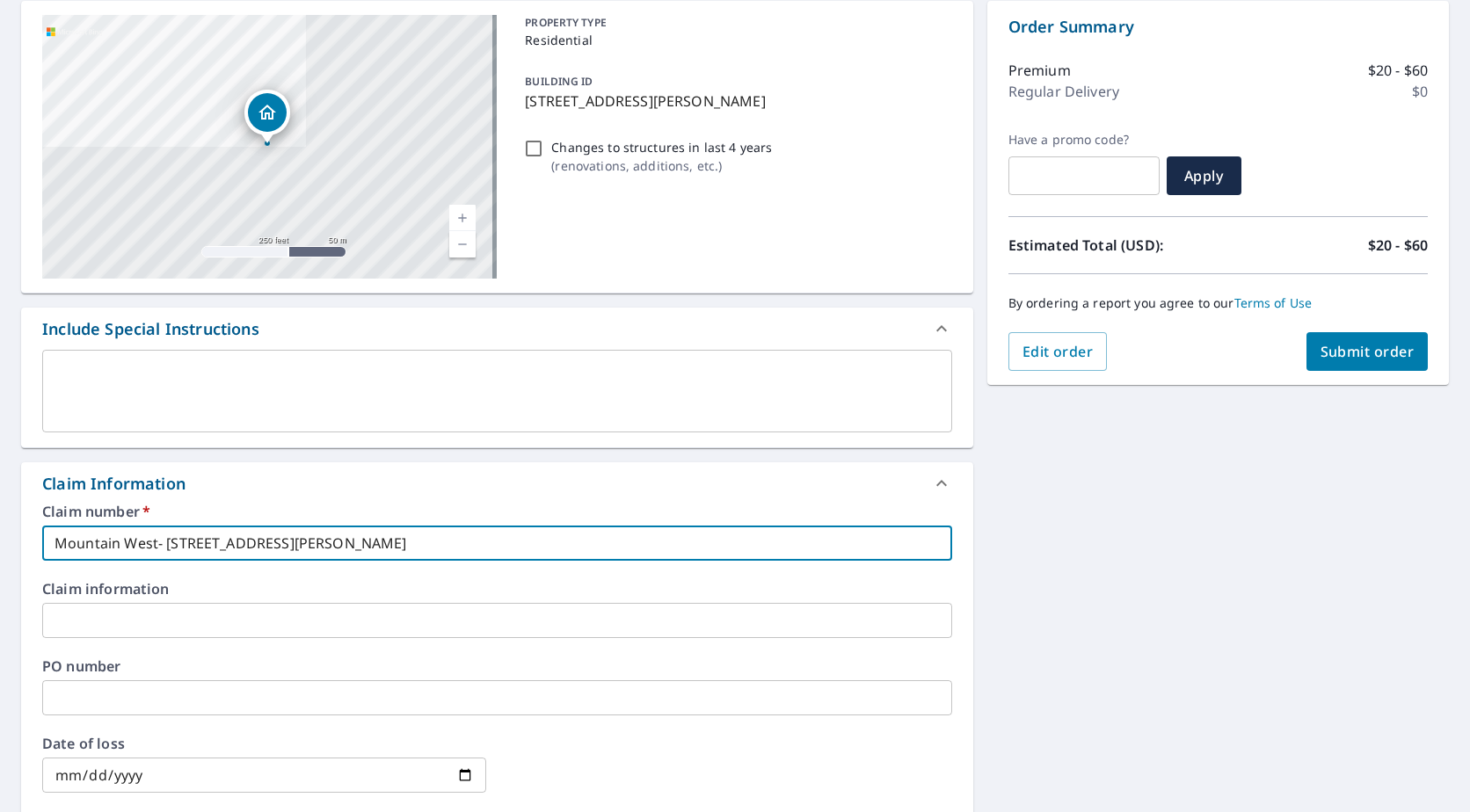
type input "Mountain West- [STREET_ADDRESS][PERSON_NAME]"
checkbox input "true"
type input "[GEOGRAPHIC_DATA]- [STREET_ADDRESS][PERSON_NAME]"
checkbox input "true"
type input "[GEOGRAPHIC_DATA]- [STREET_ADDRESS][PERSON_NAME]"
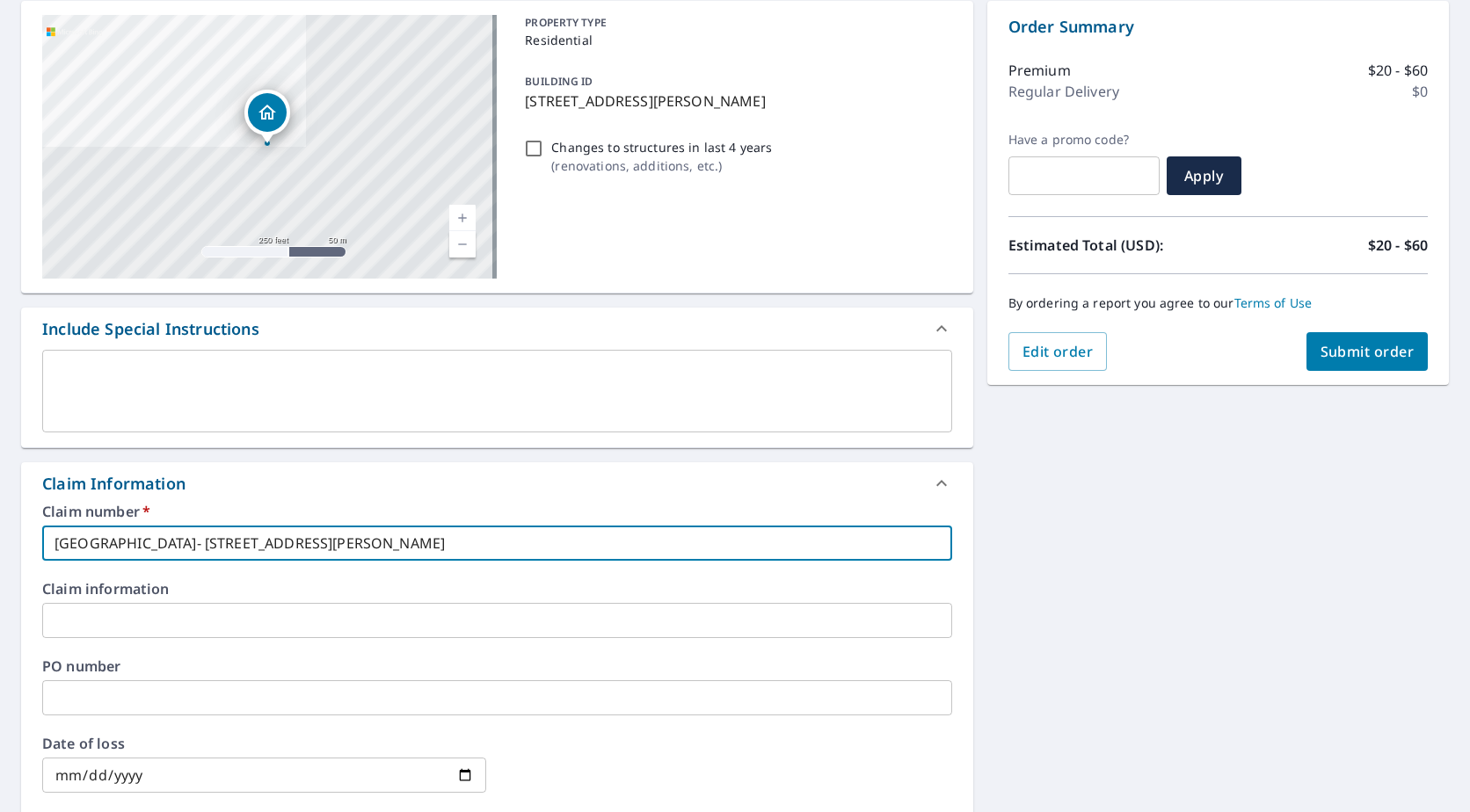
checkbox input "true"
click at [242, 557] on input "[GEOGRAPHIC_DATA]- [STREET_ADDRESS][PERSON_NAME]" at bounding box center [496, 543] width 909 height 35
click at [1353, 351] on span "Submit order" at bounding box center [1367, 352] width 94 height 19
